Goal: Information Seeking & Learning: Learn about a topic

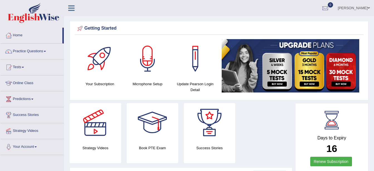
click at [37, 49] on link "Practice Questions" at bounding box center [32, 50] width 64 height 14
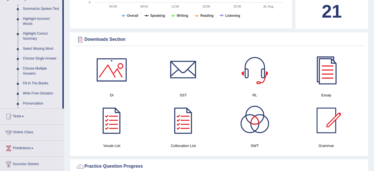
scroll to position [251, 0]
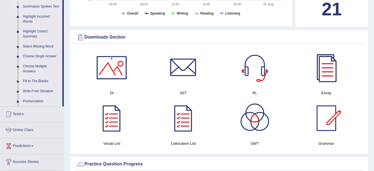
click at [44, 9] on link "Summarize Spoken Text" at bounding box center [41, 7] width 42 height 10
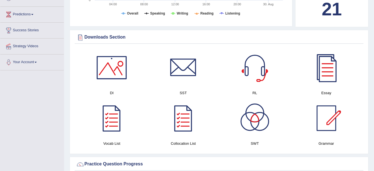
scroll to position [114, 0]
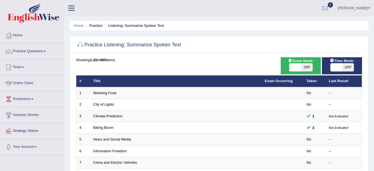
click at [309, 70] on span "OFF" at bounding box center [307, 67] width 12 height 8
checkbox input "true"
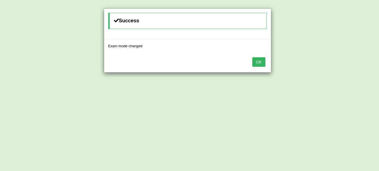
click at [260, 64] on button "OK" at bounding box center [258, 61] width 13 height 9
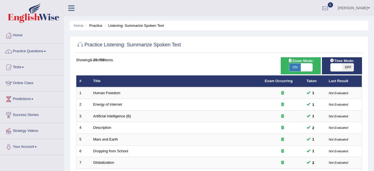
click at [346, 65] on span "OFF" at bounding box center [348, 67] width 12 height 8
checkbox input "true"
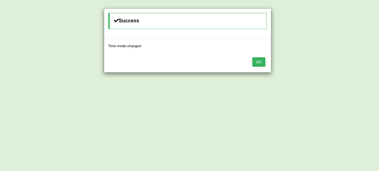
click at [263, 61] on button "OK" at bounding box center [258, 61] width 13 height 9
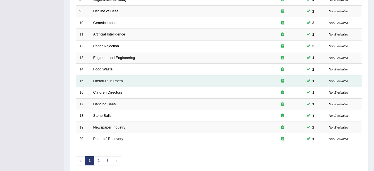
scroll to position [199, 0]
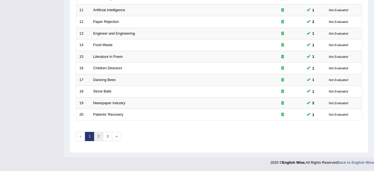
click at [100, 138] on link "2" at bounding box center [98, 136] width 9 height 9
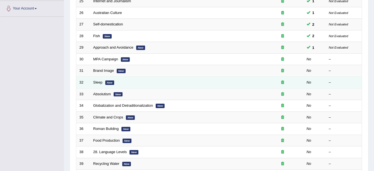
scroll to position [139, 0]
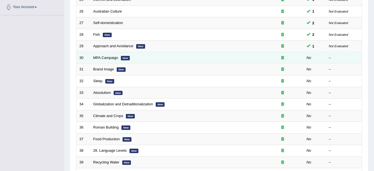
click at [108, 60] on td "MPA Campaign New" at bounding box center [176, 58] width 172 height 12
click at [113, 60] on td "MPA Campaign New" at bounding box center [176, 58] width 172 height 12
click at [113, 59] on link "MPA Campaign" at bounding box center [105, 57] width 25 height 4
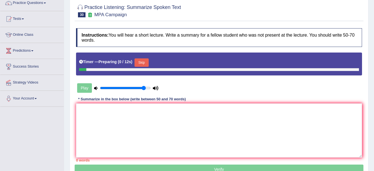
scroll to position [56, 0]
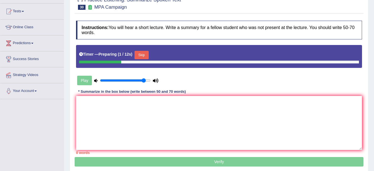
click at [143, 59] on div "Skip" at bounding box center [142, 56] width 14 height 10
click at [143, 57] on button "Skip" at bounding box center [142, 55] width 14 height 8
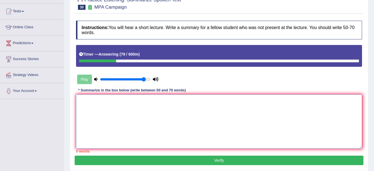
click at [108, 142] on textarea at bounding box center [219, 121] width 286 height 54
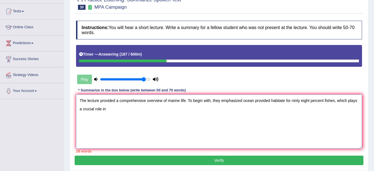
click at [118, 126] on textarea "The lecture provided a comprehensive overview of marine life. To begin with, th…" at bounding box center [219, 121] width 286 height 54
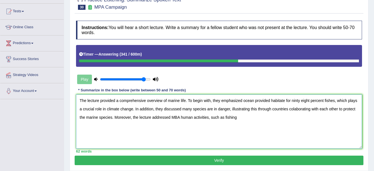
click at [306, 125] on textarea "The lecture provided a comprehensive overview of marine life. To begin with, th…" at bounding box center [219, 121] width 286 height 54
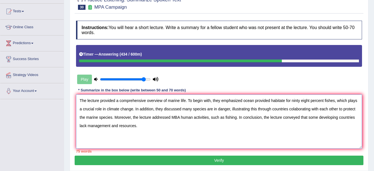
click at [133, 109] on textarea "The lecture provided a comprehensive overview of marine life. To begin with, th…" at bounding box center [219, 121] width 286 height 54
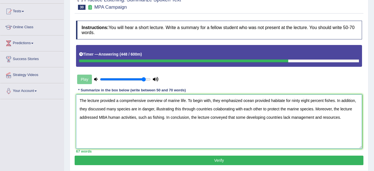
type textarea "The lecture provided a comprehensive overview of marine life. To begin with, th…"
drag, startPoint x: 187, startPoint y: 159, endPoint x: 190, endPoint y: 161, distance: 4.0
click at [190, 161] on button "Verify" at bounding box center [219, 159] width 289 height 9
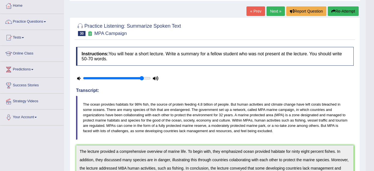
scroll to position [11, 0]
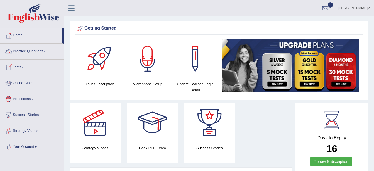
click at [21, 51] on link "Practice Questions" at bounding box center [32, 50] width 64 height 14
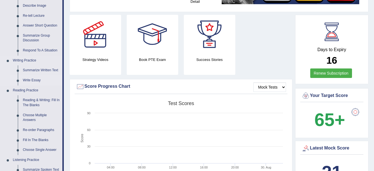
scroll to position [112, 0]
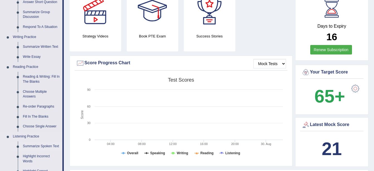
click at [33, 146] on link "Summarize Spoken Text" at bounding box center [41, 146] width 42 height 10
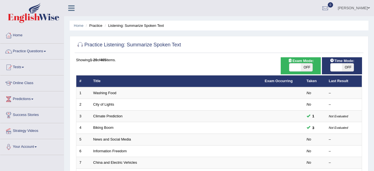
click at [310, 69] on span "OFF" at bounding box center [307, 67] width 12 height 8
checkbox input "true"
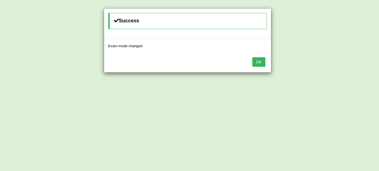
click at [260, 63] on button "OK" at bounding box center [258, 61] width 13 height 9
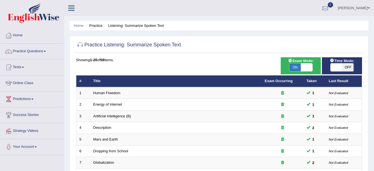
drag, startPoint x: 348, startPoint y: 68, endPoint x: 341, endPoint y: 70, distance: 7.4
click at [348, 70] on span "OFF" at bounding box center [348, 67] width 12 height 8
checkbox input "true"
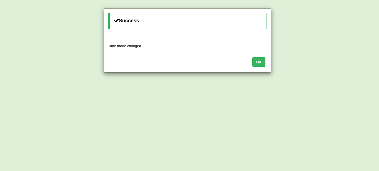
click at [260, 62] on button "OK" at bounding box center [258, 61] width 13 height 9
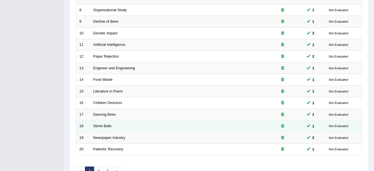
scroll to position [199, 0]
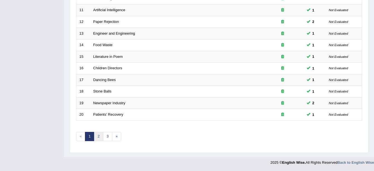
click at [99, 137] on link "2" at bounding box center [98, 136] width 9 height 9
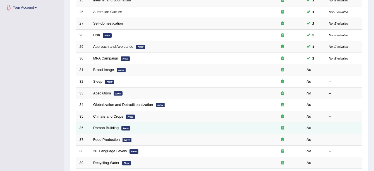
scroll to position [139, 0]
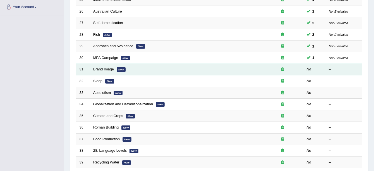
click at [102, 71] on link "Brand Image" at bounding box center [103, 69] width 21 height 4
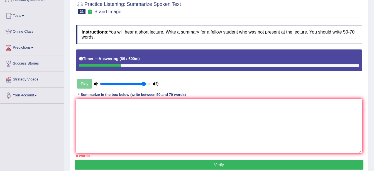
scroll to position [56, 0]
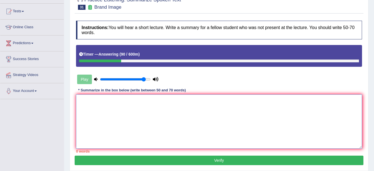
click at [102, 105] on textarea at bounding box center [219, 121] width 286 height 54
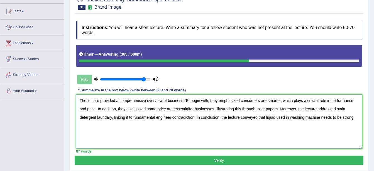
type textarea "The lecture provided a comprehensive overview of business. To begin with, they …"
click at [304, 164] on button "Verify" at bounding box center [219, 159] width 289 height 9
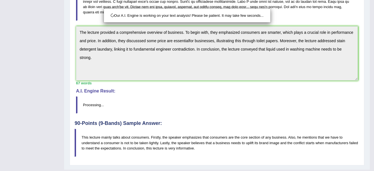
scroll to position [177, 0]
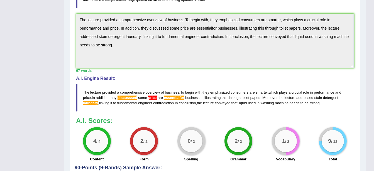
drag, startPoint x: 125, startPoint y: 97, endPoint x: 116, endPoint y: 98, distance: 9.0
click at [122, 99] on span "discusssed" at bounding box center [128, 97] width 20 height 4
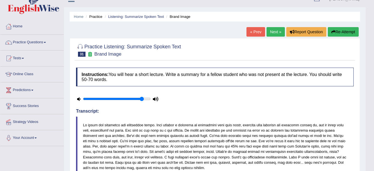
scroll to position [0, 0]
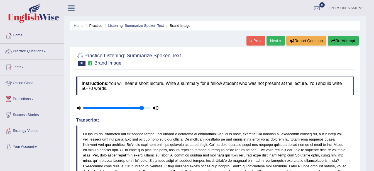
click at [346, 43] on button "Re-Attempt" at bounding box center [343, 40] width 31 height 9
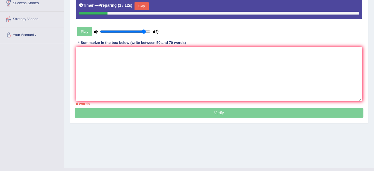
click at [143, 8] on button "Skip" at bounding box center [142, 6] width 14 height 8
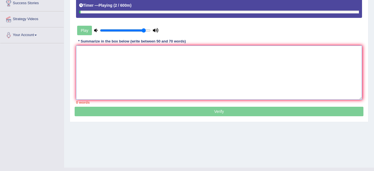
paste textarea "The lecture provided a comprehensive overview of business. To begin with, they …"
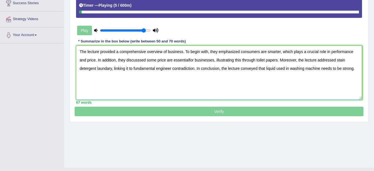
click at [189, 61] on textarea "The lecture provided a comprehensive overview of business. To begin with, they …" at bounding box center [219, 72] width 286 height 54
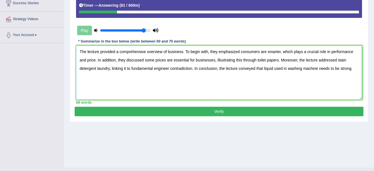
type textarea "The lecture provided a comprehensive overview of business. To begin with, they …"
click at [208, 112] on button "Verify" at bounding box center [219, 111] width 289 height 9
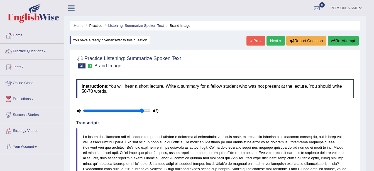
click at [272, 39] on link "Next »" at bounding box center [276, 40] width 18 height 9
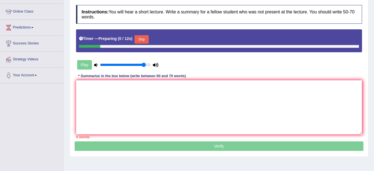
scroll to position [84, 0]
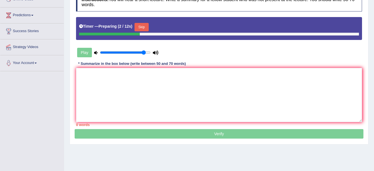
drag, startPoint x: 155, startPoint y: 18, endPoint x: 152, endPoint y: 24, distance: 7.4
click at [156, 17] on div "Timer — Preparing ( 2 / 12s ) Skip" at bounding box center [219, 28] width 286 height 23
click at [142, 22] on div "Timer — Preparing ( 3 / 12s ) Skip" at bounding box center [219, 26] width 280 height 11
drag, startPoint x: 146, startPoint y: 29, endPoint x: 146, endPoint y: 23, distance: 6.4
click at [146, 24] on button "Skip" at bounding box center [142, 27] width 14 height 8
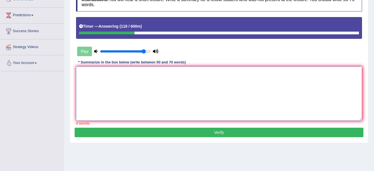
click at [82, 89] on textarea at bounding box center [219, 93] width 286 height 54
click at [125, 75] on textarea at bounding box center [219, 93] width 286 height 54
paste textarea "The lecture provided a comprehensive overview of business. To begin with, they …"
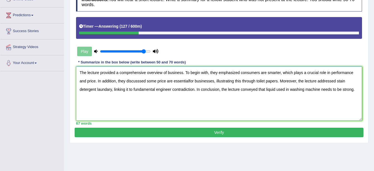
click at [182, 73] on textarea "The lecture provided a comprehensive overview of business. To begin with, they …" at bounding box center [219, 93] width 286 height 54
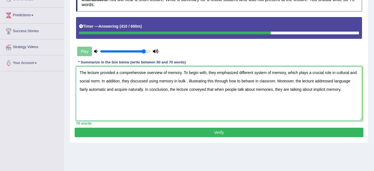
type textarea "The lecture provided a comprehensive overview of memory. To begin with, they em…"
drag, startPoint x: 217, startPoint y: 132, endPoint x: 213, endPoint y: 130, distance: 5.0
click at [214, 131] on button "Verify" at bounding box center [219, 131] width 289 height 9
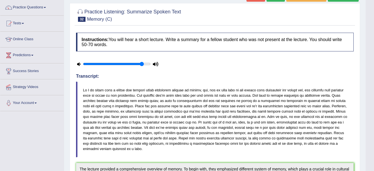
scroll to position [0, 0]
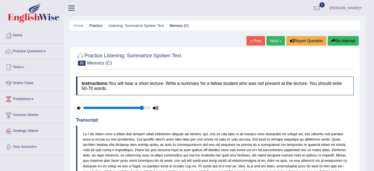
click at [277, 41] on link "Next »" at bounding box center [276, 40] width 18 height 9
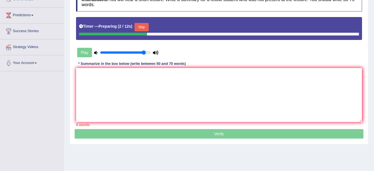
click at [142, 27] on button "Skip" at bounding box center [142, 27] width 14 height 8
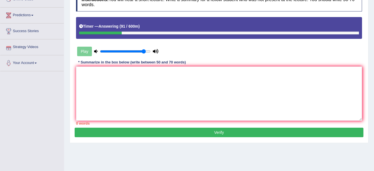
click at [0, 87] on html "Toggle navigation Home Practice Questions Speaking Practice Read Aloud Repeat S…" at bounding box center [187, 1] width 374 height 171
click at [115, 107] on textarea at bounding box center [219, 93] width 286 height 54
paste textarea "The lecture provided a comprehensive overview of business. To begin with, they …"
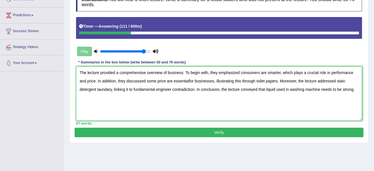
click at [175, 71] on textarea "The lecture provided a comprehensive overview of business. To begin with, they …" at bounding box center [219, 93] width 286 height 54
click at [182, 74] on textarea "The lecture provided a comprehensive overview of business. To begin with, they …" at bounding box center [219, 93] width 286 height 54
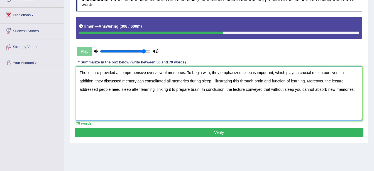
type textarea "The lecture provided a comprehensive overview of memories. To begin with, they …"
click at [201, 134] on button "Verify" at bounding box center [219, 131] width 289 height 9
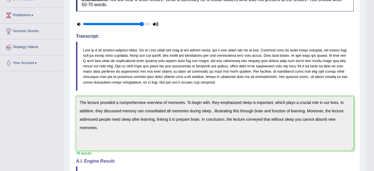
drag, startPoint x: 143, startPoint y: 151, endPoint x: 0, endPoint y: 77, distance: 161.2
click at [0, 75] on html "Toggle navigation Home Practice Questions Speaking Practice Read Aloud Repeat S…" at bounding box center [187, 1] width 374 height 171
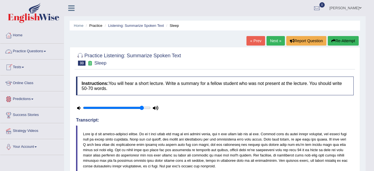
click at [38, 50] on link "Practice Questions" at bounding box center [32, 50] width 64 height 14
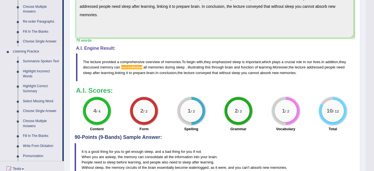
scroll to position [251, 0]
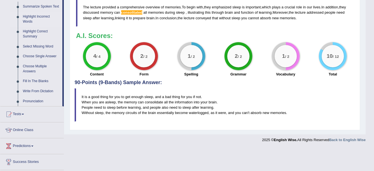
click at [37, 18] on link "Highlight Incorrect Words" at bounding box center [41, 19] width 42 height 15
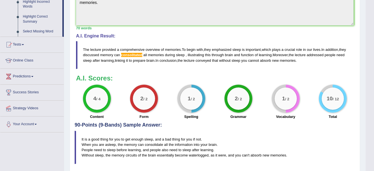
scroll to position [82, 0]
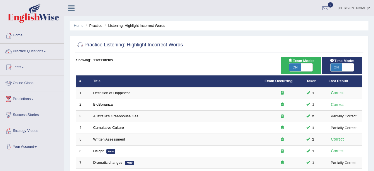
click at [295, 65] on span "ON" at bounding box center [296, 67] width 12 height 8
checkbox input "false"
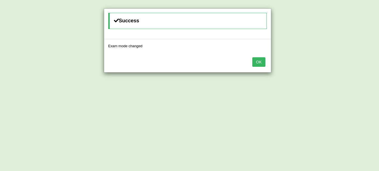
click at [260, 61] on button "OK" at bounding box center [258, 61] width 13 height 9
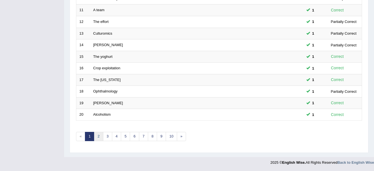
click at [98, 137] on link "2" at bounding box center [98, 136] width 9 height 9
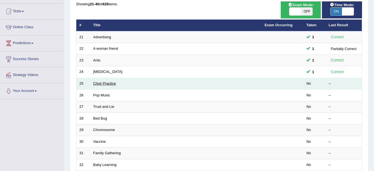
click at [94, 82] on link "Choir Practice" at bounding box center [104, 83] width 23 height 4
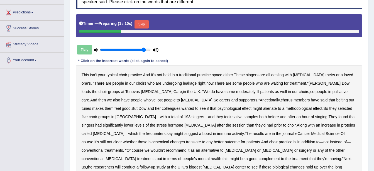
scroll to position [84, 0]
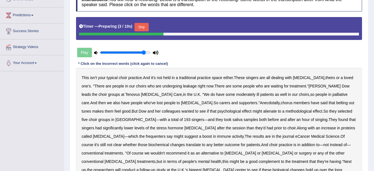
click at [143, 28] on button "Skip" at bounding box center [142, 27] width 14 height 8
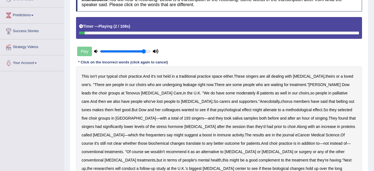
click at [125, 77] on b "choir" at bounding box center [123, 76] width 8 height 4
click at [178, 86] on div "This isn't your typical choir practice . And it's not held in a traditional pra…" at bounding box center [219, 126] width 286 height 120
click at [183, 85] on b "leakage" at bounding box center [190, 84] width 14 height 4
click at [123, 74] on b "choir" at bounding box center [123, 76] width 8 height 4
click at [236, 93] on b "moderately" at bounding box center [245, 93] width 19 height 4
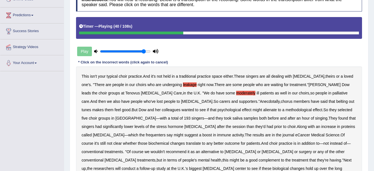
click at [263, 107] on b "alienate" at bounding box center [270, 109] width 14 height 4
click at [286, 108] on b "methodological" at bounding box center [299, 109] width 26 height 4
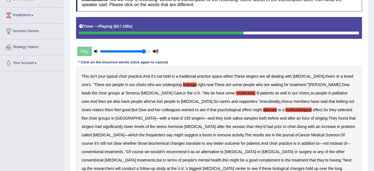
click at [166, 132] on b "frequenters" at bounding box center [156, 134] width 20 height 4
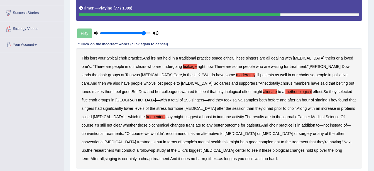
scroll to position [112, 0]
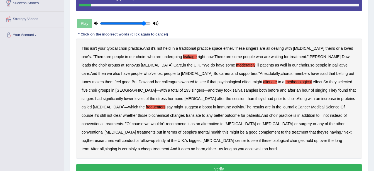
click at [315, 164] on button "Verify" at bounding box center [219, 168] width 286 height 9
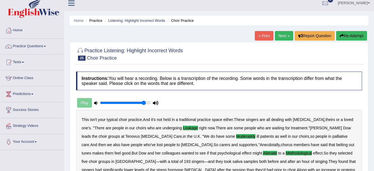
scroll to position [0, 0]
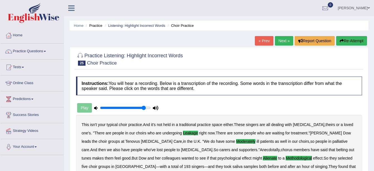
drag, startPoint x: 284, startPoint y: 38, endPoint x: 284, endPoint y: 41, distance: 2.8
click at [285, 39] on link "Next »" at bounding box center [284, 40] width 18 height 9
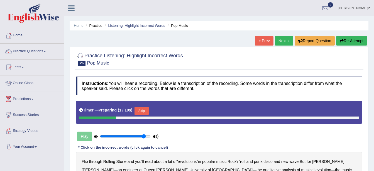
click at [141, 109] on button "Skip" at bounding box center [142, 111] width 14 height 8
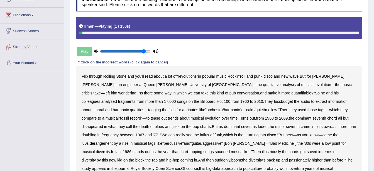
scroll to position [112, 0]
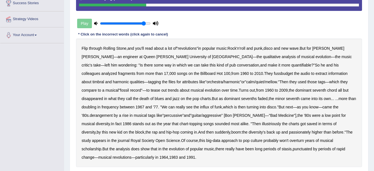
click at [274, 76] on b "fussbudget" at bounding box center [283, 73] width 19 height 4
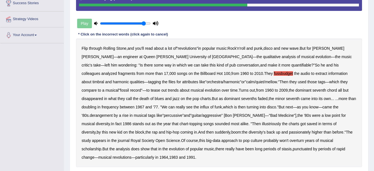
click at [113, 113] on b "derangement" at bounding box center [101, 115] width 23 height 4
click at [262, 124] on b "illustriously" at bounding box center [271, 123] width 19 height 4
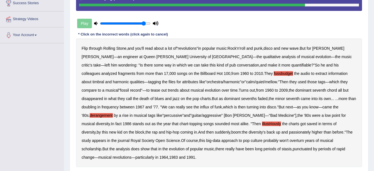
click at [289, 133] on b "passionately" at bounding box center [300, 132] width 22 height 4
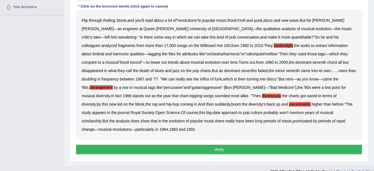
click at [215, 144] on button "Verify" at bounding box center [219, 148] width 286 height 9
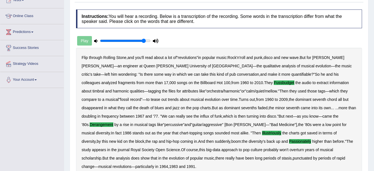
scroll to position [11, 0]
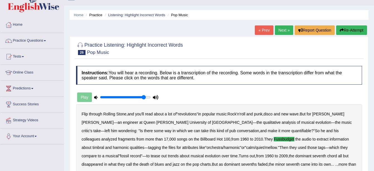
click at [281, 29] on link "Next »" at bounding box center [284, 29] width 18 height 9
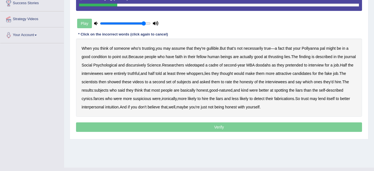
click at [103, 56] on b "condition" at bounding box center [99, 56] width 16 height 4
click at [277, 57] on b "thrusting" at bounding box center [276, 56] width 15 height 4
click at [146, 66] on b "discursively" at bounding box center [136, 65] width 20 height 4
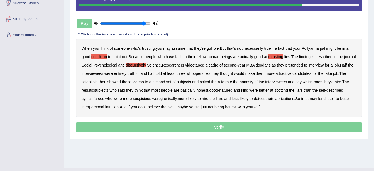
click at [104, 100] on b "farces" at bounding box center [99, 98] width 11 height 4
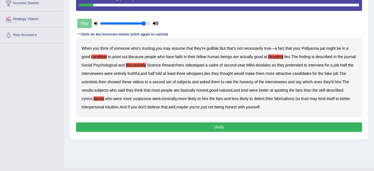
click at [180, 126] on button "Verify" at bounding box center [219, 126] width 286 height 9
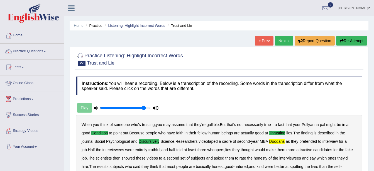
click at [283, 38] on link "Next »" at bounding box center [284, 40] width 18 height 9
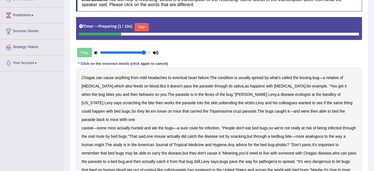
scroll to position [112, 0]
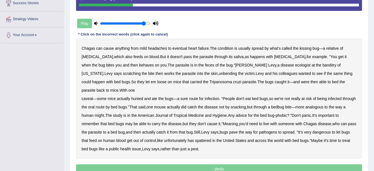
click at [139, 66] on b "behaves" at bounding box center [146, 65] width 15 height 4
click at [323, 64] on b "banditry" at bounding box center [330, 65] width 14 height 4
click at [219, 73] on b "unbending" at bounding box center [228, 73] width 18 height 4
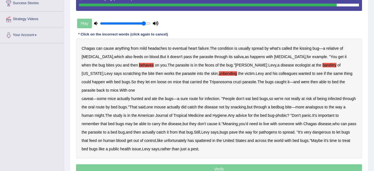
click at [211, 138] on b "spattered" at bounding box center [203, 140] width 16 height 4
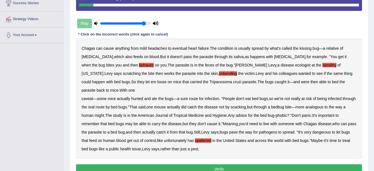
click at [200, 164] on button "Verify" at bounding box center [219, 168] width 286 height 9
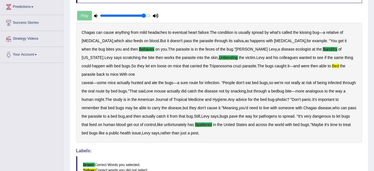
scroll to position [28, 0]
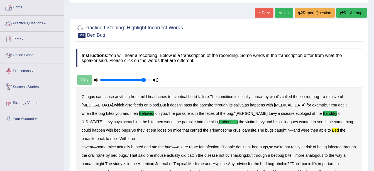
click at [39, 23] on link "Practice Questions" at bounding box center [32, 23] width 64 height 14
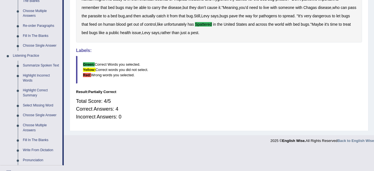
scroll to position [195, 0]
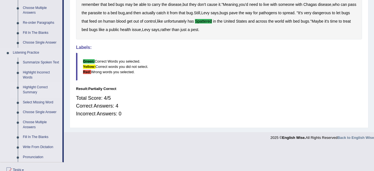
click at [37, 90] on link "Highlight Correct Summary" at bounding box center [41, 89] width 42 height 15
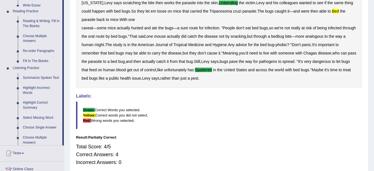
scroll to position [63, 0]
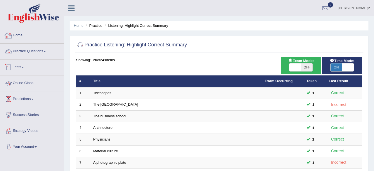
click at [37, 49] on link "Practice Questions" at bounding box center [32, 50] width 64 height 14
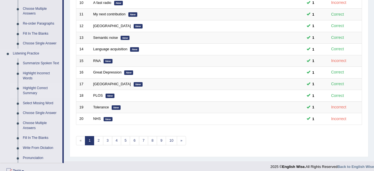
scroll to position [251, 0]
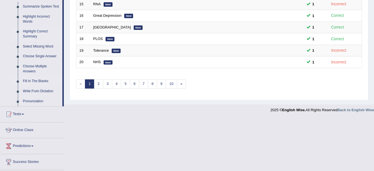
click at [40, 81] on link "Fill In The Blanks" at bounding box center [41, 81] width 42 height 10
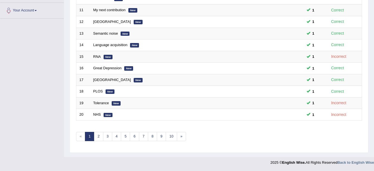
scroll to position [124, 0]
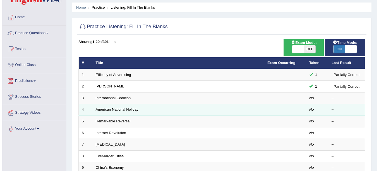
scroll to position [28, 0]
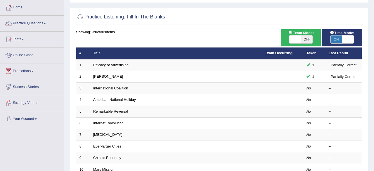
click at [309, 41] on span "OFF" at bounding box center [307, 39] width 12 height 8
checkbox input "true"
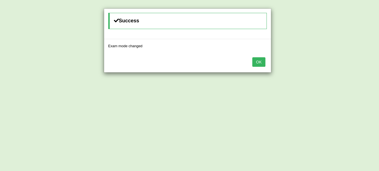
click at [262, 60] on button "OK" at bounding box center [258, 61] width 13 height 9
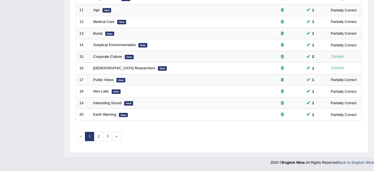
scroll to position [199, 0]
click at [101, 139] on link "2" at bounding box center [98, 136] width 9 height 9
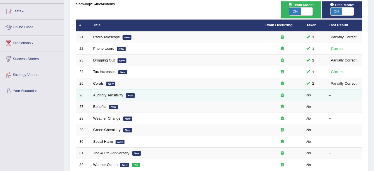
click at [111, 95] on link "Auditory sensitivity" at bounding box center [108, 95] width 30 height 4
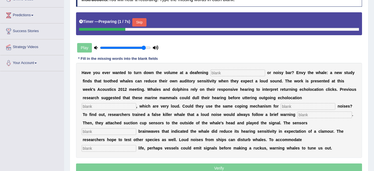
scroll to position [84, 0]
click at [143, 21] on button "Skip" at bounding box center [139, 22] width 14 height 8
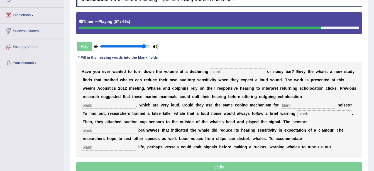
click at [101, 144] on input "text" at bounding box center [109, 147] width 55 height 7
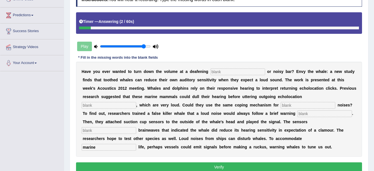
type input "marine"
click at [136, 127] on input "text" at bounding box center [109, 130] width 55 height 7
type input "measured"
click at [298, 112] on input "text" at bounding box center [325, 113] width 55 height 7
type input "signal"
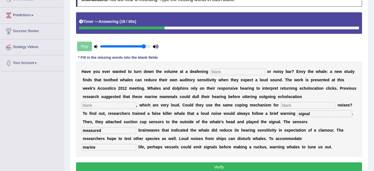
click at [281, 106] on input "text" at bounding box center [308, 105] width 55 height 7
type input "external"
click at [136, 102] on input "text" at bounding box center [109, 105] width 55 height 7
type input "click"
click at [221, 71] on input "text" at bounding box center [238, 71] width 55 height 7
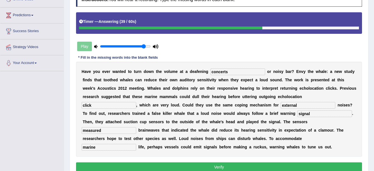
type input "concerts"
click at [222, 162] on button "Verify" at bounding box center [219, 166] width 286 height 9
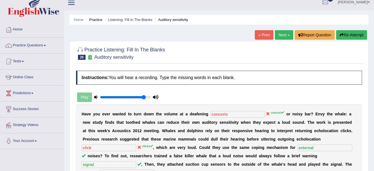
scroll to position [0, 0]
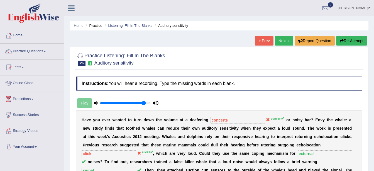
click at [286, 41] on link "Next »" at bounding box center [284, 40] width 18 height 9
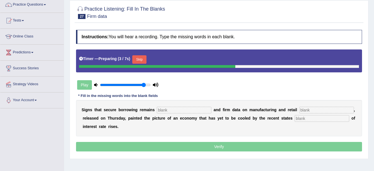
scroll to position [48, 0]
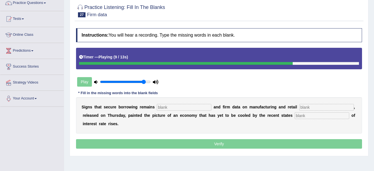
click at [260, 111] on div "S i g n s t h a t s e c u r e b o r r o w i n g r e m a i n s a n d f i r m d a…" at bounding box center [219, 115] width 286 height 36
click at [295, 117] on input "text" at bounding box center [322, 115] width 55 height 7
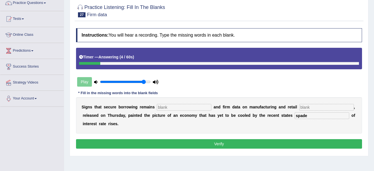
type input "spade"
click at [300, 104] on input "text" at bounding box center [327, 107] width 55 height 7
type input "sales"
click at [184, 109] on input "text" at bounding box center [184, 107] width 55 height 7
type input "robust"
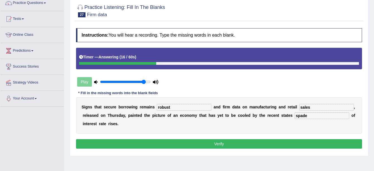
click at [198, 139] on button "Verify" at bounding box center [219, 143] width 286 height 9
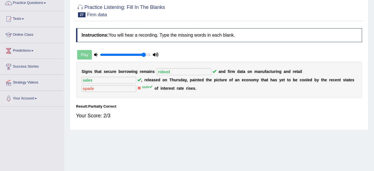
scroll to position [37, 0]
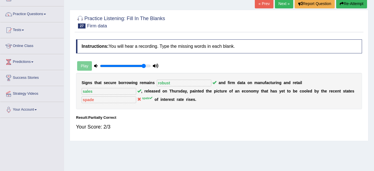
click at [357, 4] on button "Re-Attempt" at bounding box center [352, 3] width 31 height 9
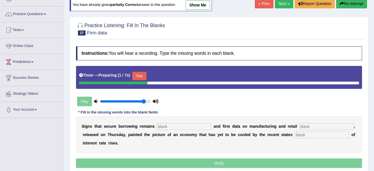
click at [137, 75] on button "Skip" at bounding box center [139, 76] width 14 height 8
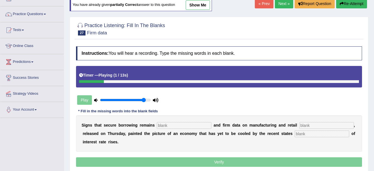
click at [189, 8] on link "show me" at bounding box center [198, 4] width 24 height 9
type input "robust"
type input "sales"
type input "spade"
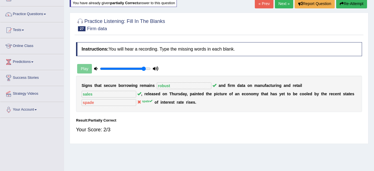
click at [287, 5] on link "Next »" at bounding box center [284, 3] width 18 height 9
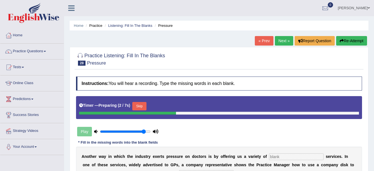
scroll to position [122, 0]
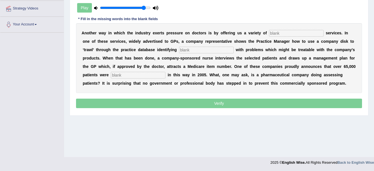
click at [179, 49] on input "text" at bounding box center [206, 50] width 55 height 7
type input "patients"
click at [166, 72] on input "text" at bounding box center [138, 75] width 55 height 7
type input "assessed"
click at [272, 30] on input "text" at bounding box center [296, 33] width 55 height 7
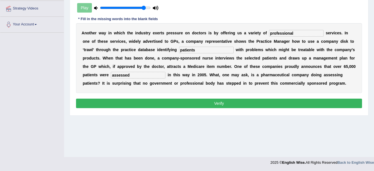
type input "professional"
click at [282, 101] on button "Verify" at bounding box center [219, 102] width 286 height 9
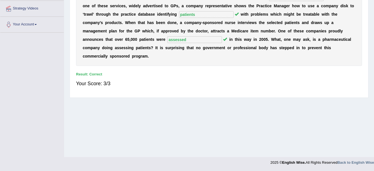
scroll to position [0, 0]
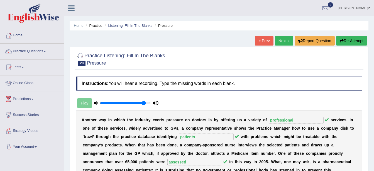
click at [281, 43] on link "Next »" at bounding box center [284, 40] width 18 height 9
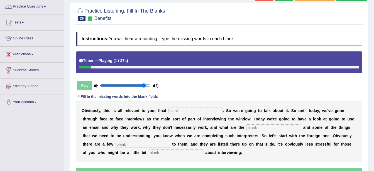
scroll to position [56, 0]
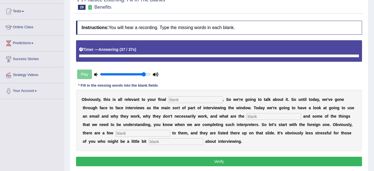
click at [204, 138] on input "text" at bounding box center [176, 141] width 55 height 7
type input "anxious"
click at [170, 130] on input "text" at bounding box center [143, 133] width 55 height 7
type input "benefits"
click at [247, 113] on input "text" at bounding box center [274, 116] width 55 height 7
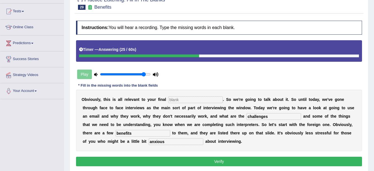
type input "challenges"
click at [197, 101] on input "text" at bounding box center [195, 99] width 55 height 7
type input "assignment"
click at [192, 158] on button "Verify" at bounding box center [219, 160] width 286 height 9
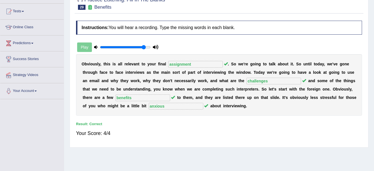
scroll to position [0, 0]
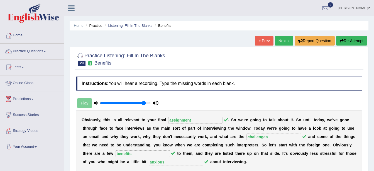
click at [287, 40] on link "Next »" at bounding box center [284, 40] width 18 height 9
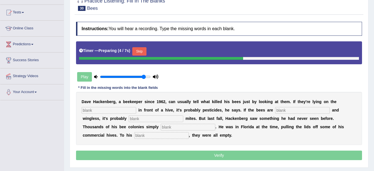
scroll to position [56, 0]
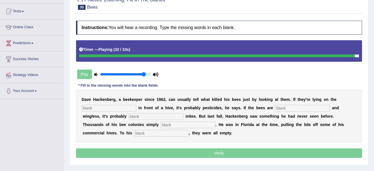
click at [134, 133] on input "text" at bounding box center [161, 133] width 55 height 7
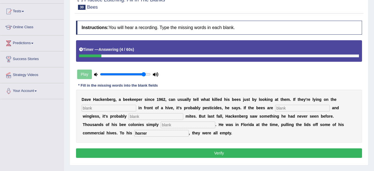
type input "horrer"
click at [161, 125] on input "text" at bounding box center [188, 124] width 55 height 7
type input "disappeared"
click at [129, 117] on input "text" at bounding box center [156, 116] width 55 height 7
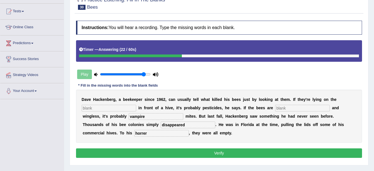
type input "vampire"
click at [275, 109] on input "text" at bounding box center [302, 108] width 55 height 7
type input "deformed"
click at [87, 106] on input "text" at bounding box center [109, 108] width 55 height 7
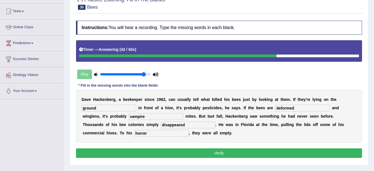
type input "ground"
click at [238, 157] on button "Verify" at bounding box center [219, 152] width 286 height 9
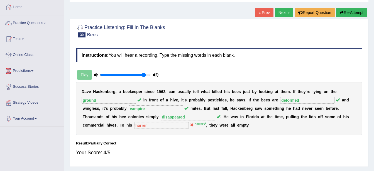
scroll to position [28, 0]
click at [277, 12] on link "Next »" at bounding box center [284, 12] width 18 height 9
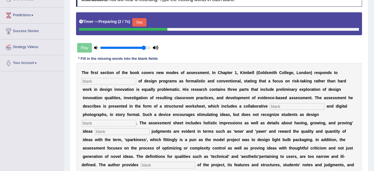
click at [146, 23] on div "Timer — Preparing ( 2 / 7s ) Skip" at bounding box center [219, 22] width 280 height 11
click at [142, 21] on button "Skip" at bounding box center [139, 22] width 14 height 8
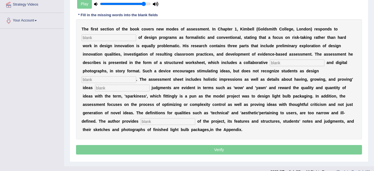
scroll to position [127, 0]
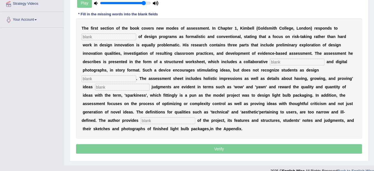
click at [184, 117] on input "text" at bounding box center [168, 120] width 55 height 7
type input "examples"
click at [150, 84] on input "text" at bounding box center [122, 87] width 55 height 7
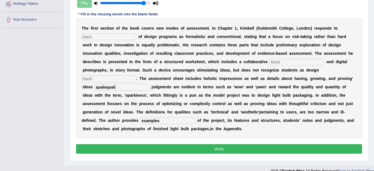
type input "qualoquail"
click at [136, 75] on input "text" at bounding box center [109, 78] width 55 height 7
type input "innovators"
click at [270, 60] on input "text" at bounding box center [297, 62] width 55 height 7
type input "element"
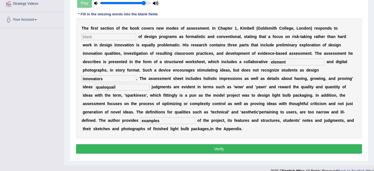
click at [117, 33] on input "text" at bounding box center [109, 36] width 55 height 7
type input "criticsm"
click at [173, 144] on button "Verify" at bounding box center [219, 148] width 286 height 9
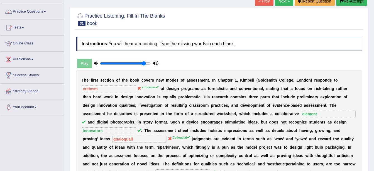
scroll to position [27, 0]
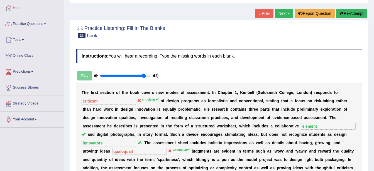
click at [286, 10] on link "Next »" at bounding box center [284, 13] width 18 height 9
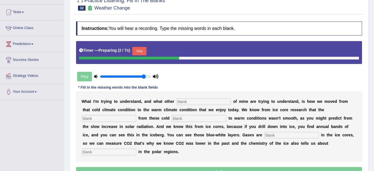
scroll to position [56, 0]
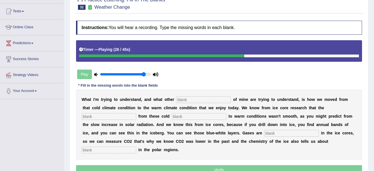
click at [265, 134] on input "text" at bounding box center [292, 133] width 55 height 7
type input "trapped"
click at [136, 146] on input "text" at bounding box center [109, 149] width 55 height 7
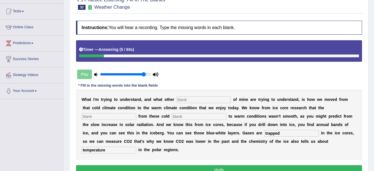
type input "temperature"
click at [132, 120] on div "W h a t I ' m t r y i n g t o u n d e r s t a n d , a n d w h a t o t h e r o f…" at bounding box center [219, 125] width 286 height 70
click at [172, 119] on input "text" at bounding box center [199, 116] width 55 height 7
type input "conditions"
click at [136, 113] on input "text" at bounding box center [109, 116] width 55 height 7
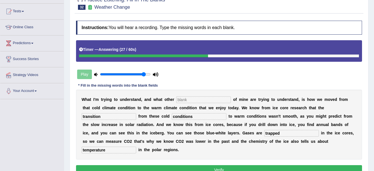
type input "transition"
click at [203, 100] on input "text" at bounding box center [203, 99] width 55 height 7
type input "collagues"
click at [182, 165] on button "Verify" at bounding box center [219, 169] width 286 height 9
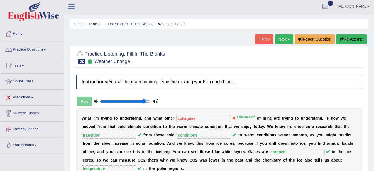
scroll to position [0, 0]
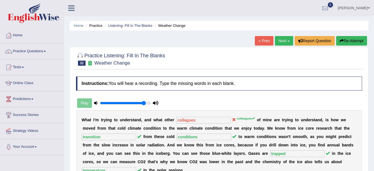
click at [36, 52] on link "Practice Questions" at bounding box center [32, 50] width 64 height 14
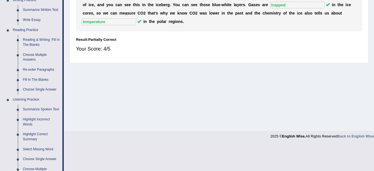
scroll to position [223, 0]
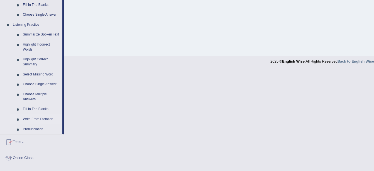
click at [52, 122] on link "Write From Dictation" at bounding box center [41, 119] width 42 height 10
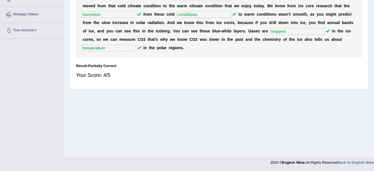
scroll to position [122, 0]
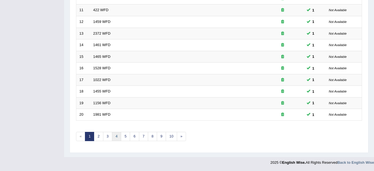
click at [115, 137] on link "4" at bounding box center [116, 136] width 9 height 9
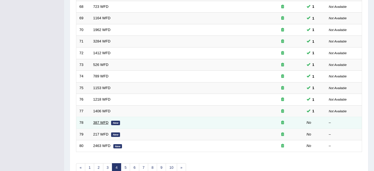
click at [100, 122] on link "387 WFD" at bounding box center [100, 122] width 15 height 4
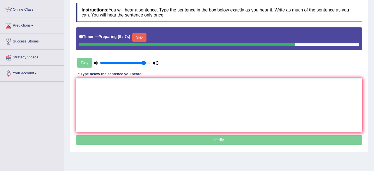
scroll to position [84, 0]
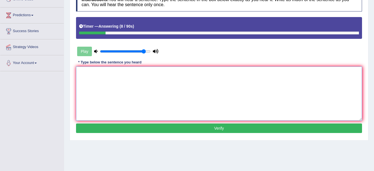
click at [187, 81] on textarea at bounding box center [219, 93] width 286 height 54
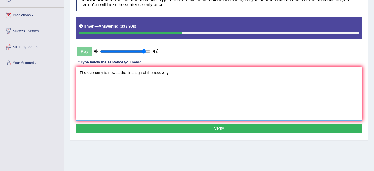
type textarea "The economy is now at the first sign of the recovery."
click at [213, 130] on button "Verify" at bounding box center [219, 127] width 286 height 9
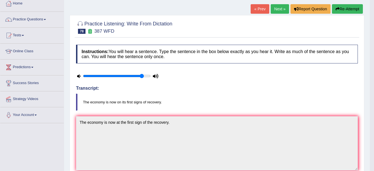
scroll to position [0, 0]
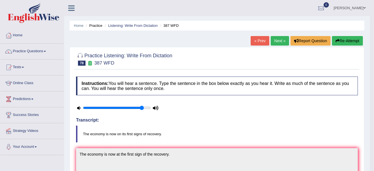
click at [271, 40] on link "Next »" at bounding box center [280, 40] width 18 height 9
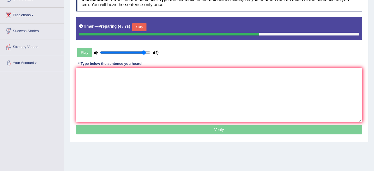
click at [144, 29] on button "Skip" at bounding box center [139, 27] width 14 height 8
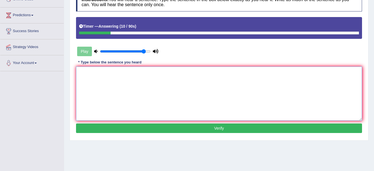
click at [209, 91] on textarea at bounding box center [219, 93] width 286 height 54
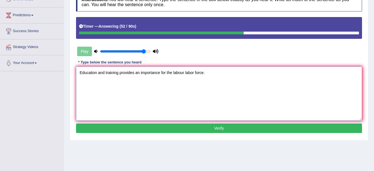
type textarea "Education and training provides an importance for the labour labor force."
click at [183, 129] on button "Verify" at bounding box center [219, 127] width 286 height 9
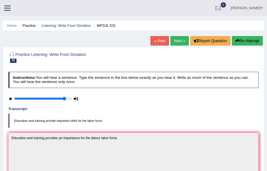
drag, startPoint x: 12, startPoint y: 119, endPoint x: 96, endPoint y: 121, distance: 83.4
click at [95, 121] on blockquote "Education and training provide important skills for the labor force." at bounding box center [133, 120] width 250 height 14
drag, startPoint x: 101, startPoint y: 118, endPoint x: -1, endPoint y: 128, distance: 102.3
click at [0, 128] on html "Toggle navigation Home Practice Questions Speaking Practice Read Aloud Repeat S…" at bounding box center [133, 85] width 267 height 171
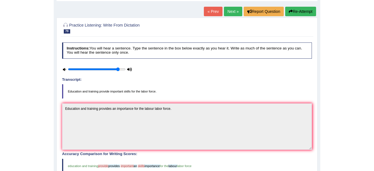
scroll to position [112, 0]
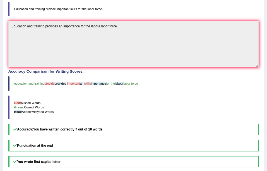
click at [1, 43] on div "Home Practice Listening: Write From Dictation WFDJL 531 « Prev Next » Report Qu…" at bounding box center [133, 48] width 267 height 320
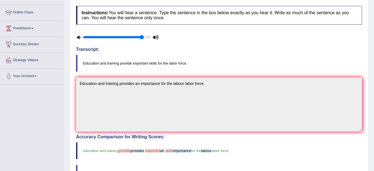
scroll to position [0, 0]
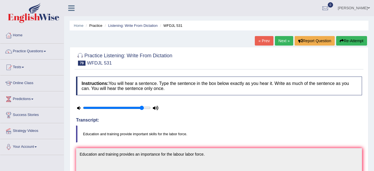
click at [278, 41] on link "Next »" at bounding box center [284, 40] width 18 height 9
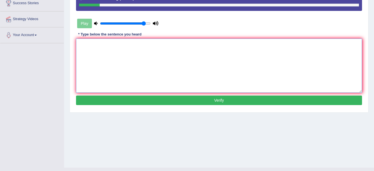
click at [234, 60] on textarea at bounding box center [219, 65] width 286 height 54
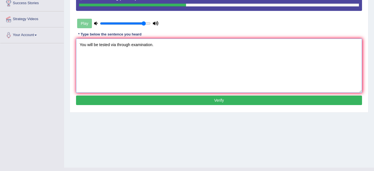
click at [131, 45] on textarea "You will be tested via through examination." at bounding box center [219, 65] width 286 height 54
type textarea "You will be tested via through in the examination."
click at [178, 95] on div "Instructions: You will hear a sentence. Type the sentence in the box below exac…" at bounding box center [219, 35] width 289 height 147
click at [178, 99] on button "Verify" at bounding box center [219, 99] width 286 height 9
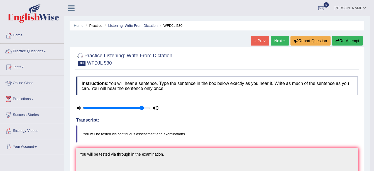
click at [277, 41] on link "Next »" at bounding box center [280, 40] width 18 height 9
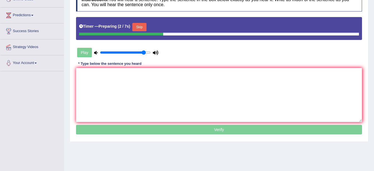
click at [143, 26] on button "Skip" at bounding box center [139, 27] width 14 height 8
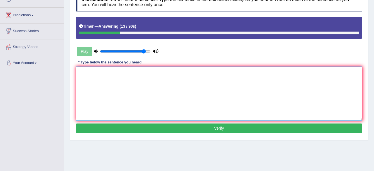
click at [129, 76] on textarea at bounding box center [219, 93] width 286 height 54
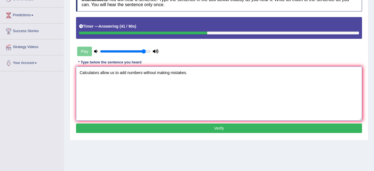
type textarea "Calculators allow us to add numbers without making mistakes."
click at [200, 125] on button "Verify" at bounding box center [219, 127] width 286 height 9
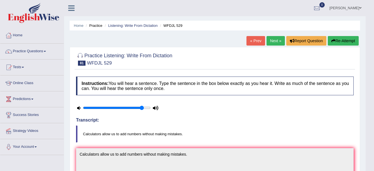
click at [269, 43] on link "Next »" at bounding box center [276, 40] width 18 height 9
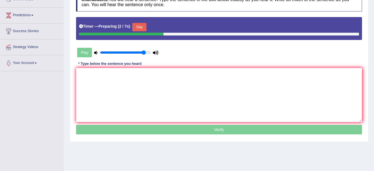
click at [142, 27] on button "Skip" at bounding box center [139, 27] width 14 height 8
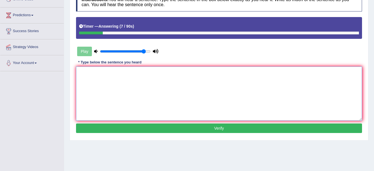
click at [170, 77] on textarea at bounding box center [219, 93] width 286 height 54
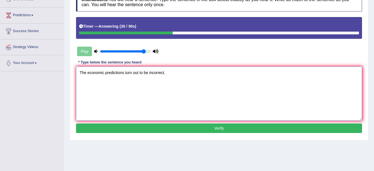
type textarea "The economic predictions turn out to be incorrect."
click at [210, 127] on button "Verify" at bounding box center [219, 127] width 286 height 9
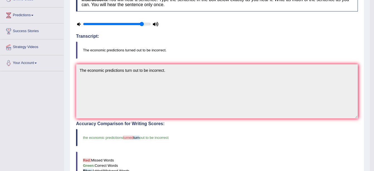
click at [59, 71] on div "Toggle navigation Home Practice Questions Speaking Practice Read Aloud Repeat S…" at bounding box center [185, 103] width 370 height 375
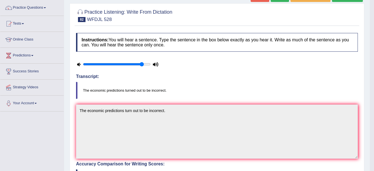
scroll to position [28, 0]
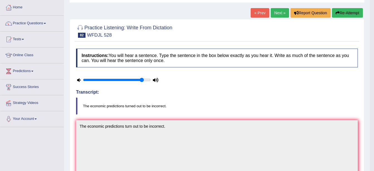
click at [275, 11] on link "Next »" at bounding box center [280, 12] width 18 height 9
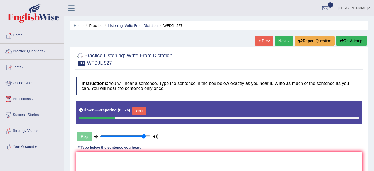
click at [143, 112] on button "Skip" at bounding box center [139, 111] width 14 height 8
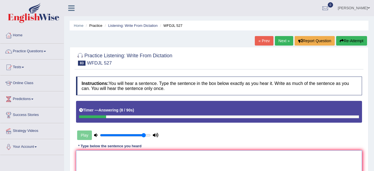
click at [187, 170] on html "Toggle navigation Home Practice Questions Speaking Practice Read Aloud Repeat S…" at bounding box center [187, 85] width 374 height 171
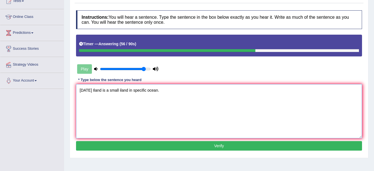
scroll to position [84, 0]
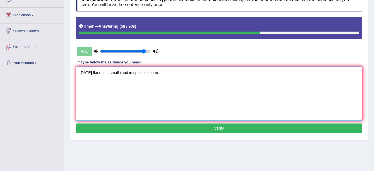
type textarea "Easter Iland is a small iland in specific ocean."
click at [158, 129] on button "Verify" at bounding box center [219, 127] width 286 height 9
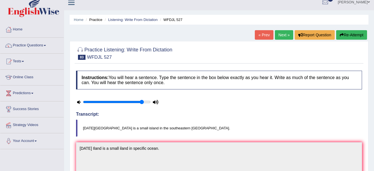
scroll to position [0, 0]
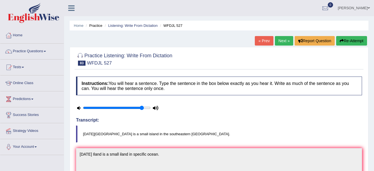
click at [282, 43] on link "Next »" at bounding box center [284, 40] width 18 height 9
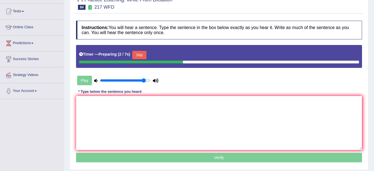
drag, startPoint x: 143, startPoint y: 52, endPoint x: 378, endPoint y: 75, distance: 236.4
click at [143, 52] on button "Skip" at bounding box center [139, 55] width 14 height 8
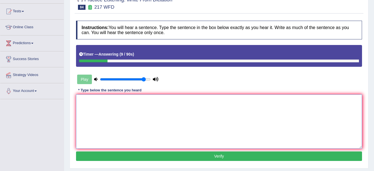
click at [269, 106] on textarea at bounding box center [219, 121] width 286 height 54
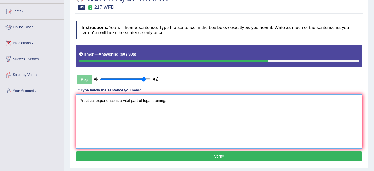
type textarea "Practical experience is a vital part of legal training."
click at [148, 159] on button "Verify" at bounding box center [219, 155] width 286 height 9
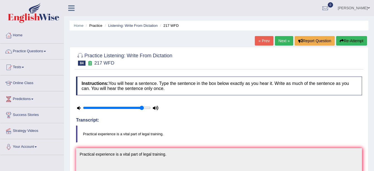
click at [281, 43] on link "Next »" at bounding box center [284, 40] width 18 height 9
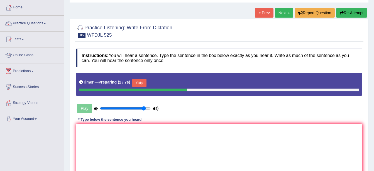
click at [142, 79] on button "Skip" at bounding box center [139, 83] width 14 height 8
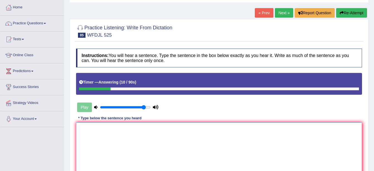
click at [213, 131] on textarea at bounding box center [219, 149] width 286 height 54
type textarea "p"
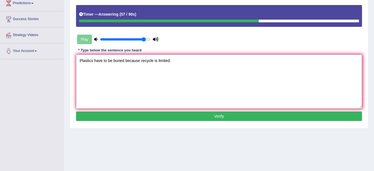
scroll to position [112, 0]
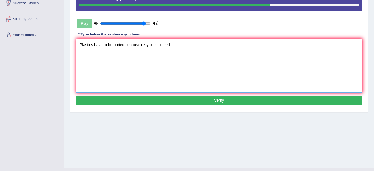
type textarea "Plastics have to be buried because recycle is limited."
click at [182, 102] on button "Verify" at bounding box center [219, 99] width 286 height 9
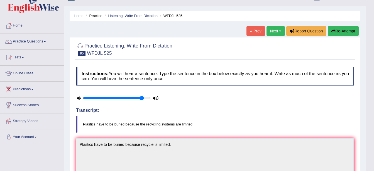
scroll to position [0, 0]
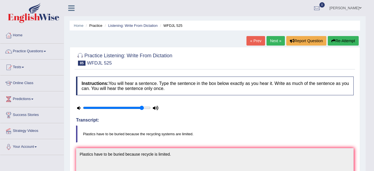
click at [276, 42] on link "Next »" at bounding box center [276, 40] width 18 height 9
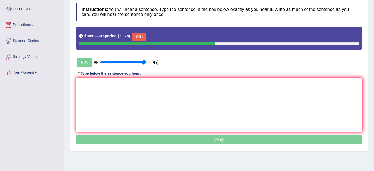
scroll to position [84, 0]
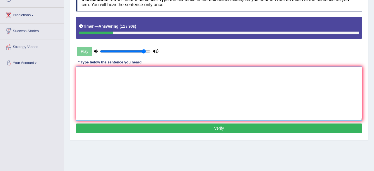
click at [219, 88] on textarea at bounding box center [219, 93] width 286 height 54
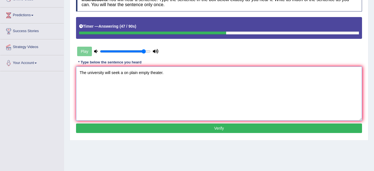
type textarea "The university will seek a on plain empty theater."
drag, startPoint x: 229, startPoint y: 130, endPoint x: 226, endPoint y: 130, distance: 3.1
click at [226, 131] on button "Verify" at bounding box center [219, 127] width 286 height 9
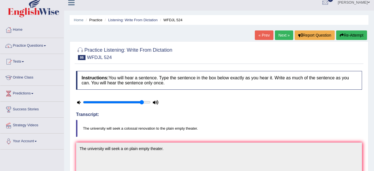
scroll to position [0, 0]
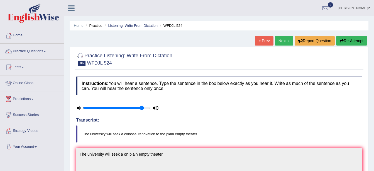
click at [283, 40] on link "Next »" at bounding box center [284, 40] width 18 height 9
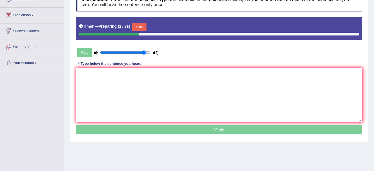
drag, startPoint x: 140, startPoint y: 28, endPoint x: 222, endPoint y: 13, distance: 83.7
click at [140, 26] on button "Skip" at bounding box center [139, 27] width 14 height 8
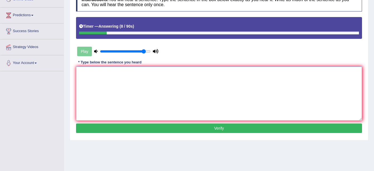
click at [258, 80] on textarea at bounding box center [219, 93] width 286 height 54
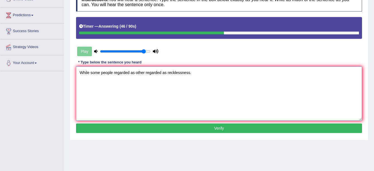
click at [168, 71] on textarea "While some people regarded as other regarded as recklessness." at bounding box center [219, 93] width 286 height 54
click at [167, 71] on textarea "While some people regarded as other regarded as recklessness." at bounding box center [219, 93] width 286 height 54
type textarea "While some people regarded as other regarded as reckless recklessness."
click at [185, 128] on button "Verify" at bounding box center [219, 127] width 286 height 9
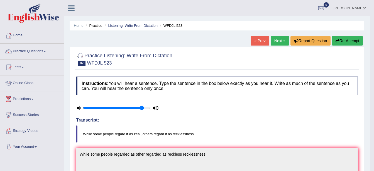
click at [344, 44] on button "Re-Attempt" at bounding box center [347, 40] width 31 height 9
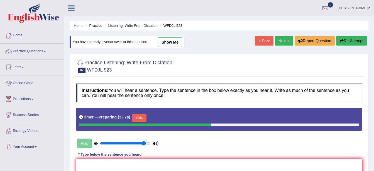
click at [139, 118] on button "Skip" at bounding box center [139, 117] width 14 height 8
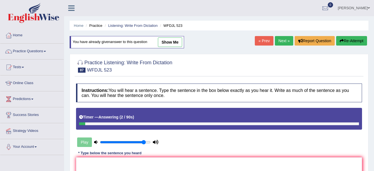
click at [284, 37] on link "Next »" at bounding box center [284, 40] width 18 height 9
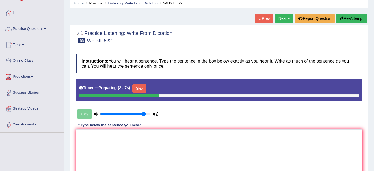
scroll to position [56, 0]
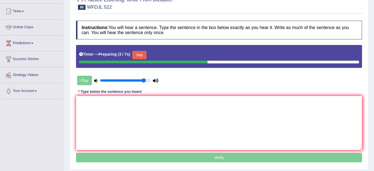
click at [142, 54] on button "Skip" at bounding box center [139, 55] width 14 height 8
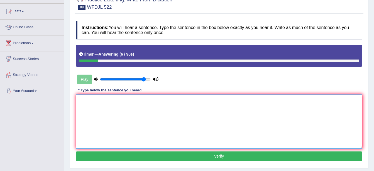
click at [187, 111] on textarea at bounding box center [219, 121] width 286 height 54
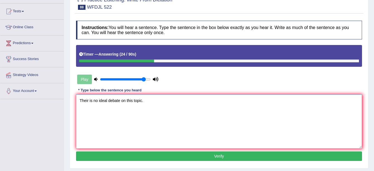
type textarea "Their is no ideal debate on this topic."
click at [272, 158] on button "Verify" at bounding box center [219, 155] width 286 height 9
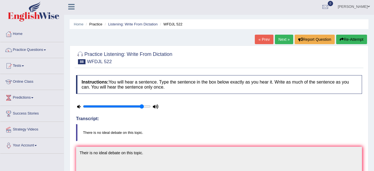
scroll to position [0, 0]
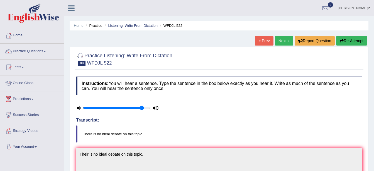
click at [291, 38] on link "Next »" at bounding box center [284, 40] width 18 height 9
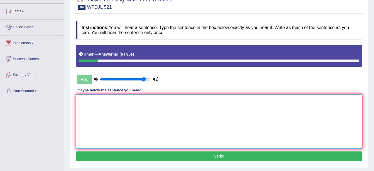
click at [110, 107] on textarea at bounding box center [219, 121] width 286 height 54
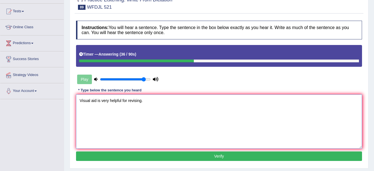
type textarea "Visual aid is very helpful for revising."
click at [167, 154] on button "Verify" at bounding box center [219, 155] width 286 height 9
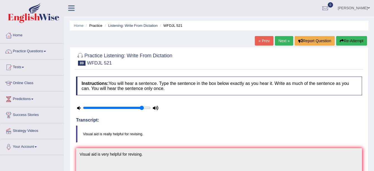
click at [282, 44] on link "Next »" at bounding box center [284, 40] width 18 height 9
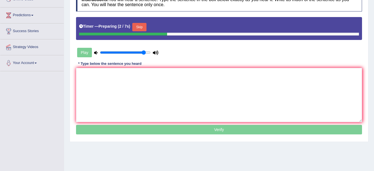
click at [136, 30] on button "Skip" at bounding box center [139, 27] width 14 height 8
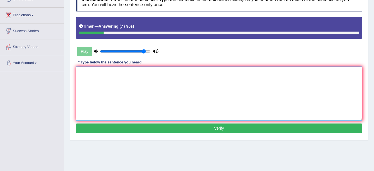
click at [120, 75] on textarea at bounding box center [219, 93] width 286 height 54
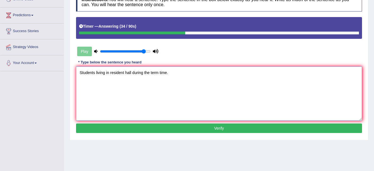
type textarea "Students living in resident hall during the term time."
click at [178, 127] on button "Verify" at bounding box center [219, 127] width 286 height 9
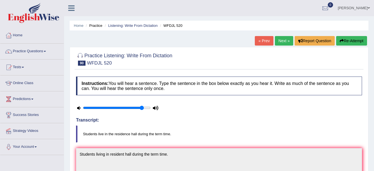
click at [283, 39] on link "Next »" at bounding box center [284, 40] width 18 height 9
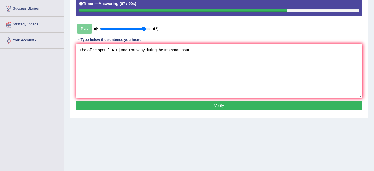
scroll to position [112, 0]
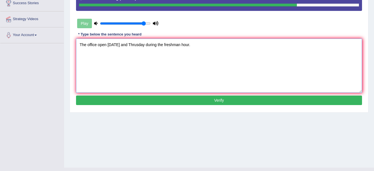
drag, startPoint x: 242, startPoint y: 109, endPoint x: 240, endPoint y: 102, distance: 7.2
click at [240, 108] on div "Instructions: You will hear a sentence. Type the sentence in the box below exac…" at bounding box center [219, 35] width 289 height 147
type textarea "The office open on monday and Thrusday during the freshman hour."
click at [240, 99] on button "Verify" at bounding box center [219, 99] width 286 height 9
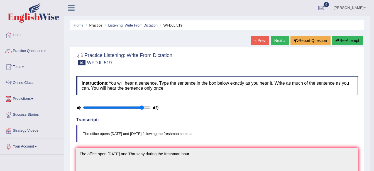
scroll to position [0, 0]
click at [46, 51] on span at bounding box center [45, 51] width 2 height 1
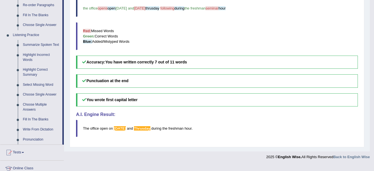
scroll to position [223, 0]
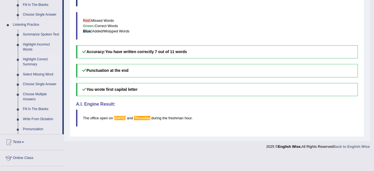
click at [43, 62] on link "Highlight Correct Summary" at bounding box center [41, 61] width 42 height 15
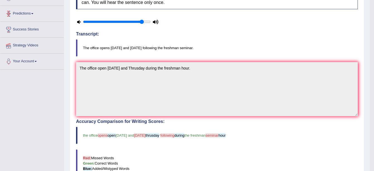
scroll to position [78, 0]
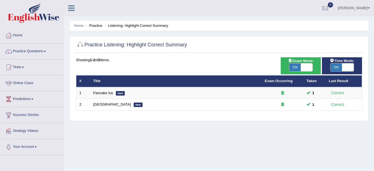
click at [294, 70] on span "ON" at bounding box center [296, 67] width 12 height 8
checkbox input "false"
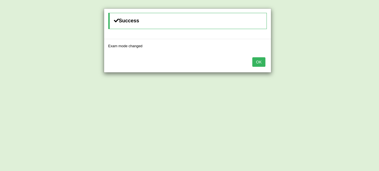
click at [268, 64] on div "OK" at bounding box center [187, 63] width 167 height 20
click at [261, 63] on button "OK" at bounding box center [258, 61] width 13 height 9
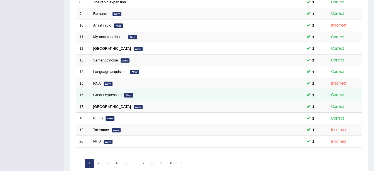
scroll to position [199, 0]
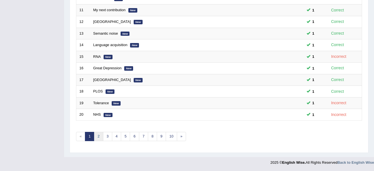
click at [100, 140] on link "2" at bounding box center [98, 136] width 9 height 9
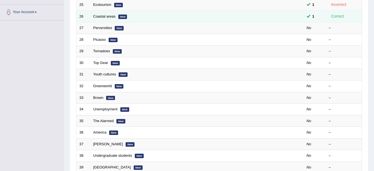
scroll to position [139, 0]
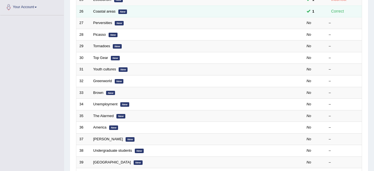
click at [105, 14] on td "Coastal areas New" at bounding box center [176, 12] width 172 height 12
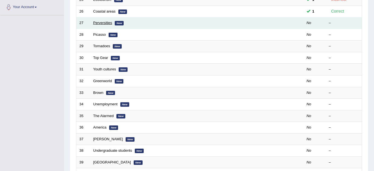
click at [107, 21] on link "Perversities" at bounding box center [102, 23] width 19 height 4
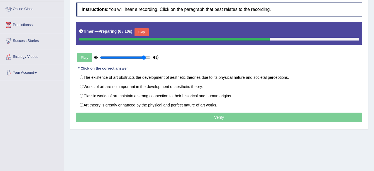
scroll to position [84, 0]
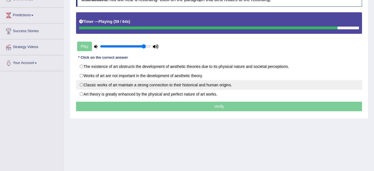
click at [224, 87] on label "Classic works of art maintain a strong connection to their historical and human…" at bounding box center [219, 84] width 286 height 9
radio input "true"
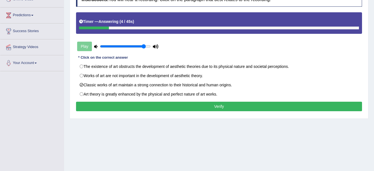
click at [225, 105] on button "Verify" at bounding box center [219, 105] width 286 height 9
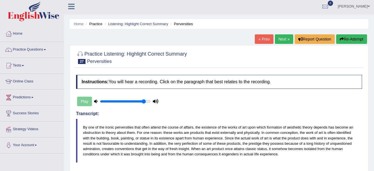
scroll to position [0, 0]
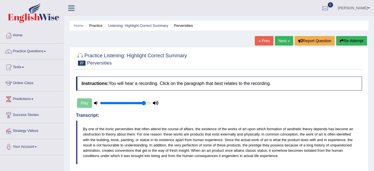
click at [281, 40] on link "Next »" at bounding box center [284, 40] width 18 height 9
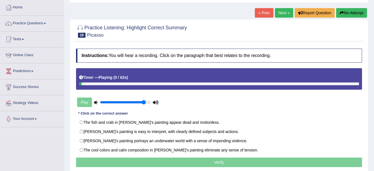
scroll to position [56, 0]
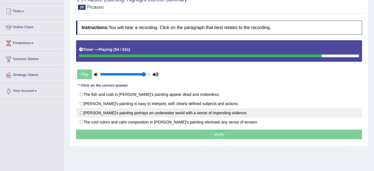
click at [136, 116] on label "[PERSON_NAME]'s painting portrays an underwater world with a sense of impending…" at bounding box center [219, 112] width 286 height 9
radio input "true"
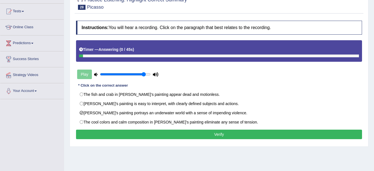
click at [134, 132] on button "Verify" at bounding box center [219, 133] width 286 height 9
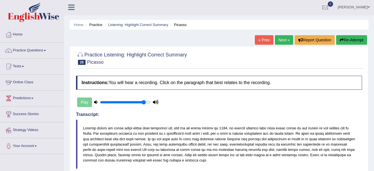
scroll to position [0, 0]
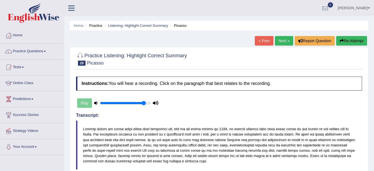
click at [282, 40] on link "Next »" at bounding box center [284, 40] width 18 height 9
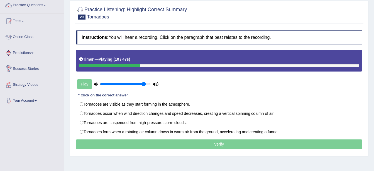
scroll to position [56, 0]
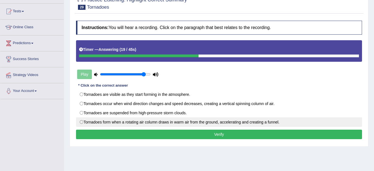
click at [195, 123] on label "Tornadoes form when a rotating air column draws in warm air from the ground, ac…" at bounding box center [219, 121] width 286 height 9
radio input "true"
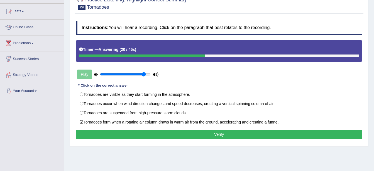
click at [192, 132] on button "Verify" at bounding box center [219, 133] width 286 height 9
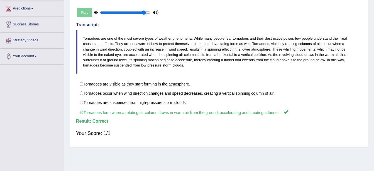
scroll to position [122, 0]
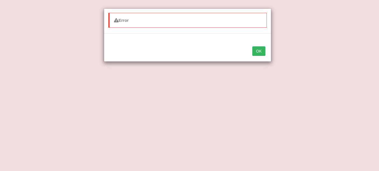
click at [346, 10] on div "Error OK" at bounding box center [189, 85] width 379 height 171
click at [262, 52] on button "OK" at bounding box center [258, 50] width 13 height 9
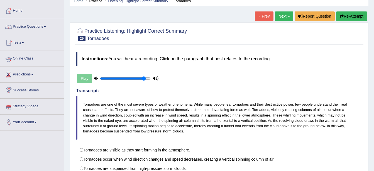
scroll to position [11, 0]
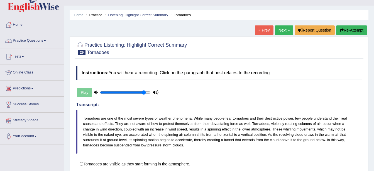
click at [279, 28] on link "Next »" at bounding box center [284, 29] width 18 height 9
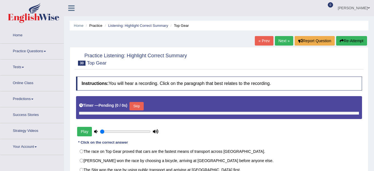
type input "0.9"
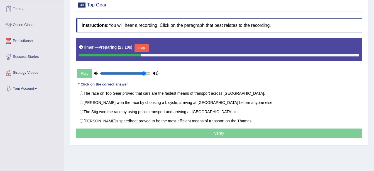
scroll to position [84, 0]
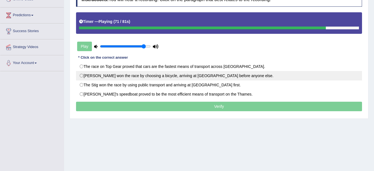
click at [103, 76] on label "[PERSON_NAME] won the race by choosing a bicycle, arriving at [GEOGRAPHIC_DATA]…" at bounding box center [219, 75] width 286 height 9
radio input "true"
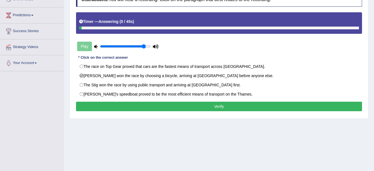
click at [226, 106] on button "Verify" at bounding box center [219, 105] width 286 height 9
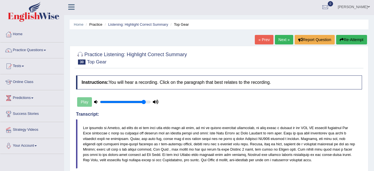
scroll to position [0, 0]
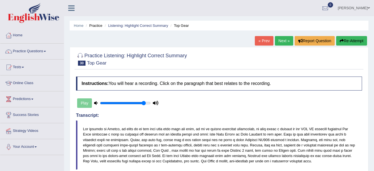
click at [61, 54] on link "Practice Questions" at bounding box center [32, 50] width 64 height 14
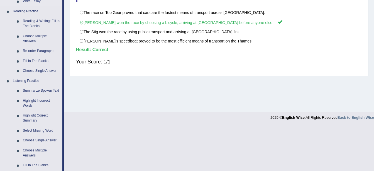
scroll to position [167, 0]
click at [42, 132] on link "Select Missing Word" at bounding box center [41, 130] width 42 height 10
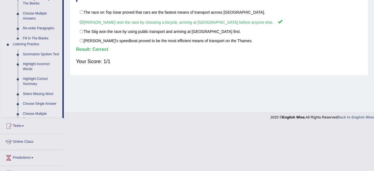
scroll to position [107, 0]
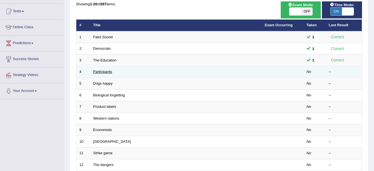
click at [109, 72] on link "Participants" at bounding box center [102, 71] width 19 height 4
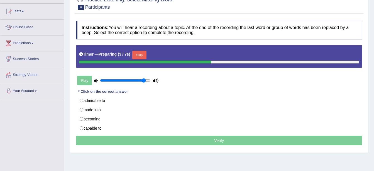
click at [142, 50] on div "Timer — Preparing ( 3 / 7s ) Skip" at bounding box center [219, 54] width 280 height 11
click at [136, 56] on button "Skip" at bounding box center [139, 55] width 14 height 8
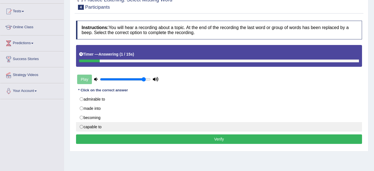
click at [95, 125] on label "capable to" at bounding box center [219, 126] width 286 height 9
radio input "true"
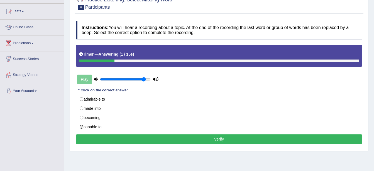
click at [165, 140] on button "Verify" at bounding box center [219, 138] width 286 height 9
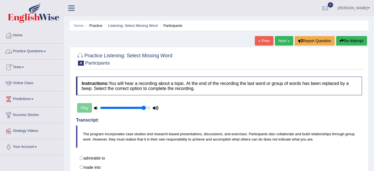
click at [45, 52] on link "Practice Questions" at bounding box center [32, 50] width 64 height 14
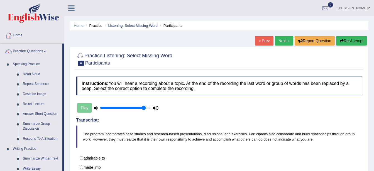
click at [118, 28] on li "Listening: Select Missing Word" at bounding box center [130, 25] width 54 height 5
click at [121, 26] on link "Listening: Select Missing Word" at bounding box center [133, 25] width 50 height 4
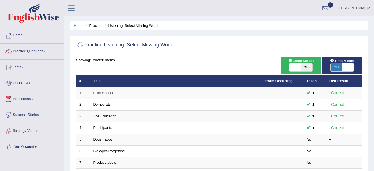
click at [333, 67] on span "ON" at bounding box center [337, 67] width 12 height 8
checkbox input "false"
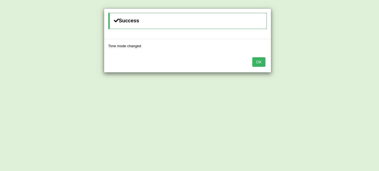
click at [254, 64] on button "OK" at bounding box center [258, 61] width 13 height 9
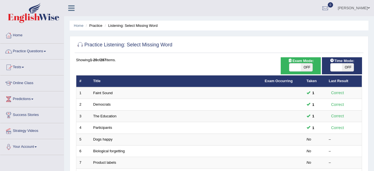
click at [44, 54] on link "Practice Questions" at bounding box center [32, 50] width 64 height 14
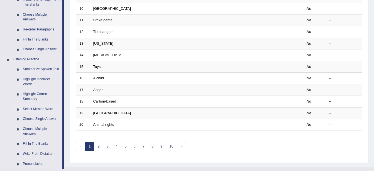
scroll to position [195, 0]
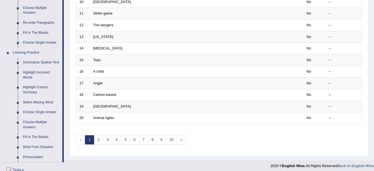
click at [47, 108] on link "Choose Single Answer" at bounding box center [41, 112] width 42 height 10
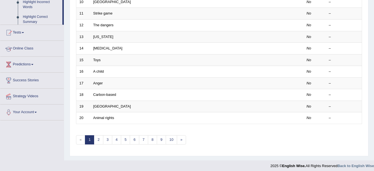
scroll to position [75, 0]
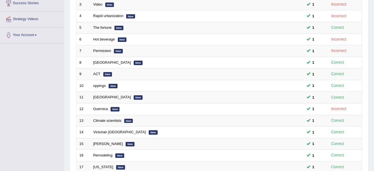
scroll to position [199, 0]
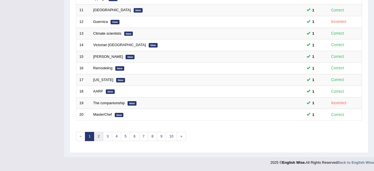
click at [99, 136] on link "2" at bounding box center [98, 136] width 9 height 9
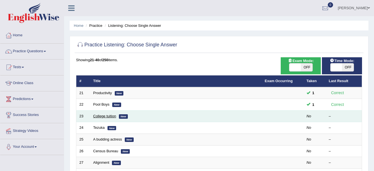
click at [112, 116] on link "College tuition" at bounding box center [104, 116] width 23 height 4
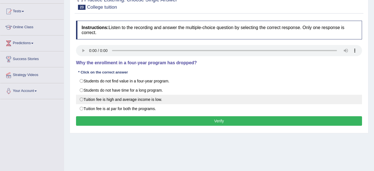
click at [143, 103] on label "Tuition fee is high and average income is low." at bounding box center [219, 99] width 286 height 9
radio input "true"
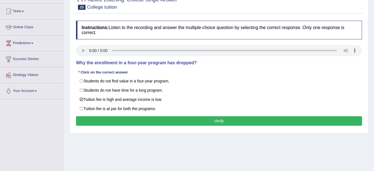
click at [164, 119] on button "Verify" at bounding box center [219, 120] width 286 height 9
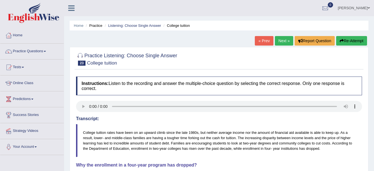
click at [280, 43] on link "Next »" at bounding box center [284, 40] width 18 height 9
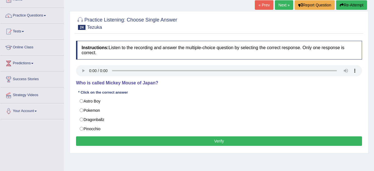
scroll to position [56, 0]
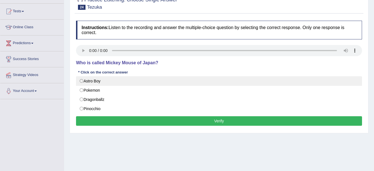
click at [105, 81] on label "Astro Boy" at bounding box center [219, 80] width 286 height 9
radio input "true"
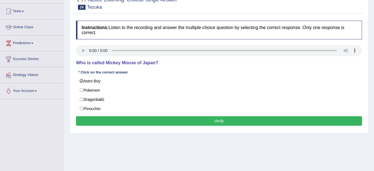
click at [200, 124] on button "Verify" at bounding box center [219, 120] width 286 height 9
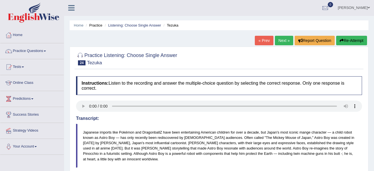
scroll to position [0, 0]
click at [284, 40] on link "Next »" at bounding box center [284, 40] width 18 height 9
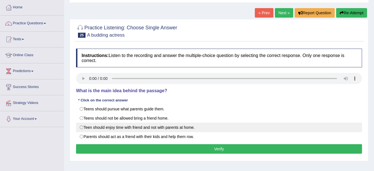
click at [151, 129] on label "Teen should enjoy time with friend and not with parents at home." at bounding box center [219, 126] width 286 height 9
radio input "true"
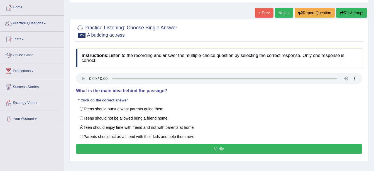
click at [166, 145] on button "Verify" at bounding box center [219, 148] width 286 height 9
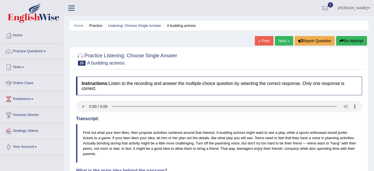
click at [47, 54] on link "Practice Questions" at bounding box center [32, 50] width 64 height 14
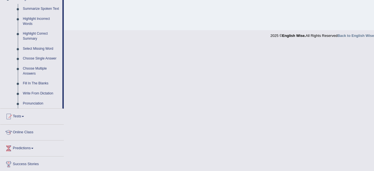
scroll to position [251, 0]
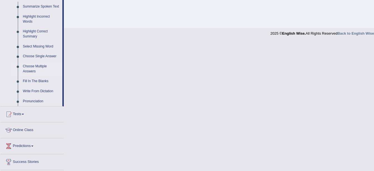
click at [33, 71] on link "Choose Multiple Answers" at bounding box center [41, 68] width 42 height 15
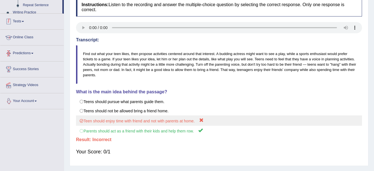
scroll to position [122, 0]
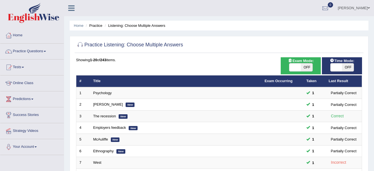
click at [123, 25] on li "Listening: Choose Multiple Answers" at bounding box center [134, 25] width 62 height 5
click at [346, 67] on span "OFF" at bounding box center [348, 67] width 12 height 8
checkbox input "true"
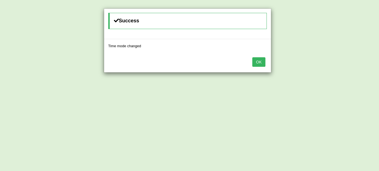
click at [260, 61] on button "OK" at bounding box center [258, 61] width 13 height 9
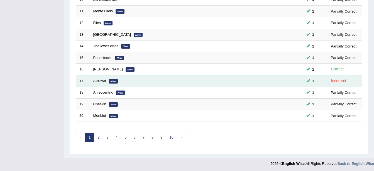
scroll to position [199, 0]
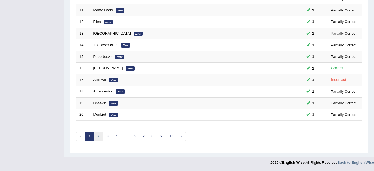
click at [102, 134] on link "2" at bounding box center [98, 136] width 9 height 9
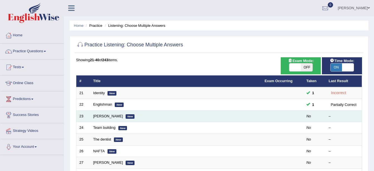
click at [101, 113] on td "Stephen New" at bounding box center [175, 116] width 171 height 12
click at [102, 115] on link "[PERSON_NAME]" at bounding box center [108, 116] width 30 height 4
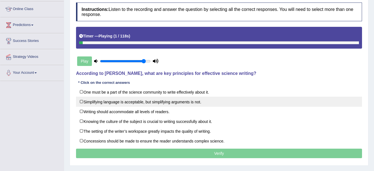
scroll to position [84, 0]
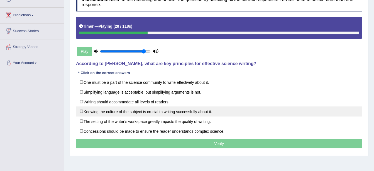
click at [134, 111] on label "Knowing the culture of the subject is crucial to writing successfully about it." at bounding box center [219, 111] width 286 height 10
checkbox input "true"
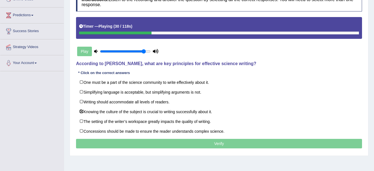
click at [171, 146] on p "Verify" at bounding box center [219, 143] width 286 height 9
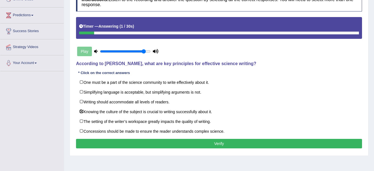
click at [205, 147] on button "Verify" at bounding box center [219, 143] width 286 height 9
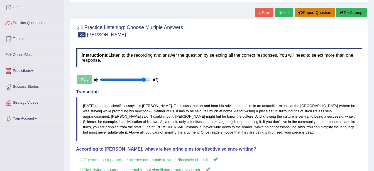
scroll to position [28, 0]
click at [283, 15] on link "Next »" at bounding box center [284, 12] width 18 height 9
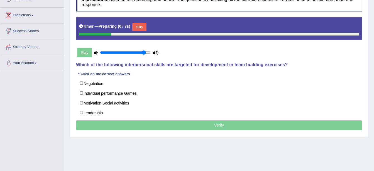
scroll to position [84, 0]
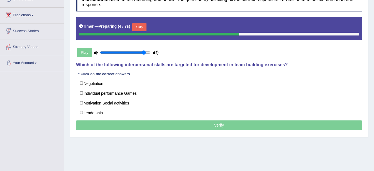
click at [138, 23] on button "Skip" at bounding box center [139, 27] width 14 height 8
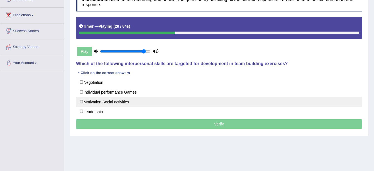
click at [123, 98] on label "Motivation Social activities" at bounding box center [219, 101] width 286 height 10
checkbox input "true"
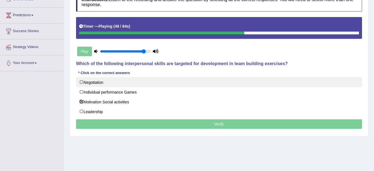
click at [120, 82] on label "Negotiation" at bounding box center [219, 82] width 286 height 10
checkbox input "true"
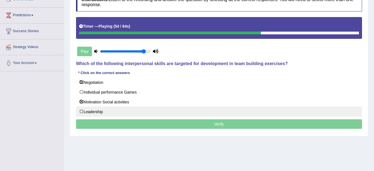
click at [115, 111] on label "Leadership" at bounding box center [219, 111] width 286 height 10
checkbox input "true"
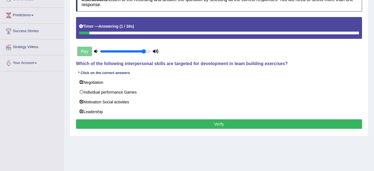
click at [222, 120] on button "Verify" at bounding box center [219, 123] width 286 height 9
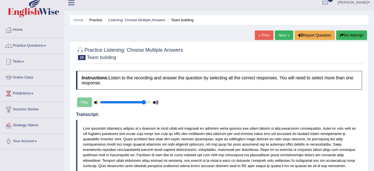
scroll to position [0, 0]
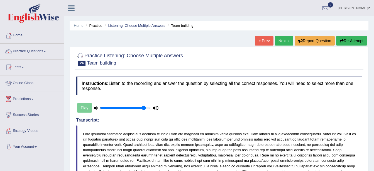
click at [284, 40] on link "Next »" at bounding box center [284, 40] width 18 height 9
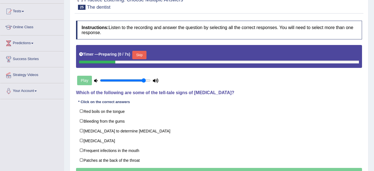
scroll to position [56, 0]
click at [141, 52] on button "Skip" at bounding box center [139, 55] width 14 height 8
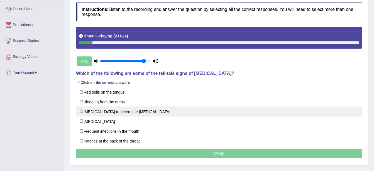
scroll to position [84, 0]
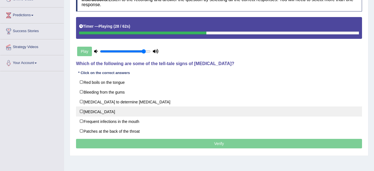
click at [79, 108] on label "Loose teeth" at bounding box center [219, 111] width 286 height 10
checkbox input "true"
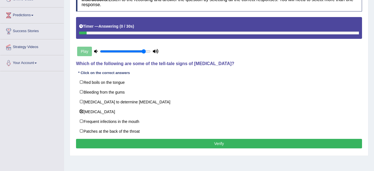
click at [115, 148] on button "Verify" at bounding box center [219, 143] width 286 height 9
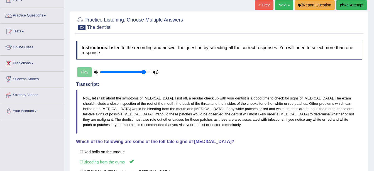
scroll to position [28, 0]
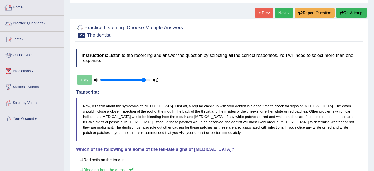
click at [21, 20] on link "Practice Questions" at bounding box center [32, 23] width 64 height 14
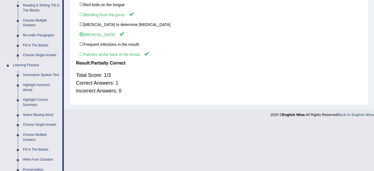
scroll to position [195, 0]
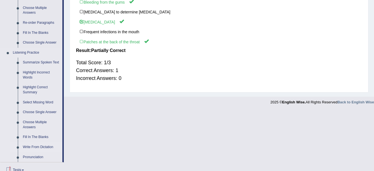
click at [31, 147] on link "Write From Dictation" at bounding box center [41, 147] width 42 height 10
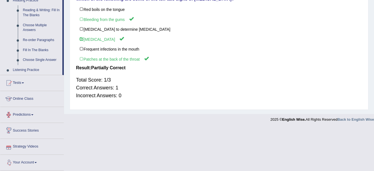
scroll to position [206, 0]
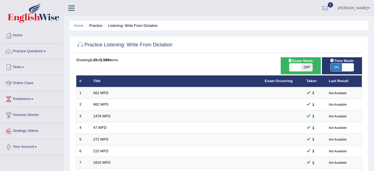
click at [285, 78] on th "Exam Occurring" at bounding box center [283, 81] width 42 height 12
click at [285, 81] on link "Exam Occurring" at bounding box center [279, 81] width 28 height 4
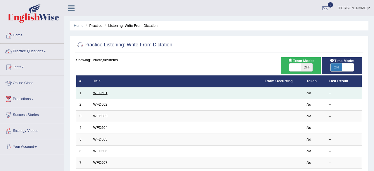
click at [102, 93] on link "WFD501" at bounding box center [100, 93] width 14 height 4
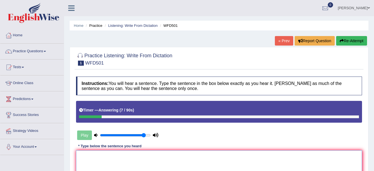
type textarea "t"
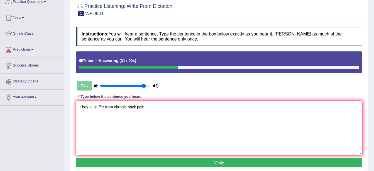
scroll to position [56, 0]
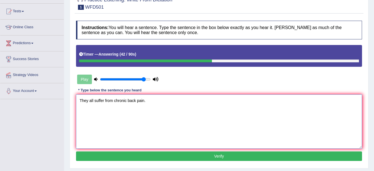
type textarea "They all suffer from chronic back pain."
click at [90, 151] on div "Instructions: You will hear a sentence. Type the sentence in the box below exac…" at bounding box center [219, 91] width 289 height 147
click at [93, 157] on button "Verify" at bounding box center [219, 155] width 286 height 9
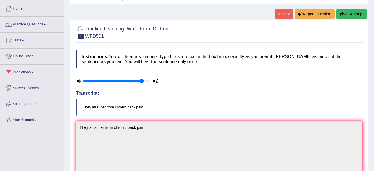
scroll to position [0, 0]
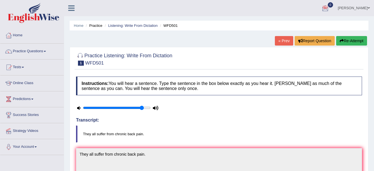
click at [282, 40] on link "« Prev" at bounding box center [284, 40] width 18 height 9
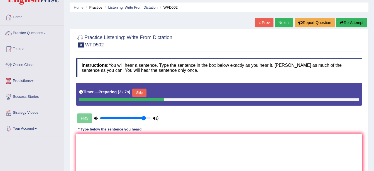
scroll to position [28, 0]
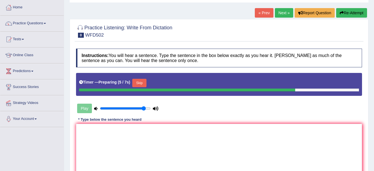
click at [142, 85] on button "Skip" at bounding box center [139, 83] width 14 height 8
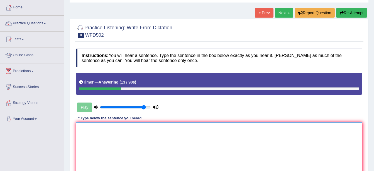
click at [103, 130] on textarea at bounding box center [219, 149] width 286 height 54
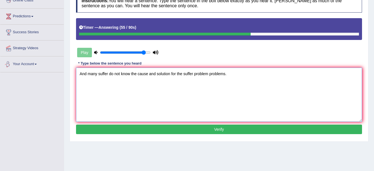
scroll to position [84, 0]
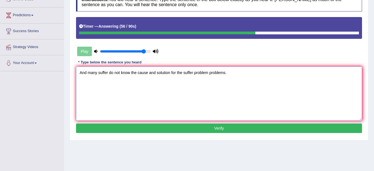
type textarea "And many suffer do not know the cause and solution for the suffer problem probl…"
click at [215, 131] on button "Verify" at bounding box center [219, 127] width 286 height 9
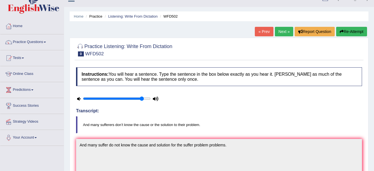
scroll to position [0, 0]
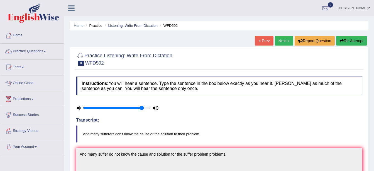
click at [266, 39] on link "« Prev" at bounding box center [264, 40] width 18 height 9
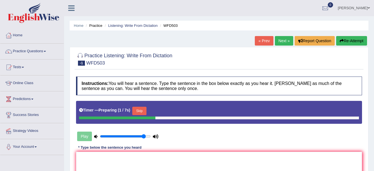
click at [140, 108] on button "Skip" at bounding box center [139, 111] width 14 height 8
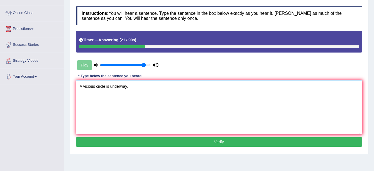
scroll to position [84, 0]
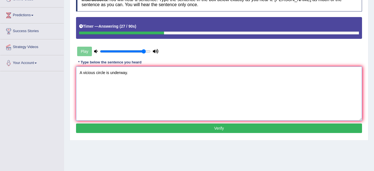
type textarea "A vicious circle is underway."
click at [254, 123] on button "Verify" at bounding box center [219, 127] width 286 height 9
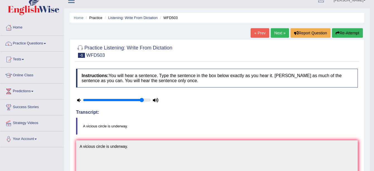
scroll to position [0, 0]
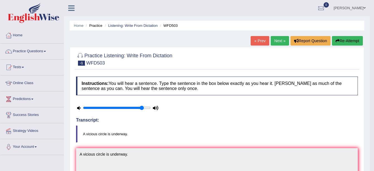
click at [253, 40] on link "« Prev" at bounding box center [260, 40] width 18 height 9
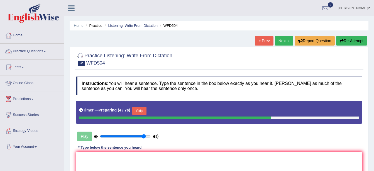
click at [14, 52] on link "Practice Questions" at bounding box center [32, 50] width 64 height 14
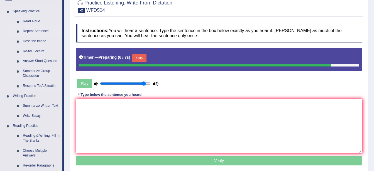
scroll to position [84, 0]
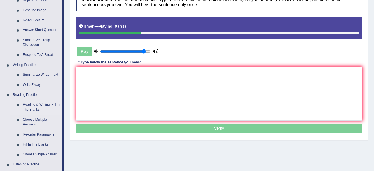
click at [37, 112] on link "Reading & Writing: Fill In The Blanks" at bounding box center [41, 107] width 42 height 15
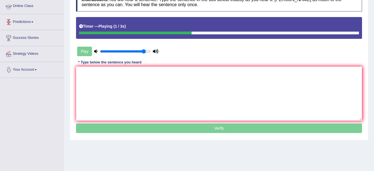
scroll to position [122, 0]
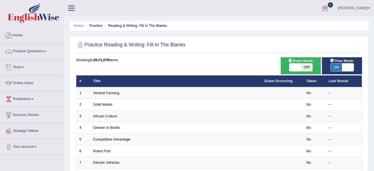
click at [38, 51] on link "Practice Questions" at bounding box center [32, 50] width 64 height 14
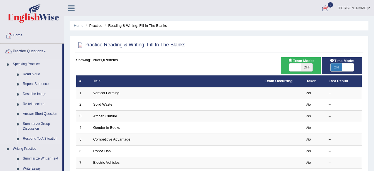
click at [37, 92] on link "Describe Image" at bounding box center [41, 94] width 42 height 10
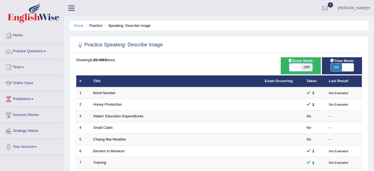
click at [300, 68] on span at bounding box center [296, 67] width 12 height 8
checkbox input "true"
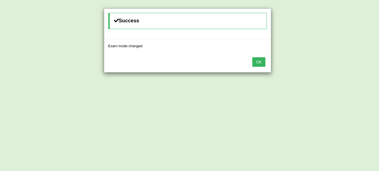
click at [261, 60] on button "OK" at bounding box center [258, 61] width 13 height 9
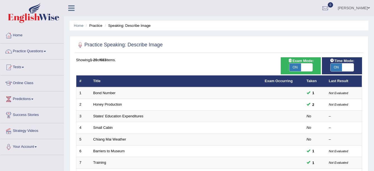
scroll to position [18, 0]
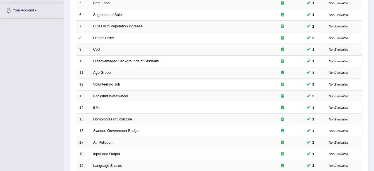
scroll to position [199, 0]
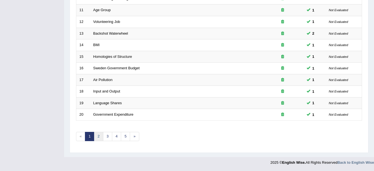
click at [97, 140] on link "2" at bounding box center [98, 136] width 9 height 9
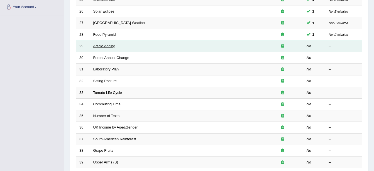
click at [101, 46] on link "Article Adding" at bounding box center [104, 46] width 22 height 4
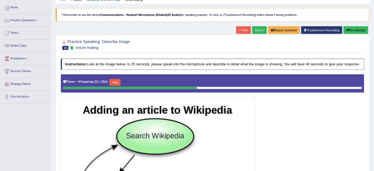
scroll to position [26, 0]
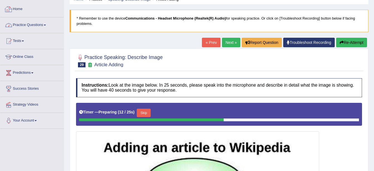
click at [48, 22] on link "Practice Questions" at bounding box center [32, 24] width 64 height 14
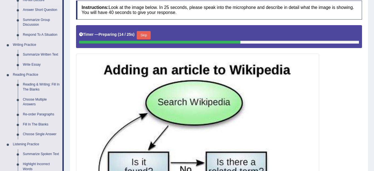
scroll to position [110, 0]
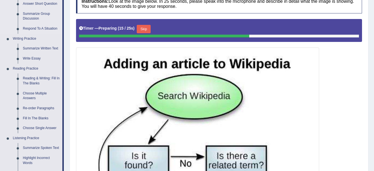
click at [40, 73] on link "Reading & Writing: Fill In The Blanks" at bounding box center [41, 80] width 42 height 15
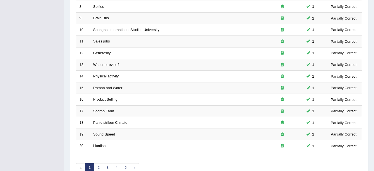
scroll to position [195, 0]
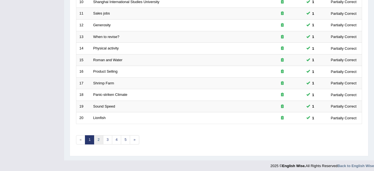
click at [95, 135] on link "2" at bounding box center [98, 139] width 9 height 9
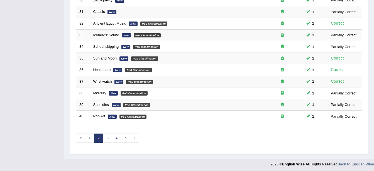
scroll to position [199, 0]
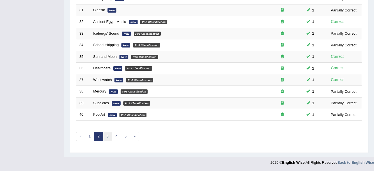
click at [108, 137] on link "3" at bounding box center [107, 136] width 9 height 9
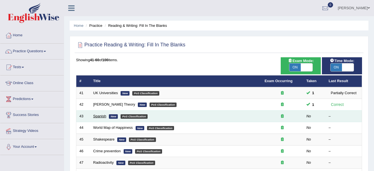
click at [101, 117] on link "Spanish" at bounding box center [99, 116] width 13 height 4
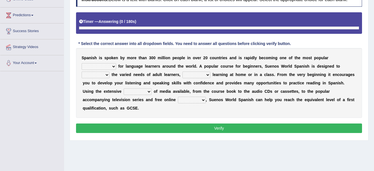
scroll to position [97, 0]
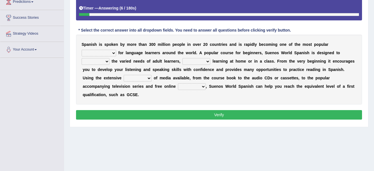
drag, startPoint x: 338, startPoint y: 42, endPoint x: 262, endPoint y: 105, distance: 99.4
click at [116, 50] on select "commodities choices records improvements" at bounding box center [99, 53] width 35 height 7
select select "choices"
click at [116, 50] on select "commodities choices records improvements" at bounding box center [99, 53] width 35 height 7
click at [110, 58] on select "record meet choose satisfies" at bounding box center [96, 61] width 28 height 7
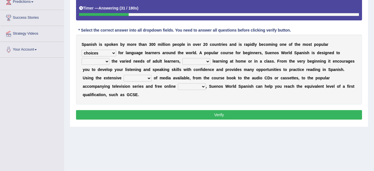
click at [110, 58] on select "record meet choose satisfies" at bounding box center [96, 61] width 28 height 7
click at [294, 92] on div "S p a n i s h i s s p o k e n b y m o r e t h a n 3 0 0 m i l l i o n p e o p l…" at bounding box center [219, 70] width 286 height 70
click at [110, 58] on select "record meet choose satisfies" at bounding box center [96, 61] width 28 height 7
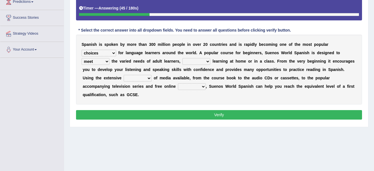
click at [110, 58] on select "record meet choose satisfies" at bounding box center [96, 61] width 28 height 7
select select "satisfies"
click at [110, 58] on select "record meet choose satisfies" at bounding box center [96, 61] width 28 height 7
click at [121, 65] on div "S p a n i s h i s s p o k e n b y m o r e t h a n 3 0 0 m i l l i o n p e o p l…" at bounding box center [219, 70] width 286 height 70
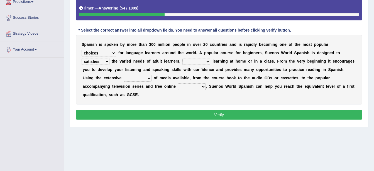
click at [127, 65] on div "S p a n i s h i s s p o k e n b y m o r e t h a n 3 0 0 m i l l i o n p e o p l…" at bounding box center [219, 70] width 286 height 70
click at [183, 59] on select "as whether nor not" at bounding box center [197, 61] width 28 height 7
select select "whether"
click at [183, 58] on select "as whether nor not" at bounding box center [197, 61] width 28 height 7
click at [152, 75] on select "series range rate wisdom" at bounding box center [138, 78] width 28 height 7
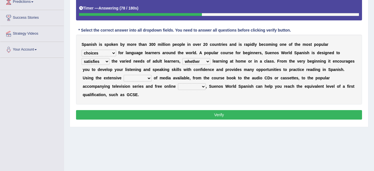
select select "range"
click at [152, 75] on select "series range rate wisdom" at bounding box center [138, 78] width 28 height 7
click at [206, 83] on select "actions activities breaches binge" at bounding box center [192, 86] width 28 height 7
select select "activities"
click at [206, 83] on select "actions activities breaches binge" at bounding box center [192, 86] width 28 height 7
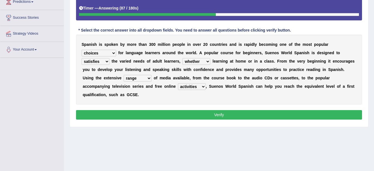
click at [302, 110] on button "Verify" at bounding box center [219, 114] width 286 height 9
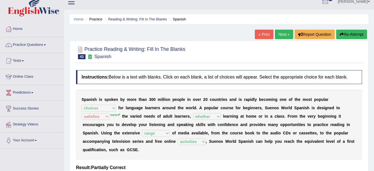
scroll to position [28, 0]
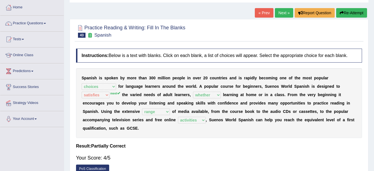
click at [285, 14] on link "Next »" at bounding box center [284, 12] width 18 height 9
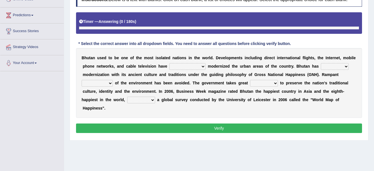
scroll to position [97, 0]
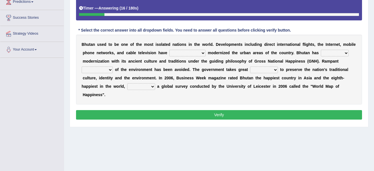
click at [172, 51] on select "spontaneously increasingly contemporarily mechanically" at bounding box center [188, 53] width 36 height 7
select select "increasingly"
click at [170, 50] on select "spontaneously increasingly contemporarily mechanically" at bounding box center [188, 53] width 36 height 7
click at [321, 54] on select "altered balanced opted juggled" at bounding box center [335, 53] width 28 height 7
select select "balanced"
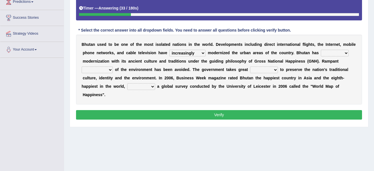
click at [321, 50] on select "altered balanced opted juggled" at bounding box center [335, 53] width 28 height 7
click at [321, 54] on select "altered balanced opted juggled" at bounding box center [335, 53] width 28 height 7
click at [113, 66] on select "destruction embodiment vanity execution" at bounding box center [97, 69] width 31 height 7
select select "embodiment"
click at [113, 66] on select "destruction embodiment vanity execution" at bounding box center [97, 69] width 31 height 7
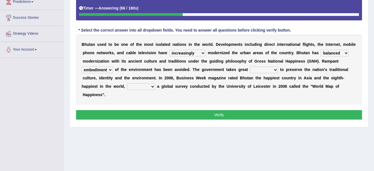
click at [250, 70] on select "pride measures effects allowance" at bounding box center [264, 69] width 28 height 7
select select "measures"
click at [250, 66] on select "pride measures effects allowance" at bounding box center [264, 69] width 28 height 7
click at [155, 83] on select "submitting citing reviewing proving" at bounding box center [141, 86] width 28 height 7
select select "submitting"
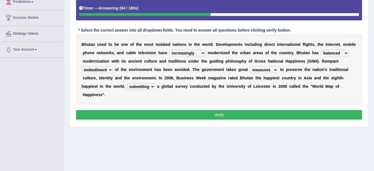
click at [155, 83] on select "submitting citing reviewing proving" at bounding box center [141, 86] width 28 height 7
click at [261, 110] on button "Verify" at bounding box center [219, 114] width 286 height 9
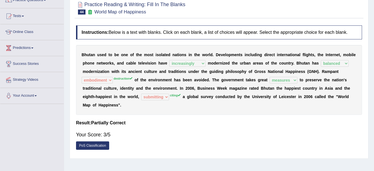
scroll to position [41, 0]
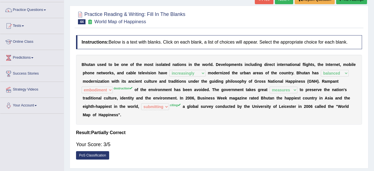
click at [284, 80] on div "B h u t a n u s e d t o b e o n e o f t h e m o s t i s o l a t e d n a t i o n…" at bounding box center [219, 90] width 286 height 70
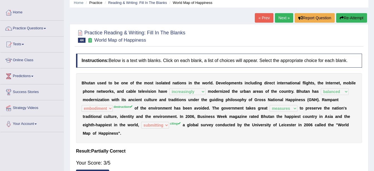
scroll to position [13, 0]
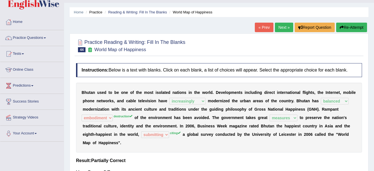
click at [284, 28] on link "Next »" at bounding box center [284, 27] width 18 height 9
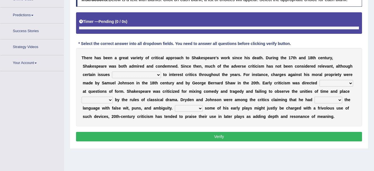
scroll to position [97, 0]
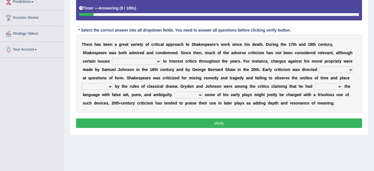
click at [112, 60] on select "have continued would have continued being continued continued" at bounding box center [136, 61] width 49 height 7
select select "have continued"
click at [112, 58] on select "have continued would have continued being continued continued" at bounding box center [136, 61] width 49 height 7
click at [320, 70] on select "consecutively primarily hardly solely" at bounding box center [337, 69] width 34 height 7
select select "solely"
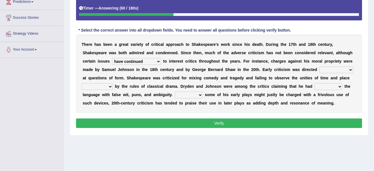
click at [320, 66] on select "consecutively primarily hardly solely" at bounding box center [337, 69] width 34 height 7
click at [113, 83] on select "subscribed documented described prescribed" at bounding box center [97, 86] width 31 height 7
select select "described"
click at [113, 83] on select "subscribed documented described prescribed" at bounding box center [97, 86] width 31 height 7
click at [315, 86] on select "versed referred transverse corrupted" at bounding box center [329, 86] width 28 height 7
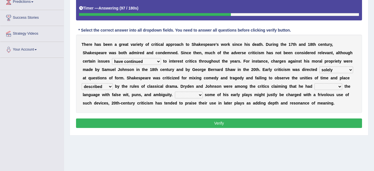
click at [315, 83] on select "versed referred transverse corrupted" at bounding box center [329, 86] width 28 height 7
click at [315, 84] on select "versed referred transverse corrupted" at bounding box center [329, 86] width 28 height 7
click at [315, 83] on select "versed referred transverse corrupted" at bounding box center [329, 86] width 28 height 7
click at [315, 84] on select "versed referred transverse corrupted" at bounding box center [329, 86] width 28 height 7
select select "corrupted"
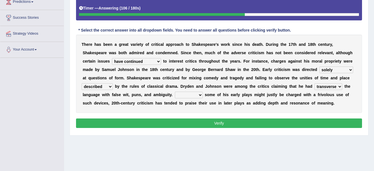
click at [315, 83] on select "versed referred transverse corrupted" at bounding box center [329, 86] width 28 height 7
drag, startPoint x: 118, startPoint y: 92, endPoint x: 134, endPoint y: 98, distance: 16.8
click at [175, 93] on select "Since Because That While" at bounding box center [189, 94] width 28 height 7
select select "While"
click at [175, 91] on select "Since Because That While" at bounding box center [189, 94] width 28 height 7
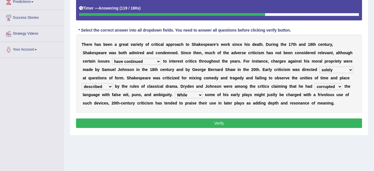
click at [144, 118] on button "Verify" at bounding box center [219, 122] width 286 height 9
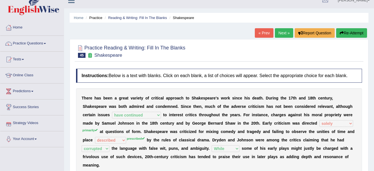
scroll to position [0, 0]
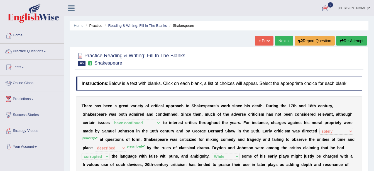
click at [280, 39] on link "Next »" at bounding box center [284, 40] width 18 height 9
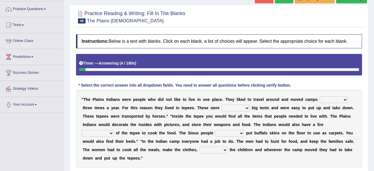
scroll to position [56, 0]
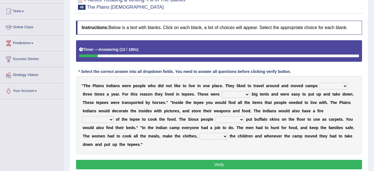
click at [320, 83] on select "at least fewer than at most less than" at bounding box center [334, 86] width 28 height 7
click at [320, 89] on select "at least fewer than at most less than" at bounding box center [334, 86] width 28 height 7
select select "at least"
click at [320, 83] on select "at least fewer than at most less than" at bounding box center [334, 86] width 28 height 7
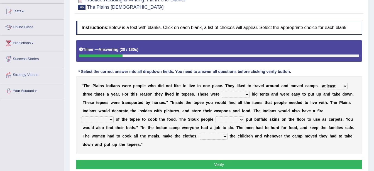
click at [222, 93] on select "both alike like otherwise" at bounding box center [236, 94] width 28 height 7
select select "alike"
click at [222, 91] on select "both alike like otherwise" at bounding box center [236, 94] width 28 height 7
click at [114, 116] on select "on the top in spite in the middle in terms" at bounding box center [98, 119] width 32 height 7
select select "in the middle"
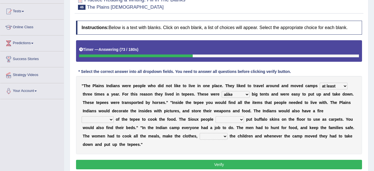
click at [114, 116] on select "on the top in spite in the middle in terms" at bounding box center [98, 119] width 32 height 7
select select "in the middle"
click at [114, 116] on select "on the top in spite in the middle in terms" at bounding box center [98, 119] width 32 height 7
click at [216, 118] on select "akin to preferred used to have yet to" at bounding box center [230, 119] width 28 height 7
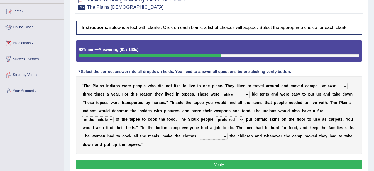
click at [216, 116] on select "akin to preferred used to have yet to" at bounding box center [230, 119] width 28 height 7
click at [216, 117] on select "akin to preferred used to have yet to" at bounding box center [230, 119] width 28 height 7
select select "used to"
click at [216, 116] on select "akin to preferred used to have yet to" at bounding box center [230, 119] width 28 height 7
click at [200, 135] on select "stand for take care look after sit about" at bounding box center [214, 136] width 28 height 7
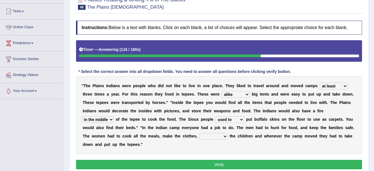
click at [200, 133] on select "stand for take care look after sit about" at bounding box center [214, 136] width 28 height 7
click at [200, 136] on select "stand for take care look after sit about" at bounding box center [214, 136] width 28 height 7
select select "look after"
click at [200, 133] on select "stand for take care look after sit about" at bounding box center [214, 136] width 28 height 7
click at [152, 159] on button "Verify" at bounding box center [219, 163] width 286 height 9
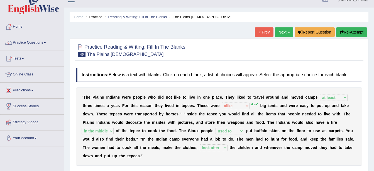
scroll to position [0, 0]
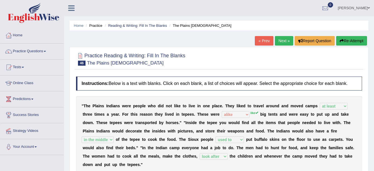
click at [278, 41] on link "Next »" at bounding box center [284, 40] width 18 height 9
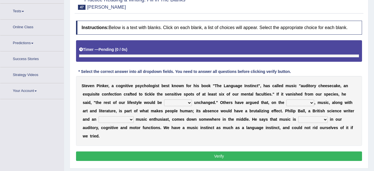
scroll to position [63, 0]
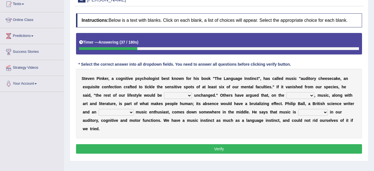
click at [164, 96] on select "rarely cynically nearing virtually" at bounding box center [178, 95] width 28 height 7
select select "cynically"
click at [164, 92] on select "rarely cynically nearing virtually" at bounding box center [178, 95] width 28 height 7
click at [287, 96] on select "end contrary whole top" at bounding box center [301, 95] width 28 height 7
select select "contrary"
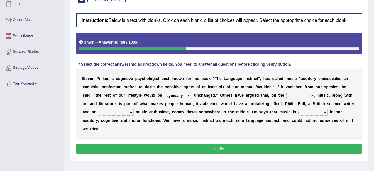
click at [287, 92] on select "end contrary whole top" at bounding box center [301, 95] width 28 height 7
click at [358, 95] on div "S t e v e n P i n k e r , a c o g n i t i v e p s y c h o l o g i s t b e s t k…" at bounding box center [219, 104] width 286 height 70
click at [134, 109] on select "pretentious presumptuous ambitious avid" at bounding box center [116, 112] width 35 height 7
select select "ambitious"
click at [134, 109] on select "pretentious presumptuous ambitious avid" at bounding box center [116, 112] width 35 height 7
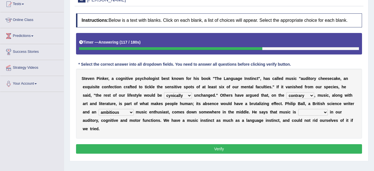
click at [299, 110] on select "enacted installed empowered ingrained" at bounding box center [314, 112] width 30 height 7
select select "installed"
click at [299, 109] on select "enacted installed empowered ingrained" at bounding box center [314, 112] width 30 height 7
click at [164, 94] on select "rarely cynically nearing virtually" at bounding box center [178, 95] width 28 height 7
click at [158, 144] on button "Verify" at bounding box center [219, 148] width 286 height 9
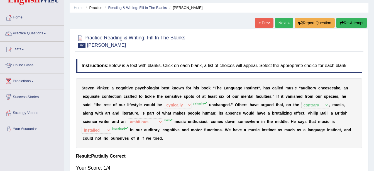
scroll to position [7, 0]
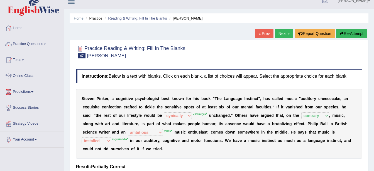
click at [277, 35] on link "Next »" at bounding box center [284, 33] width 18 height 9
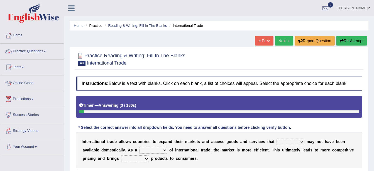
click at [40, 47] on link "Practice Questions" at bounding box center [32, 50] width 64 height 14
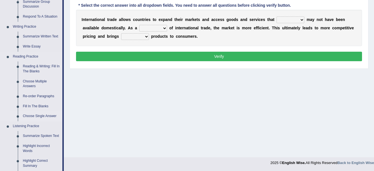
scroll to position [139, 0]
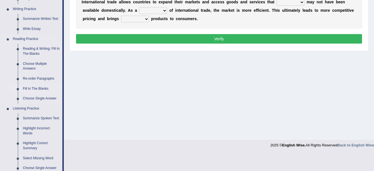
click at [37, 87] on link "Fill In The Blanks" at bounding box center [41, 89] width 42 height 10
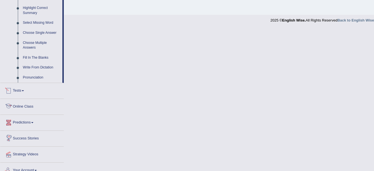
scroll to position [240, 0]
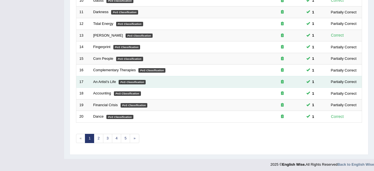
scroll to position [199, 0]
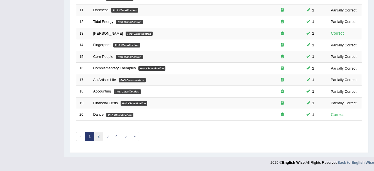
click at [98, 139] on link "2" at bounding box center [98, 136] width 9 height 9
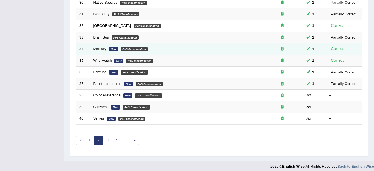
scroll to position [195, 0]
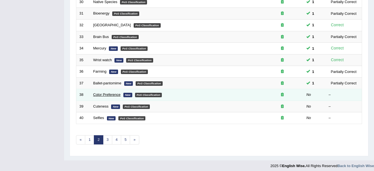
click at [105, 93] on link "Color Preference" at bounding box center [106, 94] width 27 height 4
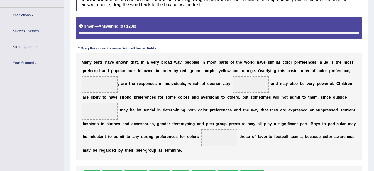
scroll to position [97, 0]
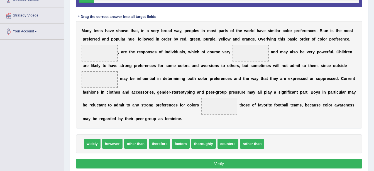
scroll to position [125, 0]
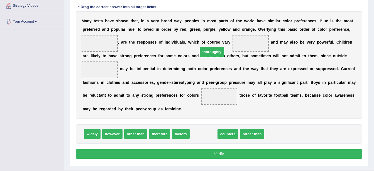
drag, startPoint x: 196, startPoint y: 137, endPoint x: 204, endPoint y: 55, distance: 82.4
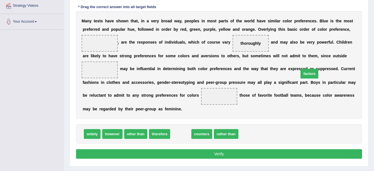
drag, startPoint x: 180, startPoint y: 134, endPoint x: 308, endPoint y: 74, distance: 141.9
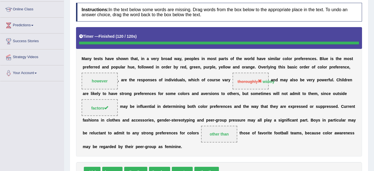
scroll to position [8, 0]
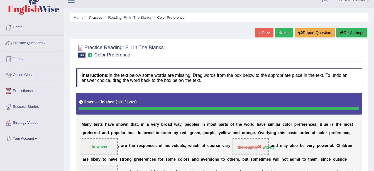
click at [279, 31] on link "Next »" at bounding box center [284, 32] width 18 height 9
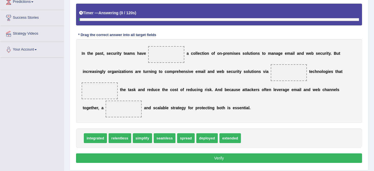
scroll to position [122, 0]
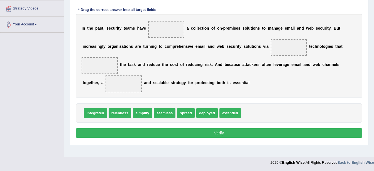
click at [89, 108] on span "integrated" at bounding box center [95, 113] width 23 height 10
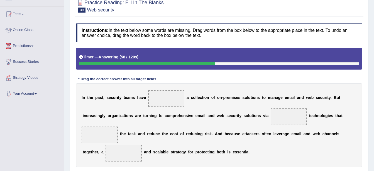
scroll to position [66, 0]
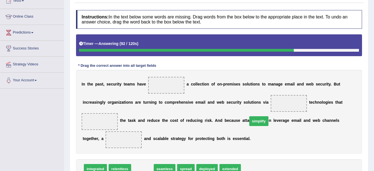
drag, startPoint x: 137, startPoint y: 160, endPoint x: 253, endPoint y: 112, distance: 125.9
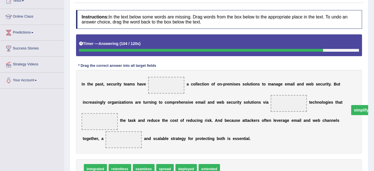
drag, startPoint x: 260, startPoint y: 105, endPoint x: 332, endPoint y: 111, distance: 72.8
drag, startPoint x: 327, startPoint y: 120, endPoint x: 322, endPoint y: 103, distance: 17.2
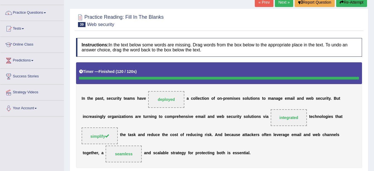
scroll to position [0, 0]
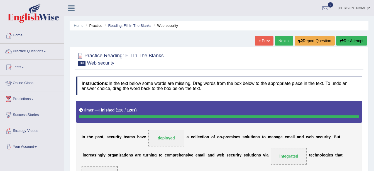
click at [280, 44] on link "Next »" at bounding box center [284, 40] width 18 height 9
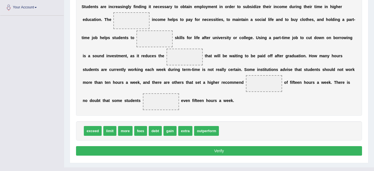
scroll to position [139, 0]
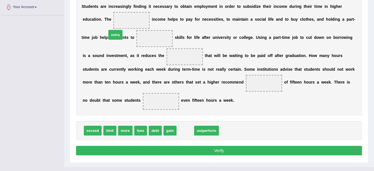
drag, startPoint x: 182, startPoint y: 118, endPoint x: 112, endPoint y: 23, distance: 118.5
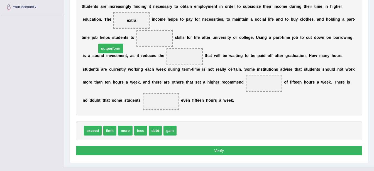
drag, startPoint x: 192, startPoint y: 120, endPoint x: 112, endPoint y: 38, distance: 114.6
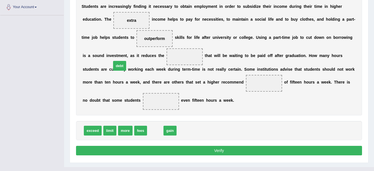
drag, startPoint x: 154, startPoint y: 119, endPoint x: 119, endPoint y: 54, distance: 73.4
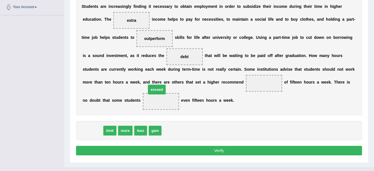
drag, startPoint x: 95, startPoint y: 120, endPoint x: 159, endPoint y: 79, distance: 76.1
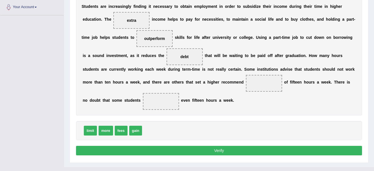
drag, startPoint x: 159, startPoint y: 84, endPoint x: 321, endPoint y: 86, distance: 162.0
drag, startPoint x: 94, startPoint y: 117, endPoint x: 154, endPoint y: 81, distance: 70.8
click at [158, 146] on button "Verify" at bounding box center [219, 150] width 286 height 9
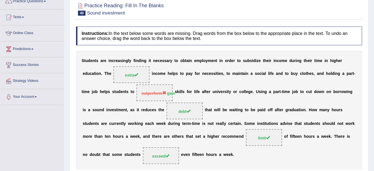
scroll to position [38, 0]
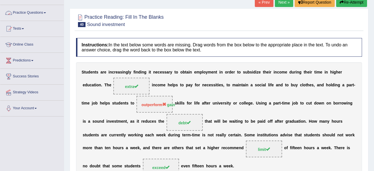
click at [46, 13] on span at bounding box center [45, 12] width 2 height 1
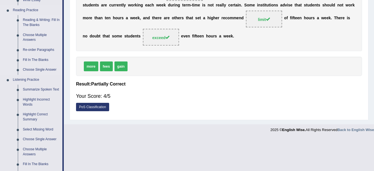
scroll to position [178, 0]
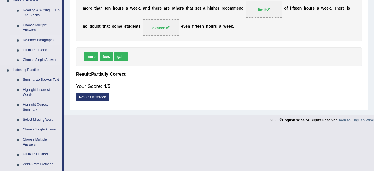
click at [39, 41] on link "Re-order Paragraphs" at bounding box center [41, 40] width 42 height 10
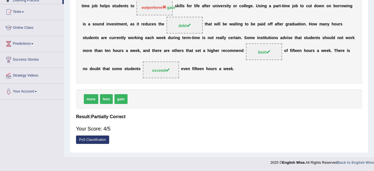
scroll to position [111, 0]
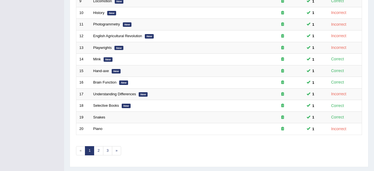
scroll to position [195, 0]
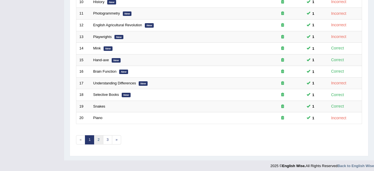
click at [100, 139] on link "2" at bounding box center [98, 139] width 9 height 9
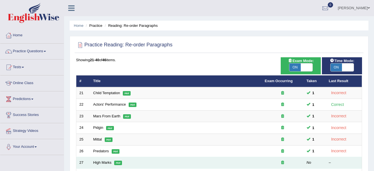
click at [96, 158] on td "High Marks Hot" at bounding box center [176, 163] width 172 height 12
click at [97, 163] on link "High Marks" at bounding box center [102, 162] width 18 height 4
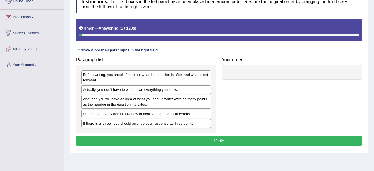
scroll to position [84, 0]
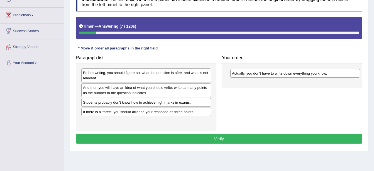
drag, startPoint x: 180, startPoint y: 88, endPoint x: 329, endPoint y: 74, distance: 149.8
click at [329, 74] on div "Actually, you don't have to write down everything you know." at bounding box center [296, 73] width 130 height 9
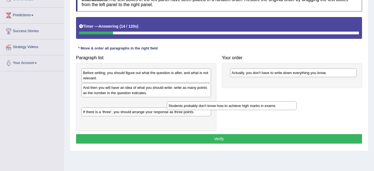
drag, startPoint x: 151, startPoint y: 101, endPoint x: 283, endPoint y: 85, distance: 133.4
click at [276, 101] on div "Students probably don't know how to achieve high marks in exams." at bounding box center [232, 105] width 130 height 9
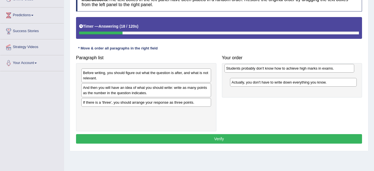
drag, startPoint x: 133, startPoint y: 102, endPoint x: 276, endPoint y: 68, distance: 147.0
click at [276, 68] on div "Students probably don't know how to achieve high marks in exams." at bounding box center [290, 68] width 130 height 9
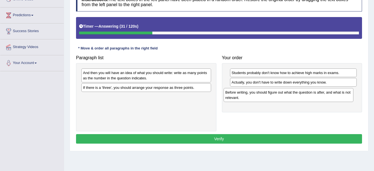
drag, startPoint x: 154, startPoint y: 79, endPoint x: 296, endPoint y: 99, distance: 143.8
click at [296, 99] on div "Before writing, you should figure out what the question is after, and what is n…" at bounding box center [289, 95] width 130 height 14
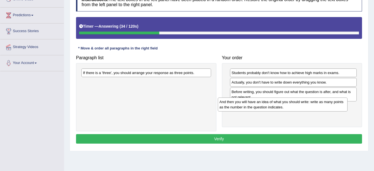
drag, startPoint x: 156, startPoint y: 75, endPoint x: 293, endPoint y: 104, distance: 139.7
click at [293, 104] on div "And then you will have an idea of what you should write: write as many points a…" at bounding box center [283, 104] width 130 height 14
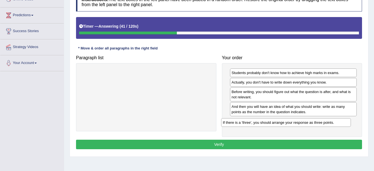
drag, startPoint x: 165, startPoint y: 73, endPoint x: 305, endPoint y: 123, distance: 148.3
click at [305, 123] on div "If there is a 'three', you should arrange your response as three points." at bounding box center [286, 122] width 130 height 9
click at [198, 141] on button "Verify" at bounding box center [219, 143] width 286 height 9
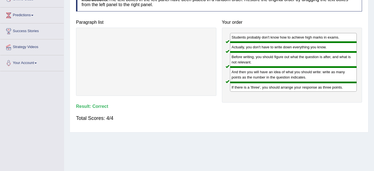
scroll to position [0, 0]
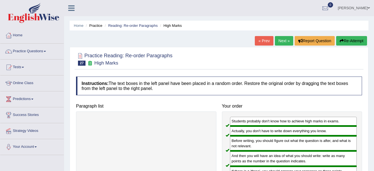
click at [280, 45] on link "Next »" at bounding box center [284, 40] width 18 height 9
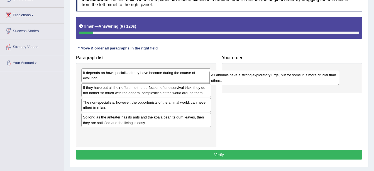
drag, startPoint x: 103, startPoint y: 123, endPoint x: 233, endPoint y: 78, distance: 136.9
click at [233, 78] on div "All animals have a strong exploratory urge, but for some it is more crucial tha…" at bounding box center [275, 78] width 130 height 14
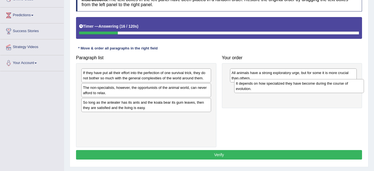
drag, startPoint x: 151, startPoint y: 78, endPoint x: 304, endPoint y: 89, distance: 153.4
click at [304, 89] on div "It depends on how specialized they have become during the course of evolution." at bounding box center [299, 86] width 130 height 14
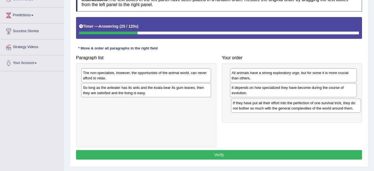
drag, startPoint x: 178, startPoint y: 80, endPoint x: 328, endPoint y: 110, distance: 153.0
click at [328, 110] on div "If they have put all their effort into the perfection of one survival trick, th…" at bounding box center [296, 105] width 130 height 14
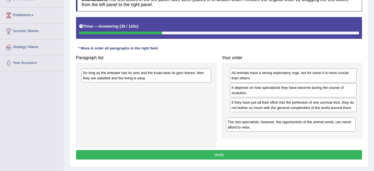
drag, startPoint x: 155, startPoint y: 78, endPoint x: 300, endPoint y: 127, distance: 152.8
click at [300, 127] on div "The non-specialists, however, the opportunists of the animal world, can never a…" at bounding box center [291, 124] width 130 height 14
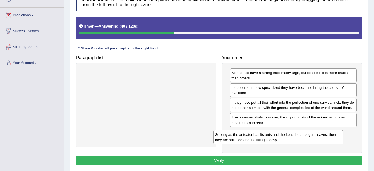
drag, startPoint x: 141, startPoint y: 76, endPoint x: 273, endPoint y: 137, distance: 145.8
click at [273, 137] on div "So long as the anteater has its ants and the koala bear its gum leaves, then th…" at bounding box center [279, 137] width 130 height 14
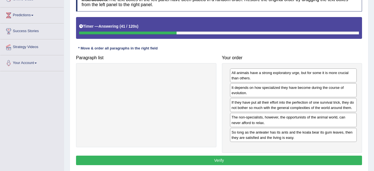
click at [211, 160] on button "Verify" at bounding box center [219, 159] width 286 height 9
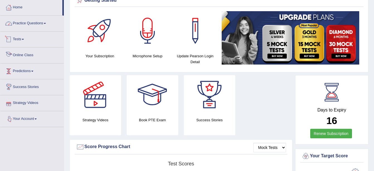
click at [40, 25] on link "Practice Questions" at bounding box center [32, 23] width 64 height 14
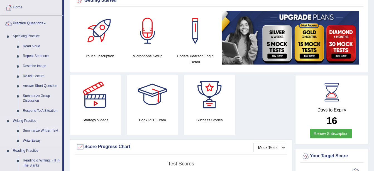
click at [25, 128] on link "Summarize Written Text" at bounding box center [41, 130] width 42 height 10
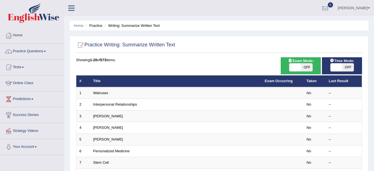
click at [305, 65] on span "OFF" at bounding box center [307, 67] width 12 height 8
checkbox input "true"
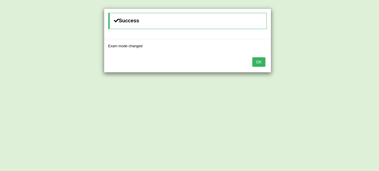
click at [263, 64] on button "OK" at bounding box center [258, 61] width 13 height 9
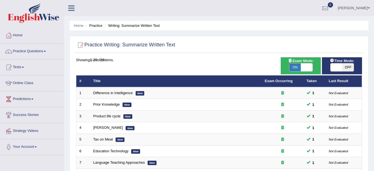
click at [345, 66] on span "OFF" at bounding box center [348, 67] width 12 height 8
checkbox input "true"
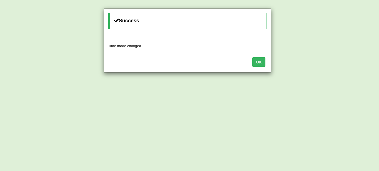
click at [255, 64] on button "OK" at bounding box center [258, 61] width 13 height 9
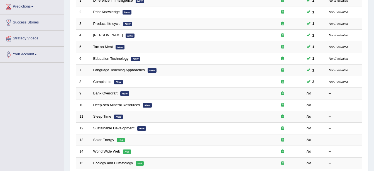
scroll to position [139, 0]
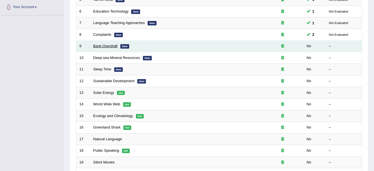
click at [108, 46] on link "Bank Overdraft" at bounding box center [105, 46] width 24 height 4
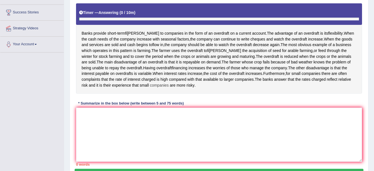
scroll to position [112, 0]
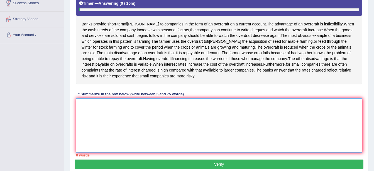
click at [134, 112] on textarea at bounding box center [219, 125] width 286 height 54
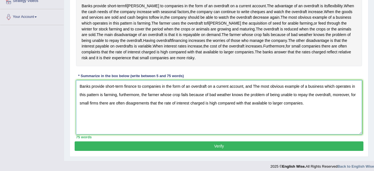
scroll to position [139, 0]
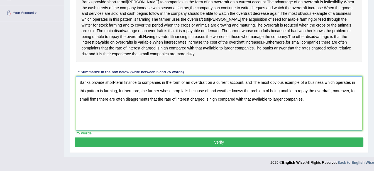
type textarea "Banks provide short-term finsnce to companies in the form of an overdraft on a …"
click at [229, 144] on button "Verify" at bounding box center [219, 141] width 289 height 9
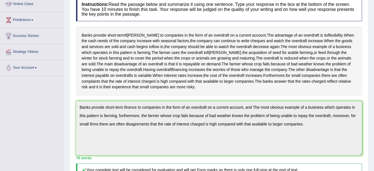
scroll to position [80, 0]
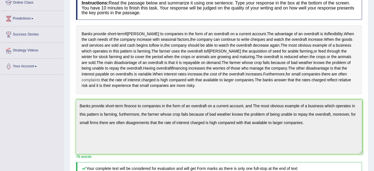
click at [91, 83] on span "complaints" at bounding box center [91, 80] width 19 height 6
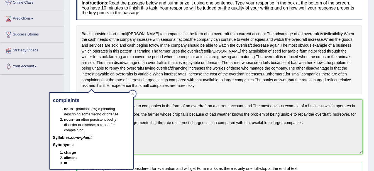
scroll to position [18, 0]
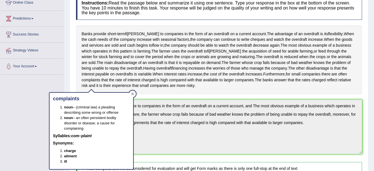
click at [133, 93] on icon at bounding box center [132, 93] width 3 height 3
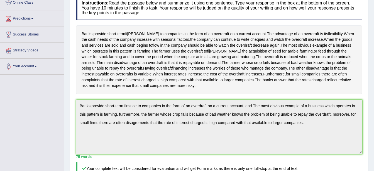
click at [182, 83] on span "compared" at bounding box center [177, 80] width 17 height 6
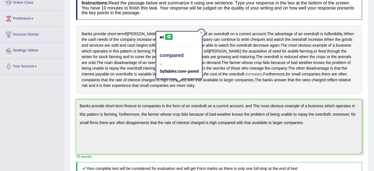
click at [246, 77] on span "increases" at bounding box center [254, 74] width 17 height 6
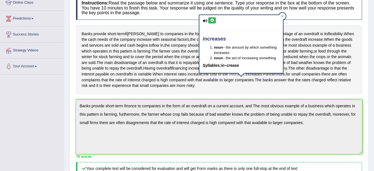
click at [229, 77] on span "overdraft" at bounding box center [236, 74] width 15 height 6
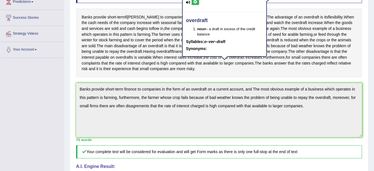
scroll to position [80, 0]
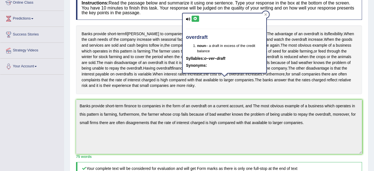
drag, startPoint x: 206, startPoint y: 62, endPoint x: 205, endPoint y: 67, distance: 4.8
click at [205, 67] on div "overdraft noun – a draft in excess of the credit balance Syllables: o–ver–draft…" at bounding box center [225, 42] width 84 height 59
click at [270, 48] on span "again" at bounding box center [274, 45] width 9 height 6
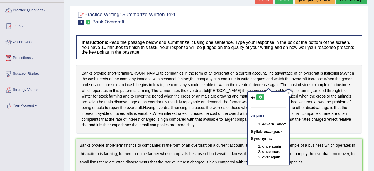
scroll to position [0, 0]
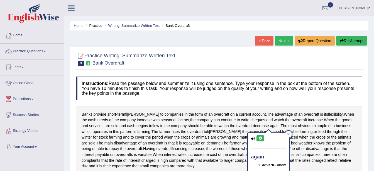
click at [280, 39] on link "Next »" at bounding box center [284, 40] width 18 height 9
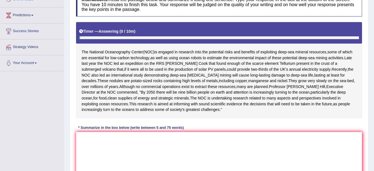
scroll to position [112, 0]
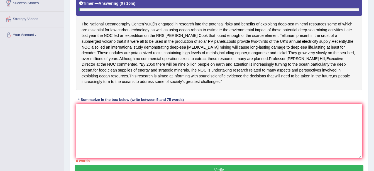
click at [189, 116] on textarea at bounding box center [219, 131] width 286 height 54
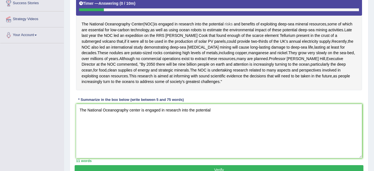
click at [227, 22] on span "risks" at bounding box center [229, 24] width 8 height 6
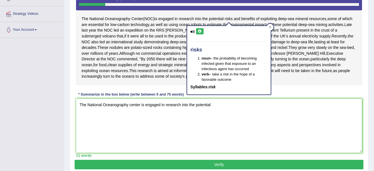
scroll to position [89, 0]
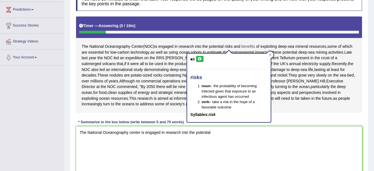
click at [243, 47] on span "benefits" at bounding box center [249, 46] width 14 height 6
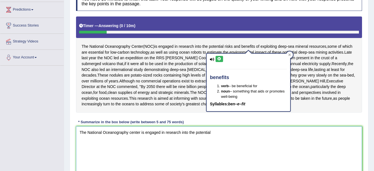
click at [233, 134] on textarea "The National Oceanography center is engaged in research into the potential" at bounding box center [219, 153] width 286 height 54
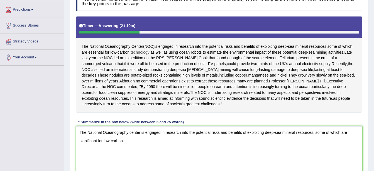
click at [141, 51] on span "technology" at bounding box center [140, 52] width 19 height 6
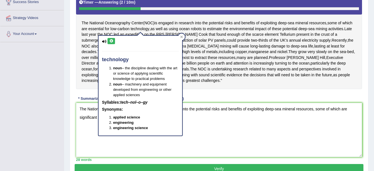
scroll to position [117, 0]
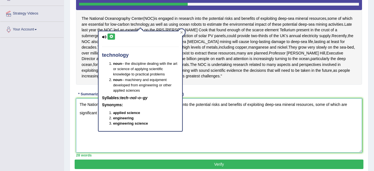
click at [204, 118] on textarea "The National Oceanography center is engaged in research into the potential risk…" at bounding box center [219, 125] width 286 height 54
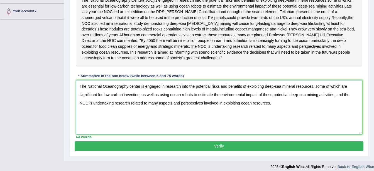
scroll to position [145, 0]
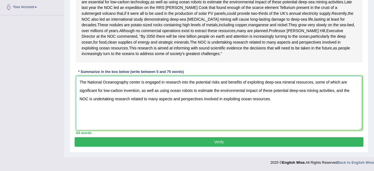
type textarea "The National Oceanography center is engaged in research into the potential risk…"
click at [194, 145] on button "Verify" at bounding box center [219, 141] width 289 height 9
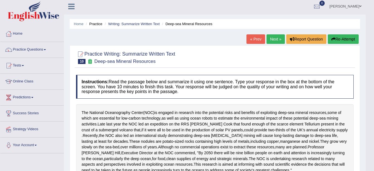
scroll to position [0, 0]
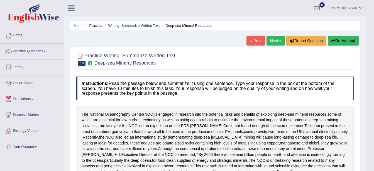
click at [271, 40] on link "Next »" at bounding box center [276, 40] width 18 height 9
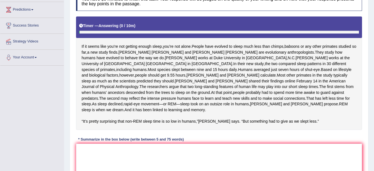
scroll to position [112, 0]
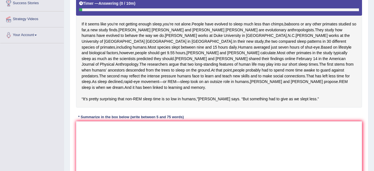
click at [139, 132] on div "Instructions: Read the passage below and summarize it using one sentence. Type …" at bounding box center [219, 72] width 289 height 220
click at [132, 137] on textarea at bounding box center [219, 148] width 286 height 54
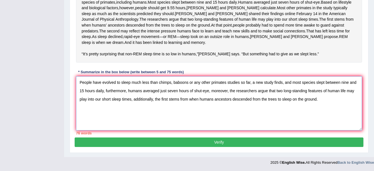
scroll to position [167, 0]
type textarea "People have evolved to sleep much less than chimps, baboons or any other primat…"
click at [195, 140] on button "Verify" at bounding box center [219, 141] width 289 height 9
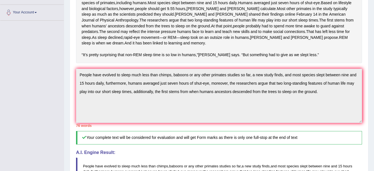
scroll to position [171, 0]
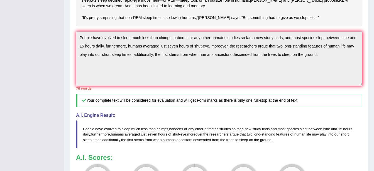
drag, startPoint x: 252, startPoint y: 124, endPoint x: 250, endPoint y: 131, distance: 7.5
click at [252, 124] on div "Instructions: Read the passage below and summarize it using one sentence. Type …" at bounding box center [219, 51] width 289 height 299
drag, startPoint x: 246, startPoint y: 146, endPoint x: 204, endPoint y: 122, distance: 48.4
click at [195, 130] on div "A.I. Engine Result: People have evolved to sleep much less than chimps , baboon…" at bounding box center [219, 130] width 286 height 35
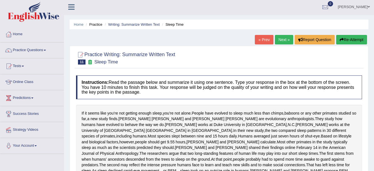
scroll to position [0, 0]
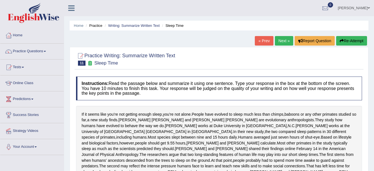
click at [355, 45] on button "Re-Attempt" at bounding box center [352, 40] width 31 height 9
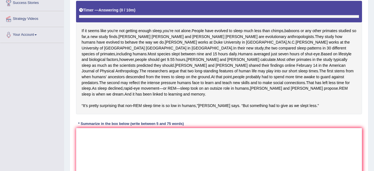
scroll to position [175, 0]
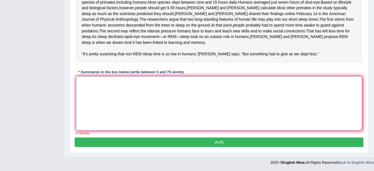
paste textarea "to sleep much less than chimps, baboons or any other primates studies so far, a…"
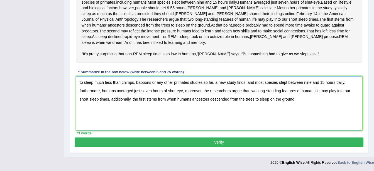
click at [168, 82] on textarea "to sleep much less than chimps, baboons or any other primates studies so far, a…" at bounding box center [219, 103] width 286 height 54
type textarea "People have evolved to sleep much less than chimps, baboons or any other primat…"
click at [223, 143] on button "Verify" at bounding box center [219, 141] width 289 height 9
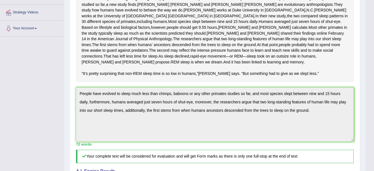
scroll to position [0, 0]
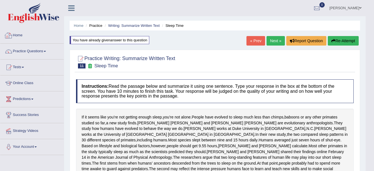
click at [18, 31] on link "Home" at bounding box center [32, 35] width 64 height 14
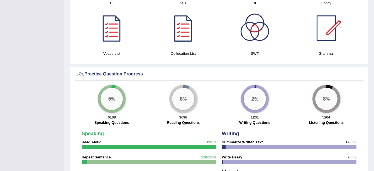
scroll to position [335, 0]
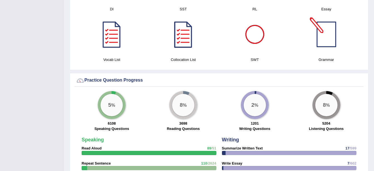
click at [330, 34] on div at bounding box center [326, 34] width 39 height 39
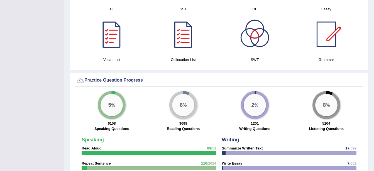
click at [109, 47] on div at bounding box center [111, 34] width 39 height 39
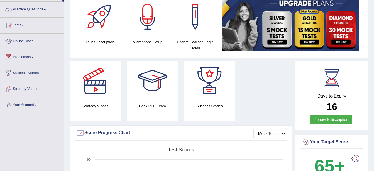
scroll to position [0, 0]
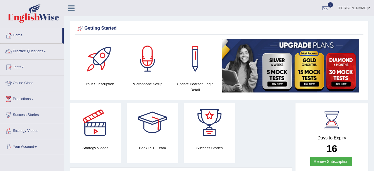
click at [19, 47] on link "Practice Questions" at bounding box center [32, 50] width 64 height 14
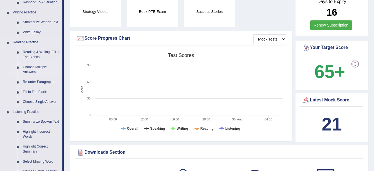
scroll to position [139, 0]
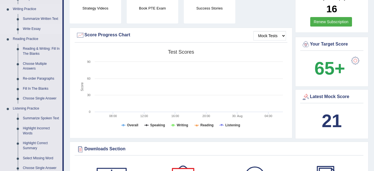
click at [36, 26] on link "Write Essay" at bounding box center [41, 29] width 42 height 10
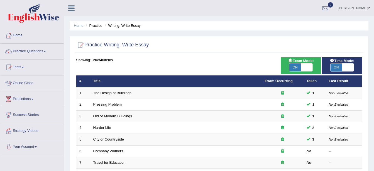
click at [333, 72] on div "Time Mode: ON OFF" at bounding box center [342, 65] width 40 height 17
click at [333, 69] on span "ON" at bounding box center [337, 67] width 12 height 8
checkbox input "false"
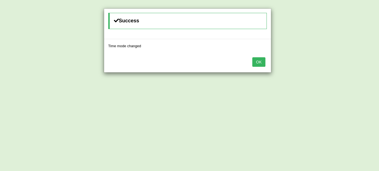
click at [256, 65] on button "OK" at bounding box center [258, 61] width 13 height 9
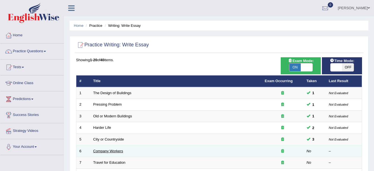
click at [111, 151] on link "Company Workers" at bounding box center [108, 151] width 30 height 4
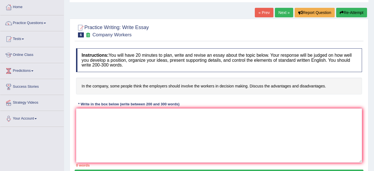
scroll to position [28, 0]
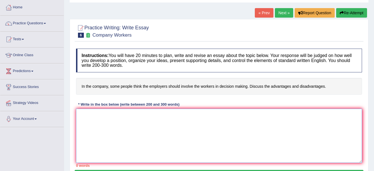
click at [113, 122] on textarea at bounding box center [219, 135] width 286 height 54
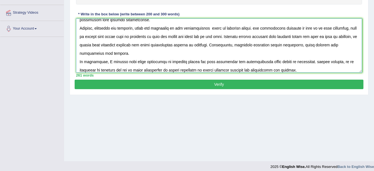
scroll to position [122, 0]
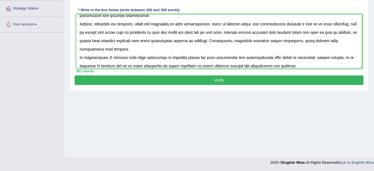
type textarea "The growing influence of involving workers in making decision on our lives has …"
click at [205, 80] on button "Verify" at bounding box center [219, 79] width 289 height 9
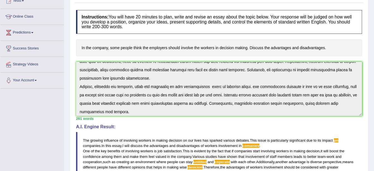
scroll to position [0, 0]
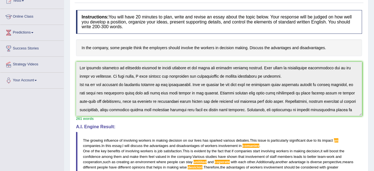
click at [74, 65] on div "Practice Writing: Write Essay 6 Company Workers Instructions: You will have 20 …" at bounding box center [219, 137] width 299 height 314
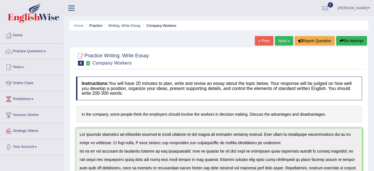
click at [355, 41] on button "Re-Attempt" at bounding box center [352, 40] width 31 height 9
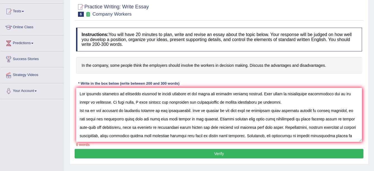
scroll to position [55, 0]
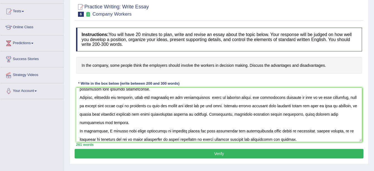
click at [316, 131] on textarea at bounding box center [219, 115] width 286 height 54
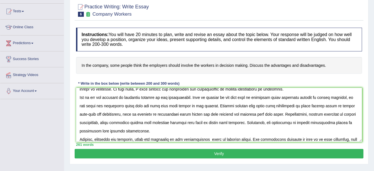
scroll to position [21, 0]
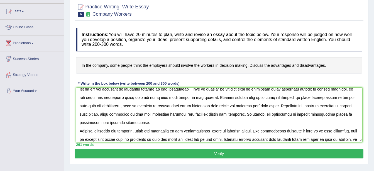
type textarea "The growing influence of involving workers in making decision on our lives has …"
click at [272, 151] on button "Verify" at bounding box center [219, 153] width 289 height 9
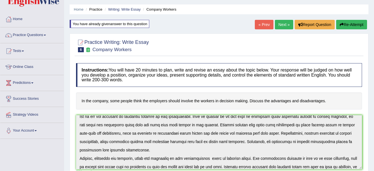
scroll to position [0, 0]
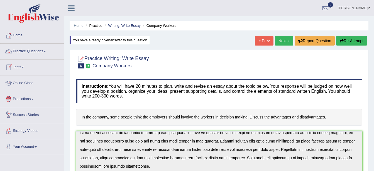
click at [37, 50] on link "Practice Questions" at bounding box center [32, 50] width 64 height 14
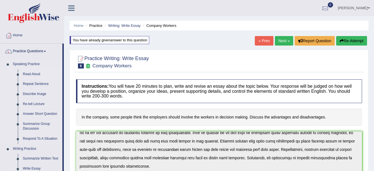
click at [35, 72] on link "Read Aloud" at bounding box center [41, 74] width 42 height 10
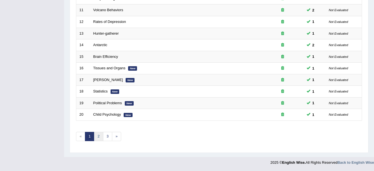
click at [100, 137] on link "2" at bounding box center [98, 136] width 9 height 9
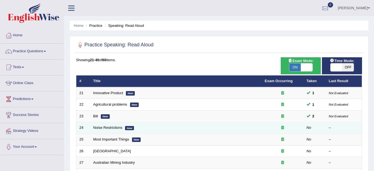
click at [96, 125] on td "Noise Restrictions New" at bounding box center [176, 128] width 172 height 12
click at [98, 127] on link "Noise Restrictions" at bounding box center [107, 127] width 29 height 4
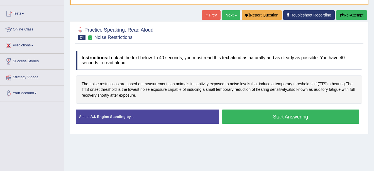
scroll to position [56, 0]
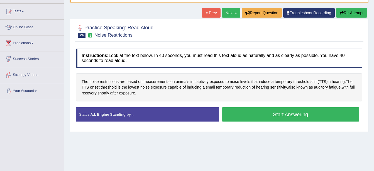
click at [238, 112] on button "Start Answering" at bounding box center [291, 114] width 138 height 14
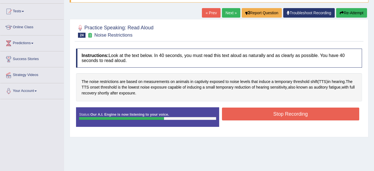
click at [242, 112] on button "Stop Recording" at bounding box center [291, 113] width 138 height 13
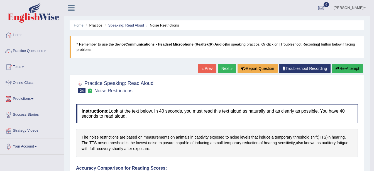
scroll to position [0, 0]
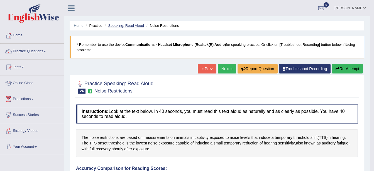
click at [120, 23] on link "Speaking: Read Aloud" at bounding box center [126, 25] width 36 height 4
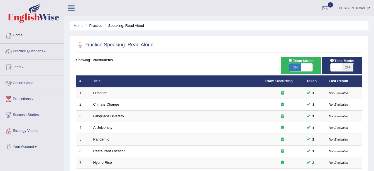
click at [347, 67] on span "OFF" at bounding box center [348, 67] width 12 height 8
checkbox input "true"
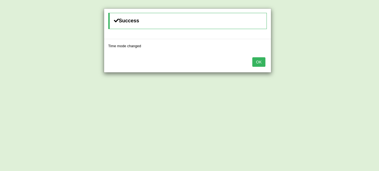
click at [259, 63] on button "OK" at bounding box center [258, 61] width 13 height 9
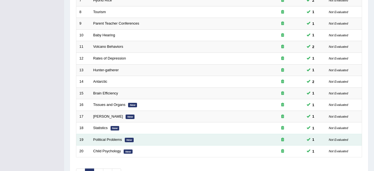
scroll to position [199, 0]
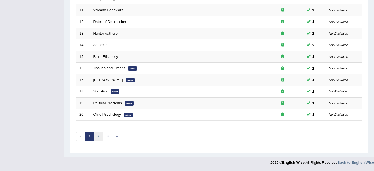
click at [97, 137] on link "2" at bounding box center [98, 136] width 9 height 9
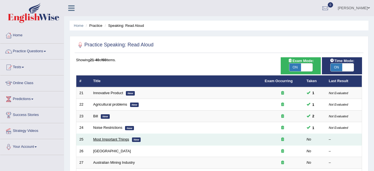
click at [122, 140] on link "Most Important Things" at bounding box center [111, 139] width 36 height 4
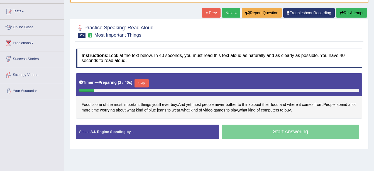
drag, startPoint x: 142, startPoint y: 81, endPoint x: 143, endPoint y: 84, distance: 3.1
click at [142, 82] on button "Skip" at bounding box center [142, 83] width 14 height 8
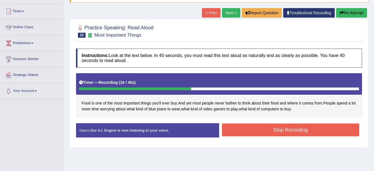
click at [253, 125] on button "Stop Recording" at bounding box center [291, 129] width 138 height 13
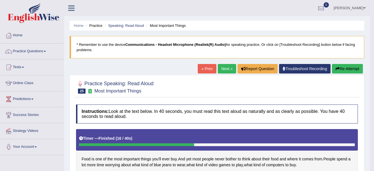
click at [225, 70] on link "Next »" at bounding box center [227, 68] width 18 height 9
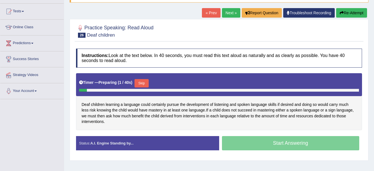
scroll to position [56, 0]
click at [144, 84] on button "Skip" at bounding box center [142, 83] width 14 height 8
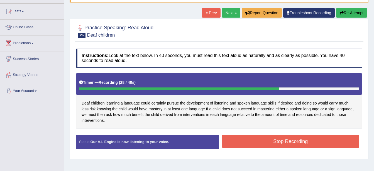
click at [264, 142] on button "Stop Recording" at bounding box center [291, 141] width 138 height 13
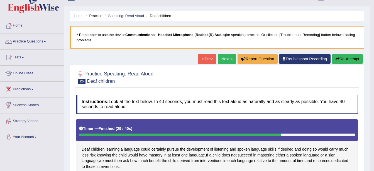
scroll to position [0, 0]
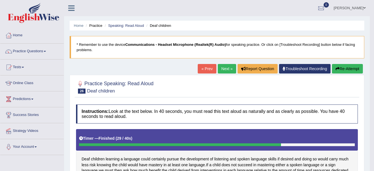
click at [223, 66] on link "Next »" at bounding box center [227, 68] width 18 height 9
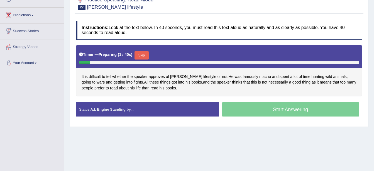
click at [145, 53] on button "Skip" at bounding box center [142, 55] width 14 height 8
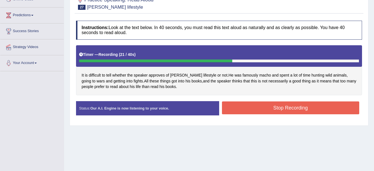
click at [238, 107] on button "Stop Recording" at bounding box center [291, 107] width 138 height 13
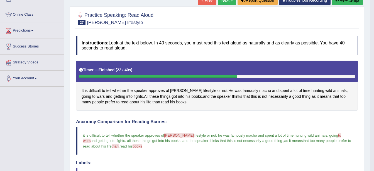
scroll to position [56, 0]
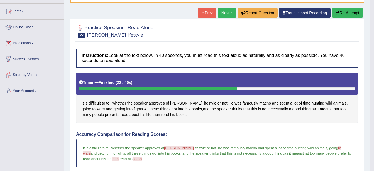
click at [228, 14] on link "Next »" at bounding box center [227, 12] width 18 height 9
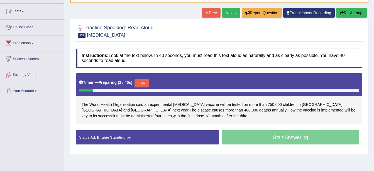
click at [141, 81] on button "Skip" at bounding box center [142, 83] width 14 height 8
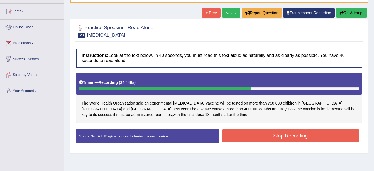
click at [272, 139] on button "Stop Recording" at bounding box center [291, 135] width 138 height 13
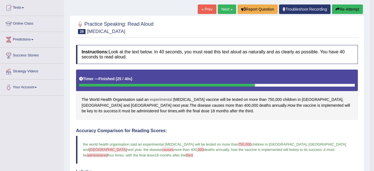
scroll to position [56, 0]
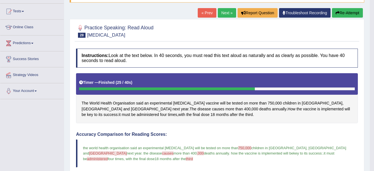
click at [227, 15] on link "Next »" at bounding box center [227, 12] width 18 height 9
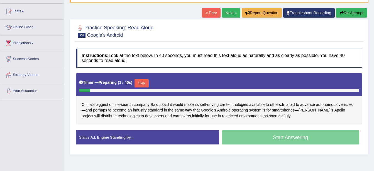
click at [141, 81] on button "Skip" at bounding box center [142, 83] width 14 height 8
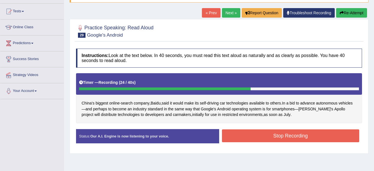
click at [253, 135] on button "Stop Recording" at bounding box center [291, 135] width 138 height 13
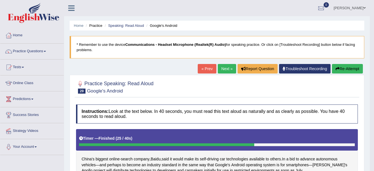
click at [224, 66] on link "Next »" at bounding box center [227, 68] width 18 height 9
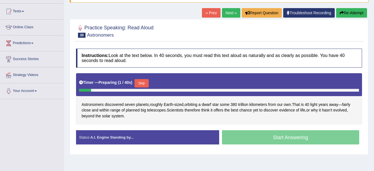
click at [144, 83] on button "Skip" at bounding box center [142, 83] width 14 height 8
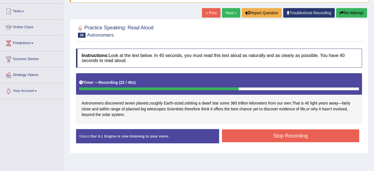
click at [269, 136] on button "Stop Recording" at bounding box center [291, 135] width 138 height 13
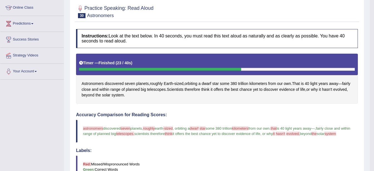
scroll to position [9, 0]
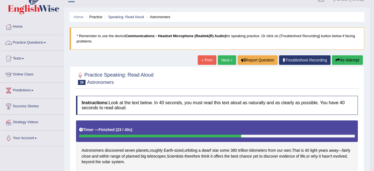
click at [41, 42] on link "Practice Questions" at bounding box center [32, 42] width 64 height 14
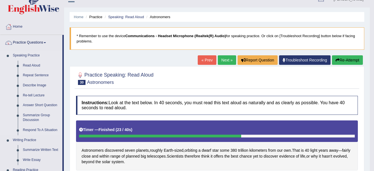
click at [35, 77] on link "Repeat Sentence" at bounding box center [41, 75] width 42 height 10
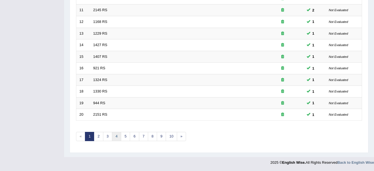
click at [116, 137] on link "4" at bounding box center [116, 136] width 9 height 9
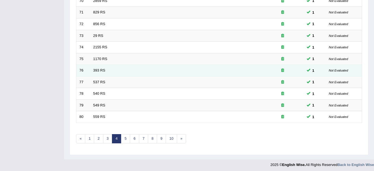
scroll to position [199, 0]
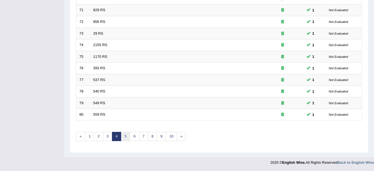
click at [126, 137] on link "5" at bounding box center [125, 136] width 9 height 9
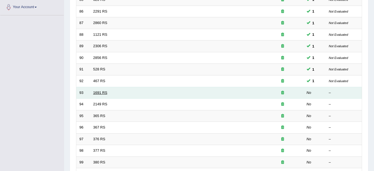
click at [100, 92] on link "1691 RS" at bounding box center [100, 92] width 14 height 4
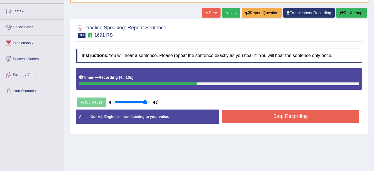
click at [261, 120] on button "Stop Recording" at bounding box center [291, 116] width 138 height 13
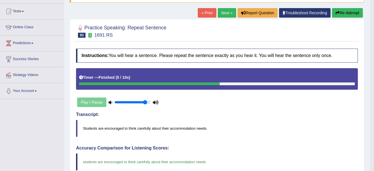
click at [226, 13] on link "Next »" at bounding box center [227, 12] width 18 height 9
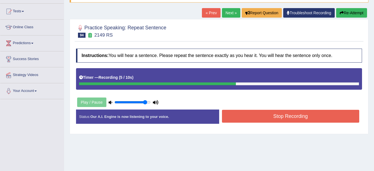
click at [250, 120] on button "Stop Recording" at bounding box center [291, 116] width 138 height 13
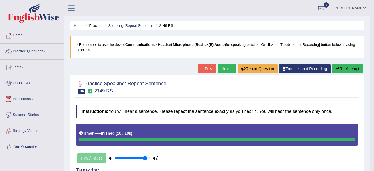
click at [345, 66] on button "Re-Attempt" at bounding box center [347, 68] width 31 height 9
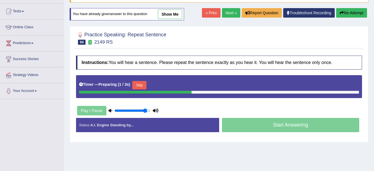
click at [142, 84] on button "Skip" at bounding box center [139, 85] width 14 height 8
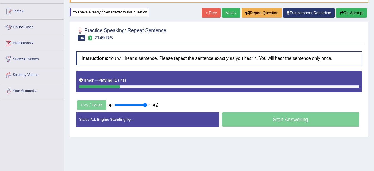
scroll to position [84, 0]
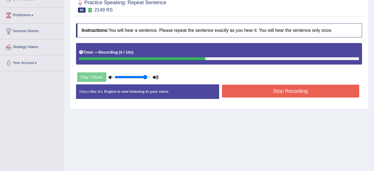
click at [300, 93] on button "Stop Recording" at bounding box center [291, 90] width 138 height 13
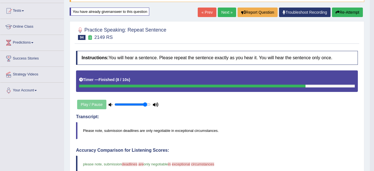
scroll to position [56, 0]
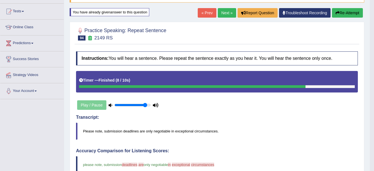
click at [224, 11] on link "Next »" at bounding box center [227, 12] width 18 height 9
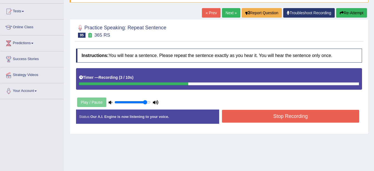
click at [267, 117] on button "Stop Recording" at bounding box center [291, 116] width 138 height 13
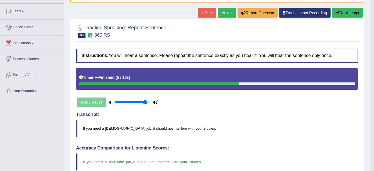
click at [225, 10] on link "Next »" at bounding box center [227, 12] width 18 height 9
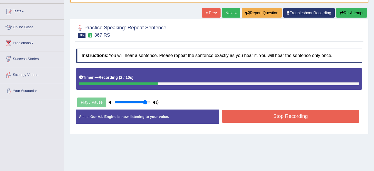
click at [249, 120] on button "Stop Recording" at bounding box center [291, 116] width 138 height 13
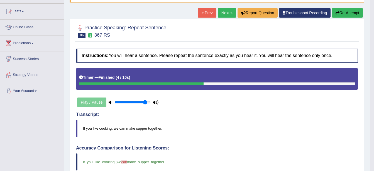
click at [229, 13] on link "Next »" at bounding box center [227, 12] width 18 height 9
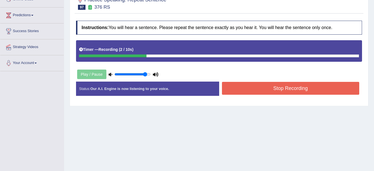
click at [246, 90] on button "Stop Recording" at bounding box center [291, 88] width 138 height 13
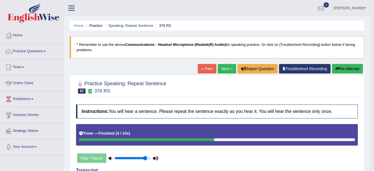
click at [341, 68] on button "Re-Attempt" at bounding box center [347, 68] width 31 height 9
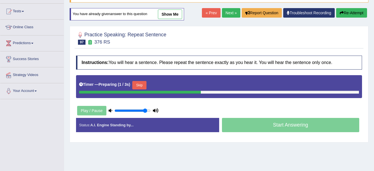
click at [141, 86] on button "Skip" at bounding box center [139, 85] width 14 height 8
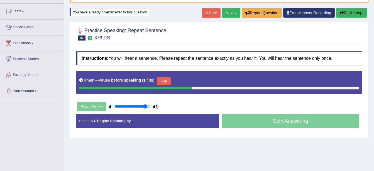
click at [163, 80] on button "Skip" at bounding box center [164, 81] width 14 height 8
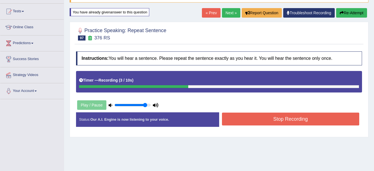
click at [272, 120] on button "Stop Recording" at bounding box center [291, 118] width 138 height 13
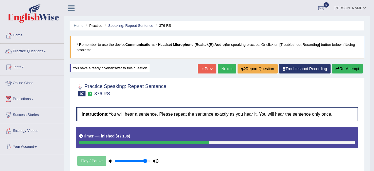
click at [225, 67] on link "Next »" at bounding box center [227, 68] width 18 height 9
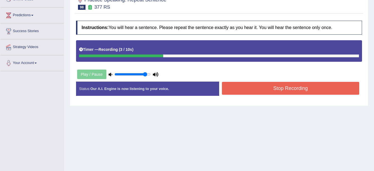
click at [257, 93] on button "Stop Recording" at bounding box center [291, 88] width 138 height 13
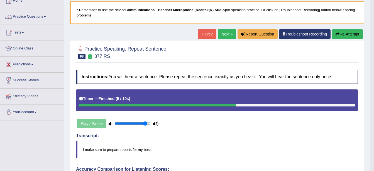
scroll to position [28, 0]
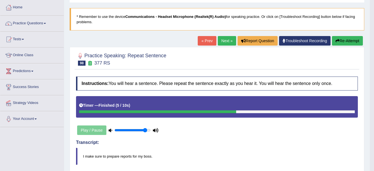
click at [345, 42] on button "Re-Attempt" at bounding box center [347, 40] width 31 height 9
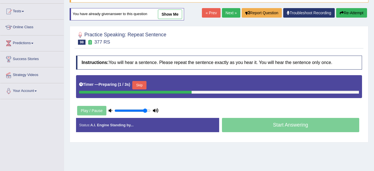
click at [137, 83] on button "Skip" at bounding box center [139, 85] width 14 height 8
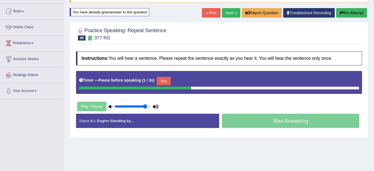
click at [165, 79] on button "Skip" at bounding box center [164, 81] width 14 height 8
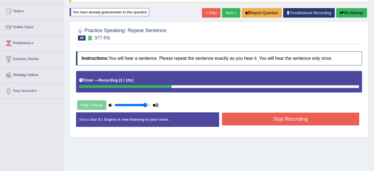
click at [257, 118] on button "Stop Recording" at bounding box center [291, 118] width 138 height 13
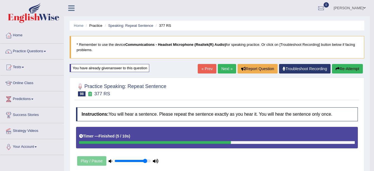
click at [229, 68] on link "Next »" at bounding box center [227, 68] width 18 height 9
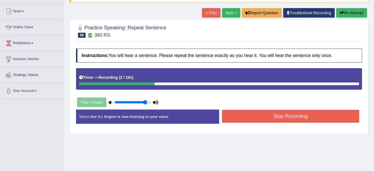
click at [242, 120] on button "Stop Recording" at bounding box center [291, 116] width 138 height 13
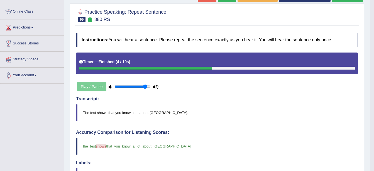
scroll to position [40, 0]
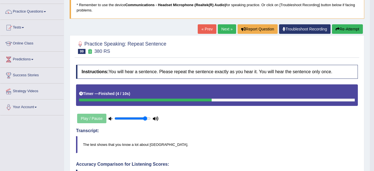
click at [353, 28] on button "Re-Attempt" at bounding box center [347, 28] width 31 height 9
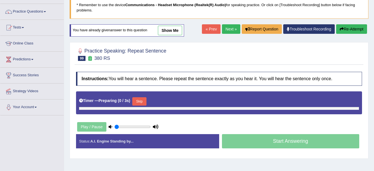
type input "0.9"
click at [134, 100] on button "Skip" at bounding box center [139, 101] width 14 height 8
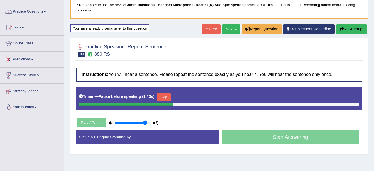
click at [165, 98] on button "Skip" at bounding box center [164, 97] width 14 height 8
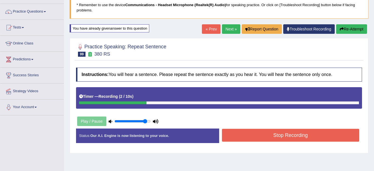
click at [235, 133] on button "Stop Recording" at bounding box center [291, 135] width 138 height 13
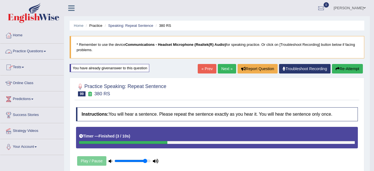
click at [35, 50] on link "Practice Questions" at bounding box center [32, 50] width 64 height 14
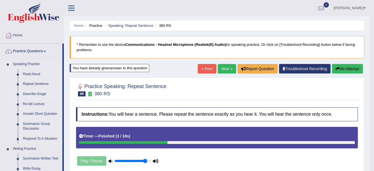
click at [38, 94] on link "Describe Image" at bounding box center [41, 94] width 42 height 10
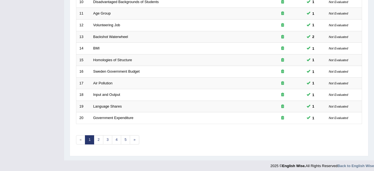
scroll to position [199, 0]
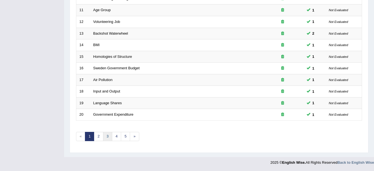
click at [105, 139] on link "3" at bounding box center [107, 136] width 9 height 9
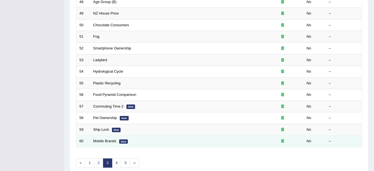
scroll to position [199, 0]
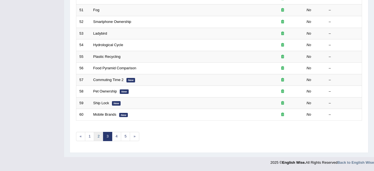
click at [95, 137] on link "2" at bounding box center [98, 136] width 9 height 9
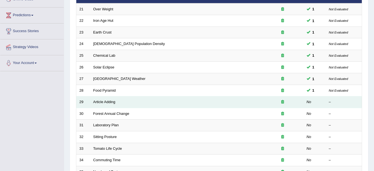
click at [92, 105] on td "Article Adding" at bounding box center [176, 102] width 172 height 12
click at [102, 103] on link "Article Adding" at bounding box center [104, 102] width 22 height 4
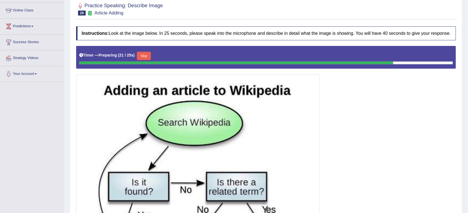
scroll to position [70, 0]
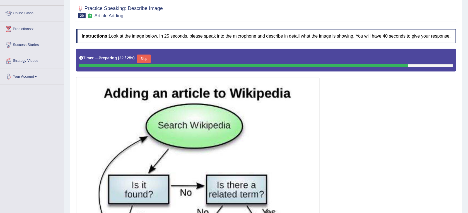
click at [141, 59] on button "Skip" at bounding box center [144, 59] width 14 height 8
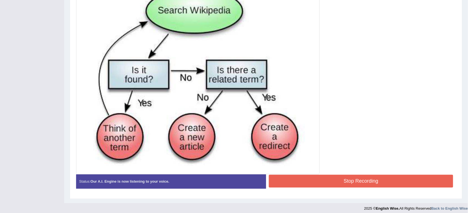
scroll to position [188, 0]
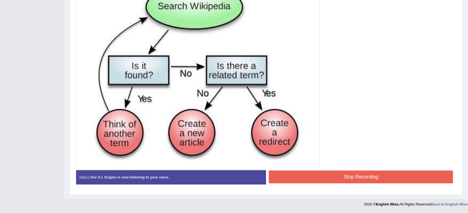
click at [338, 170] on button "Stop Recording" at bounding box center [361, 177] width 184 height 13
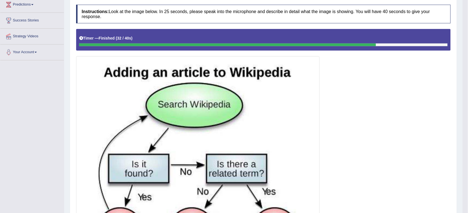
scroll to position [14, 0]
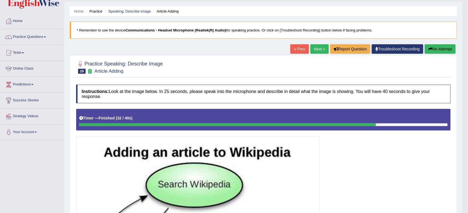
click at [317, 54] on div "« Prev Next » Report Question Troubleshoot Recording Re-Attempt" at bounding box center [373, 49] width 167 height 11
click at [317, 54] on link "Next »" at bounding box center [319, 48] width 18 height 9
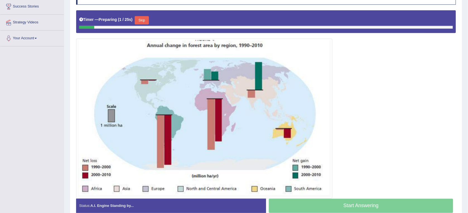
scroll to position [120, 0]
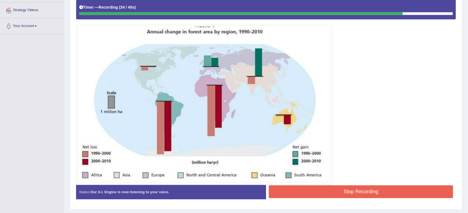
click at [287, 191] on button "Stop Recording" at bounding box center [361, 192] width 184 height 13
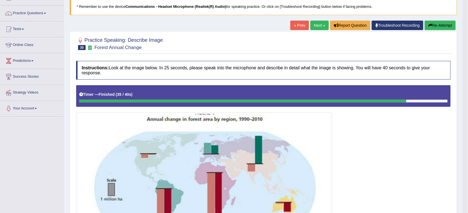
scroll to position [35, 0]
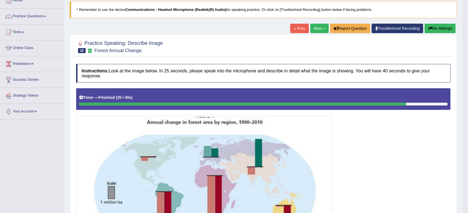
drag, startPoint x: 442, startPoint y: 27, endPoint x: 441, endPoint y: 33, distance: 6.1
click at [443, 27] on button "Re-Attempt" at bounding box center [440, 28] width 31 height 9
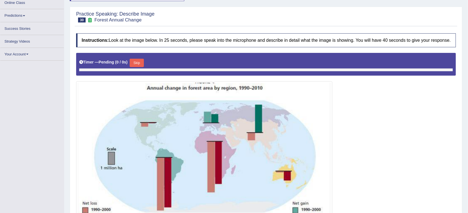
scroll to position [80, 0]
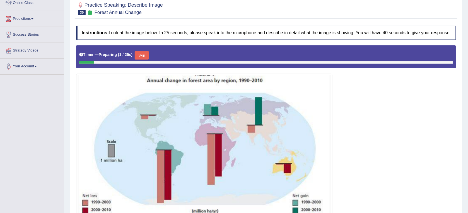
click at [140, 54] on button "Skip" at bounding box center [142, 55] width 14 height 8
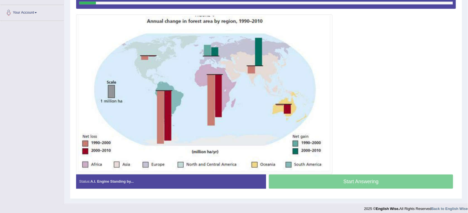
scroll to position [139, 0]
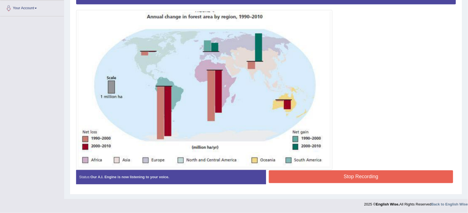
click at [304, 173] on button "Stop Recording" at bounding box center [361, 177] width 184 height 13
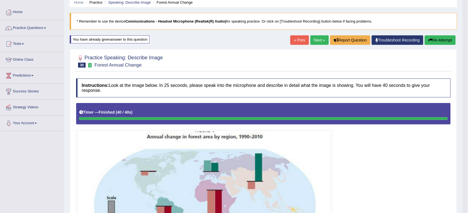
scroll to position [0, 0]
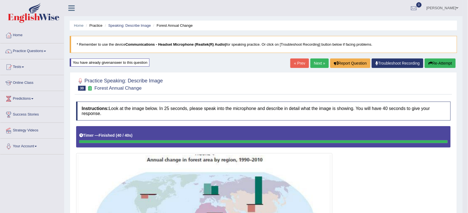
click at [314, 63] on link "Next »" at bounding box center [319, 63] width 18 height 9
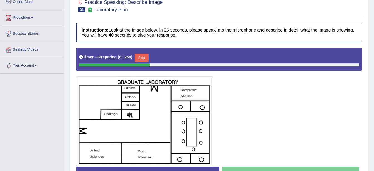
scroll to position [107, 0]
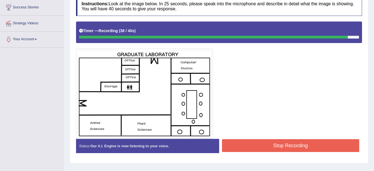
click at [245, 139] on button "Stop Recording" at bounding box center [291, 145] width 138 height 13
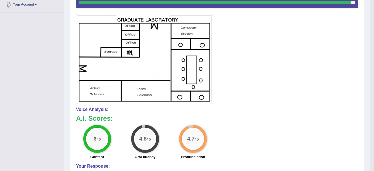
scroll to position [0, 0]
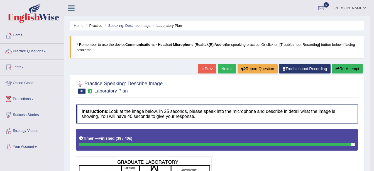
click at [225, 67] on link "Next »" at bounding box center [227, 68] width 18 height 9
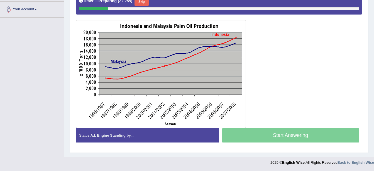
click at [141, 3] on button "Skip" at bounding box center [142, 1] width 14 height 8
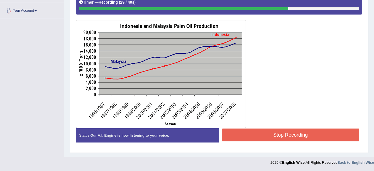
click at [256, 135] on button "Stop Recording" at bounding box center [291, 134] width 138 height 13
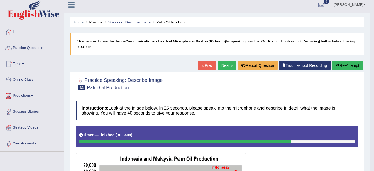
scroll to position [0, 0]
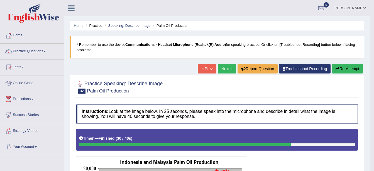
click at [226, 68] on link "Next »" at bounding box center [227, 68] width 18 height 9
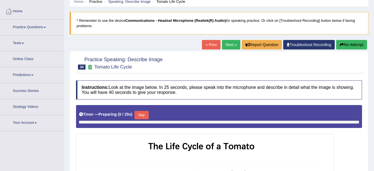
scroll to position [60, 0]
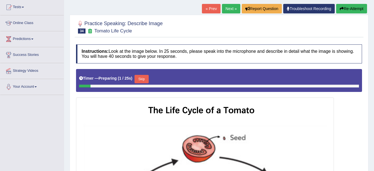
drag, startPoint x: 141, startPoint y: 78, endPoint x: 145, endPoint y: 81, distance: 4.7
click at [142, 78] on button "Skip" at bounding box center [142, 79] width 14 height 8
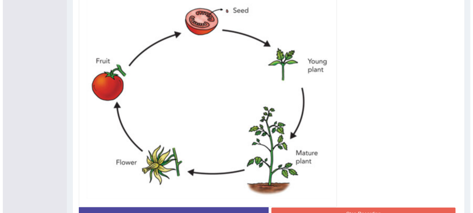
scroll to position [178, 0]
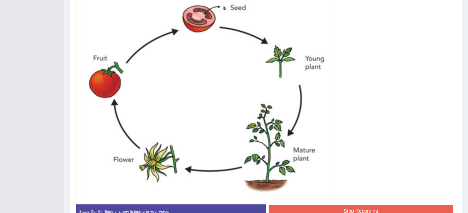
click at [323, 170] on div "Instructions: Look at the image below. In 25 seconds, please speak into the mic…" at bounding box center [266, 72] width 383 height 308
click at [323, 170] on button "Stop Recording" at bounding box center [361, 211] width 184 height 13
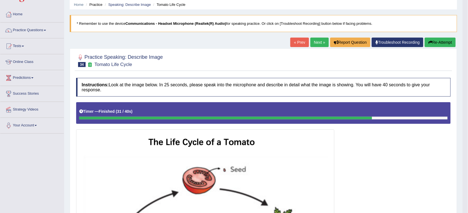
scroll to position [9, 0]
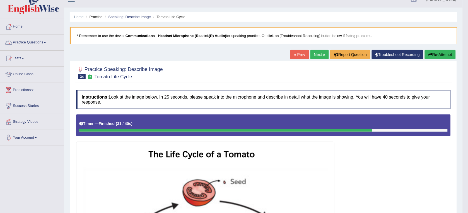
click at [42, 38] on link "Practice Questions" at bounding box center [32, 42] width 64 height 14
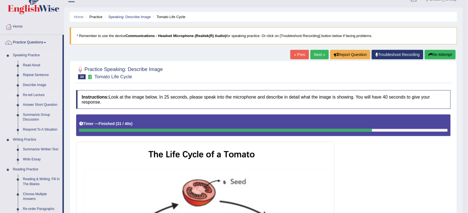
click at [41, 96] on link "Re-tell Lecture" at bounding box center [41, 95] width 42 height 10
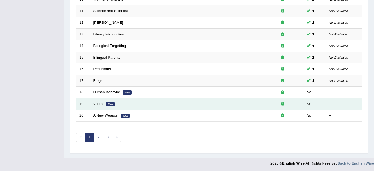
scroll to position [206, 0]
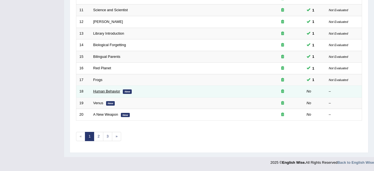
click at [103, 90] on link "Human Behavior" at bounding box center [106, 91] width 27 height 4
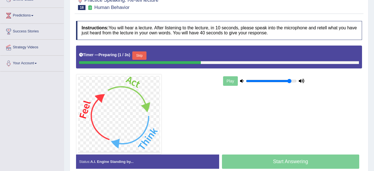
scroll to position [84, 0]
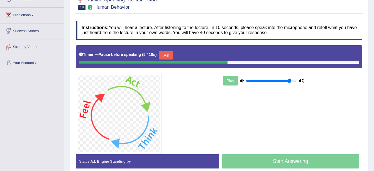
click at [168, 53] on button "Skip" at bounding box center [166, 55] width 14 height 8
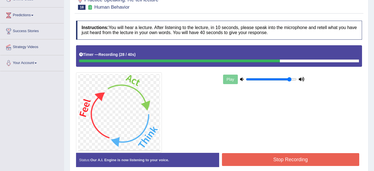
click at [286, 161] on button "Stop Recording" at bounding box center [291, 159] width 138 height 13
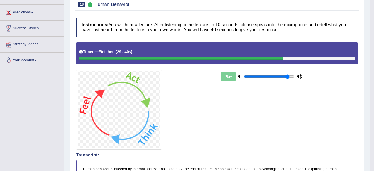
scroll to position [28, 0]
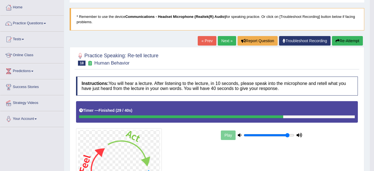
click at [228, 37] on link "Next »" at bounding box center [227, 40] width 18 height 9
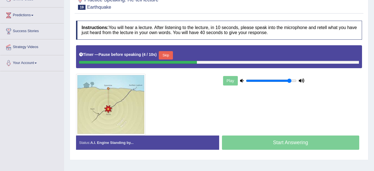
click at [163, 53] on button "Skip" at bounding box center [166, 55] width 14 height 8
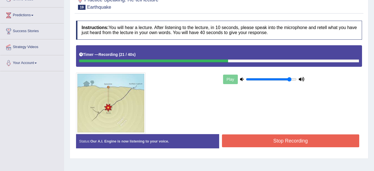
click at [272, 141] on button "Stop Recording" at bounding box center [291, 140] width 138 height 13
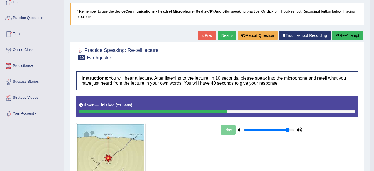
scroll to position [28, 0]
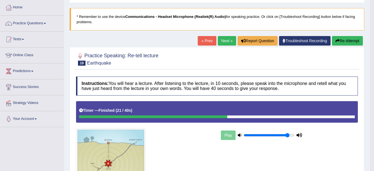
click at [226, 41] on link "Next »" at bounding box center [227, 40] width 18 height 9
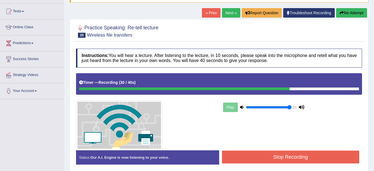
click at [254, 157] on button "Stop Recording" at bounding box center [291, 156] width 138 height 13
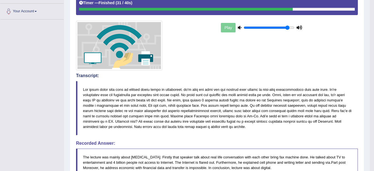
scroll to position [56, 0]
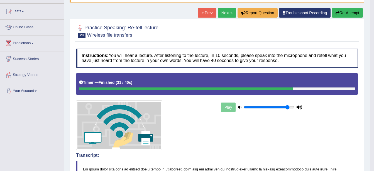
click at [221, 14] on link "Next »" at bounding box center [227, 12] width 18 height 9
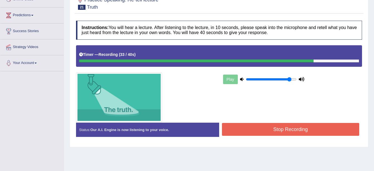
click at [255, 127] on button "Stop Recording" at bounding box center [291, 129] width 138 height 13
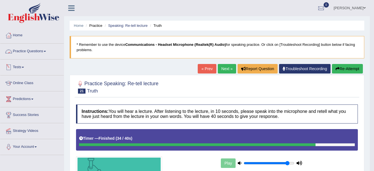
click at [41, 53] on link "Practice Questions" at bounding box center [32, 50] width 64 height 14
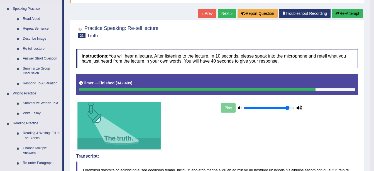
scroll to position [56, 0]
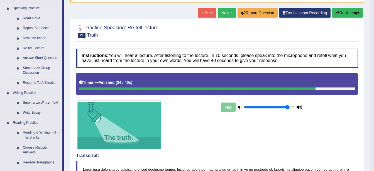
click at [35, 69] on link "Summarize Group Discussion" at bounding box center [41, 70] width 42 height 15
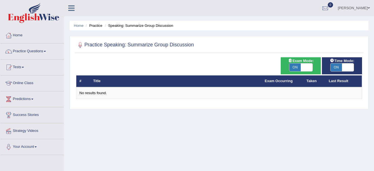
click at [296, 67] on span "ON" at bounding box center [296, 67] width 12 height 8
checkbox input "false"
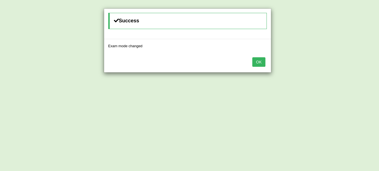
click at [255, 64] on button "OK" at bounding box center [258, 61] width 13 height 9
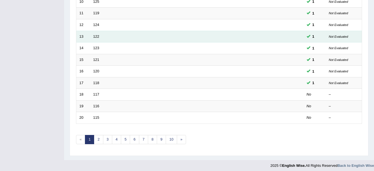
scroll to position [199, 0]
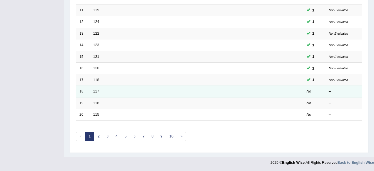
click at [98, 91] on link "117" at bounding box center [96, 91] width 6 height 4
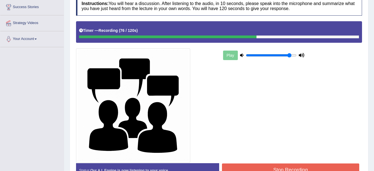
scroll to position [142, 0]
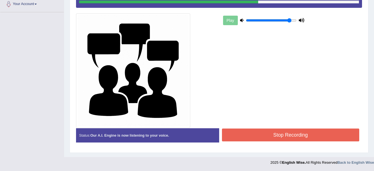
click at [269, 134] on button "Stop Recording" at bounding box center [291, 134] width 138 height 13
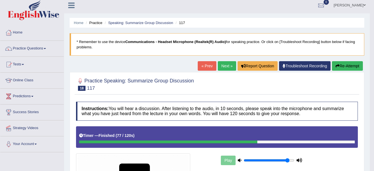
scroll to position [0, 0]
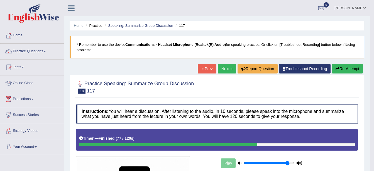
click at [220, 72] on link "Next »" at bounding box center [227, 68] width 18 height 9
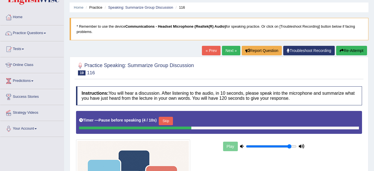
scroll to position [28, 0]
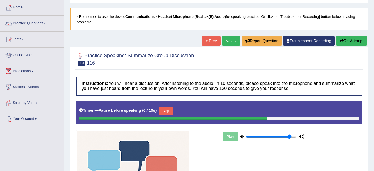
click at [166, 115] on div "Skip" at bounding box center [166, 112] width 14 height 10
click at [165, 112] on button "Skip" at bounding box center [166, 111] width 14 height 8
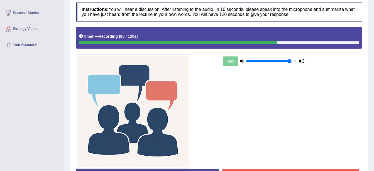
scroll to position [112, 0]
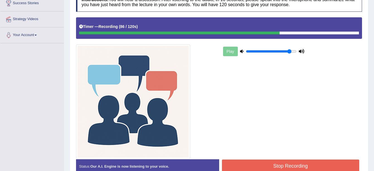
click at [310, 163] on button "Stop Recording" at bounding box center [291, 165] width 138 height 13
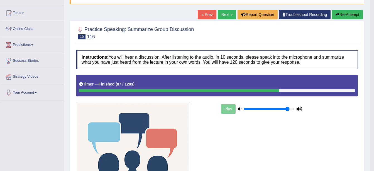
scroll to position [28, 0]
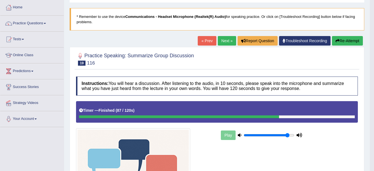
click at [224, 39] on link "Next »" at bounding box center [227, 40] width 18 height 9
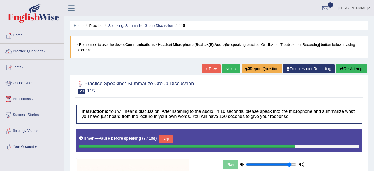
click at [169, 141] on button "Skip" at bounding box center [166, 139] width 14 height 8
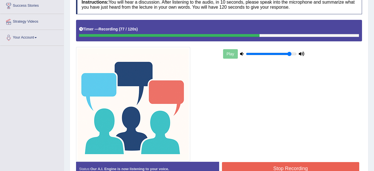
scroll to position [142, 0]
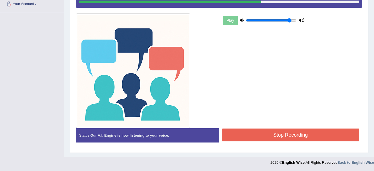
click at [313, 131] on button "Stop Recording" at bounding box center [291, 134] width 138 height 13
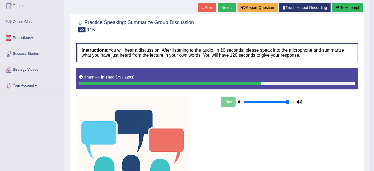
scroll to position [0, 0]
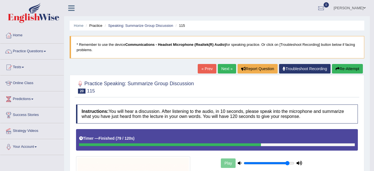
click at [220, 69] on link "Next »" at bounding box center [227, 68] width 18 height 9
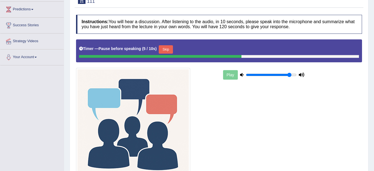
scroll to position [88, 0]
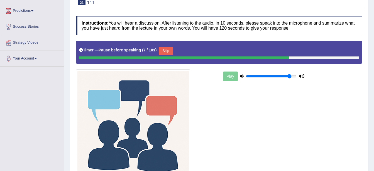
click at [166, 48] on button "Skip" at bounding box center [166, 51] width 14 height 8
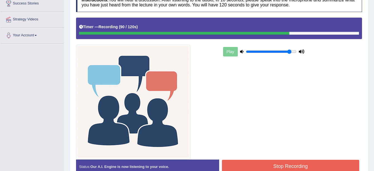
scroll to position [142, 0]
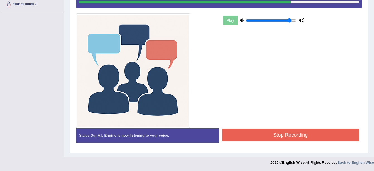
click at [295, 131] on button "Stop Recording" at bounding box center [291, 134] width 138 height 13
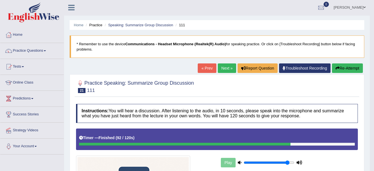
scroll to position [0, 0]
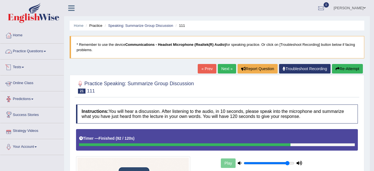
click at [30, 52] on link "Practice Questions" at bounding box center [32, 50] width 64 height 14
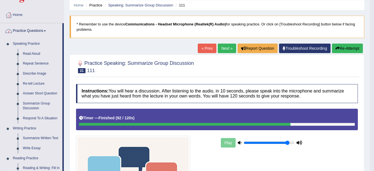
scroll to position [84, 0]
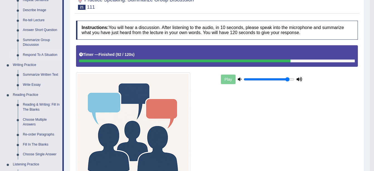
click at [55, 55] on link "Respond To A Situation" at bounding box center [41, 55] width 42 height 10
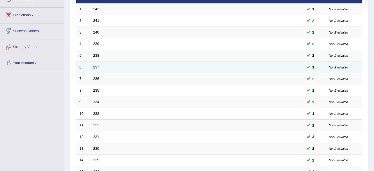
scroll to position [199, 0]
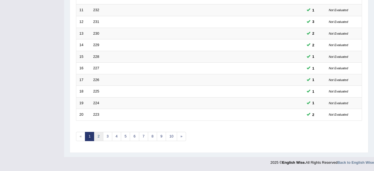
click at [101, 138] on link "2" at bounding box center [98, 136] width 9 height 9
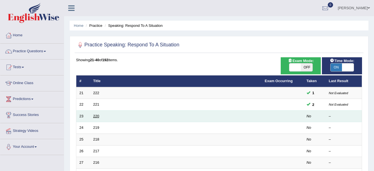
click at [93, 117] on td "220" at bounding box center [176, 116] width 172 height 12
click at [97, 117] on link "220" at bounding box center [96, 116] width 6 height 4
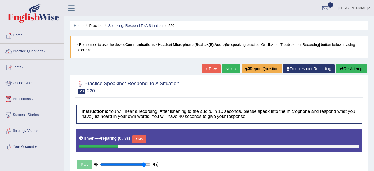
scroll to position [56, 0]
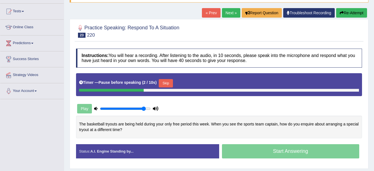
click at [165, 82] on button "Skip" at bounding box center [166, 83] width 14 height 8
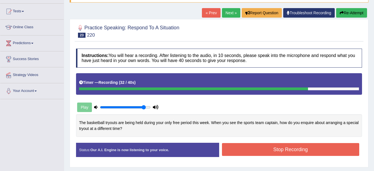
click at [238, 151] on button "Stop Recording" at bounding box center [291, 149] width 138 height 13
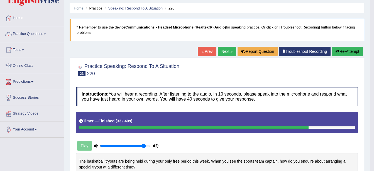
scroll to position [9, 0]
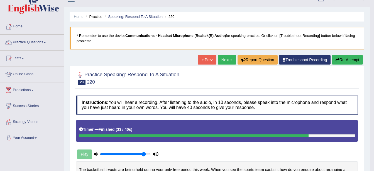
click at [340, 61] on button "Re-Attempt" at bounding box center [347, 59] width 31 height 9
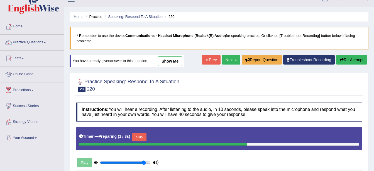
click at [136, 137] on button "Skip" at bounding box center [139, 137] width 14 height 8
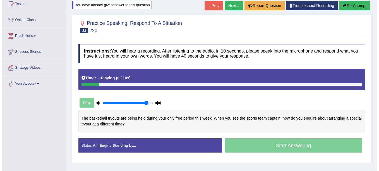
scroll to position [65, 0]
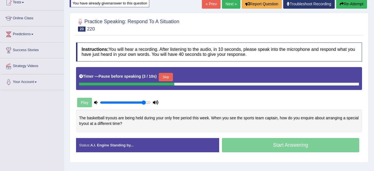
click at [166, 77] on button "Skip" at bounding box center [166, 77] width 14 height 8
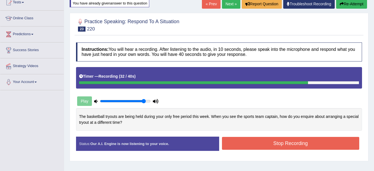
click at [263, 140] on button "Stop Recording" at bounding box center [291, 143] width 138 height 13
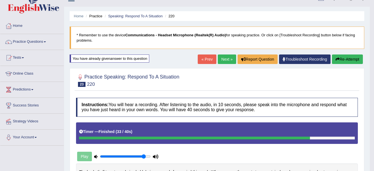
scroll to position [9, 0]
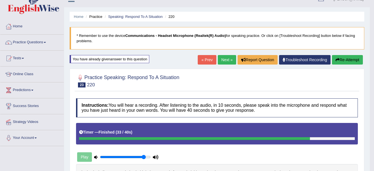
click at [227, 57] on link "Next »" at bounding box center [227, 59] width 18 height 9
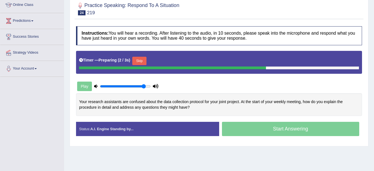
scroll to position [84, 0]
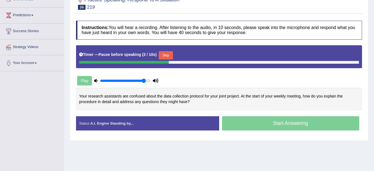
click at [165, 55] on button "Skip" at bounding box center [166, 55] width 14 height 8
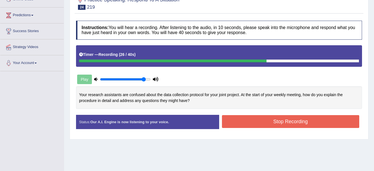
click at [250, 115] on div "Start Answering" at bounding box center [290, 115] width 143 height 0
click at [252, 117] on button "Stop Recording" at bounding box center [291, 121] width 138 height 13
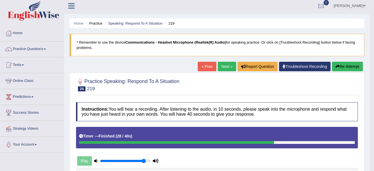
scroll to position [0, 0]
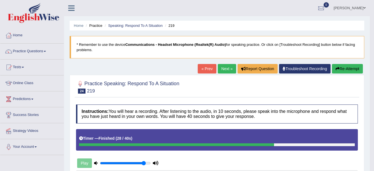
click at [226, 69] on link "Next »" at bounding box center [227, 68] width 18 height 9
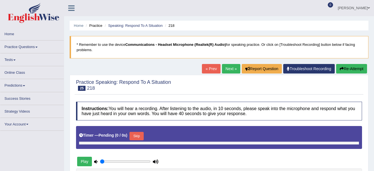
type input "0.9"
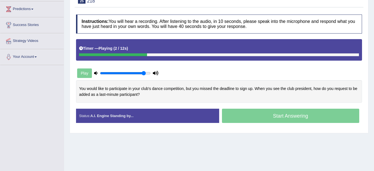
scroll to position [112, 0]
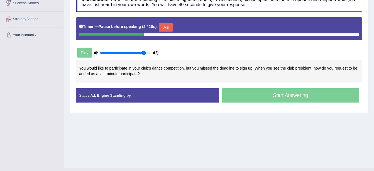
click at [163, 27] on button "Skip" at bounding box center [166, 27] width 14 height 8
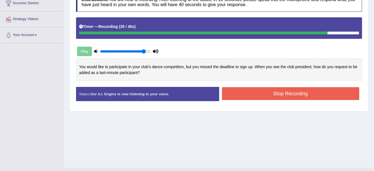
click at [278, 96] on button "Stop Recording" at bounding box center [291, 93] width 138 height 13
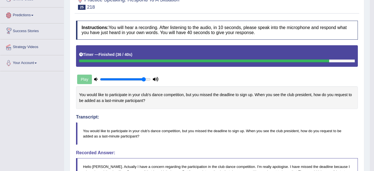
scroll to position [0, 0]
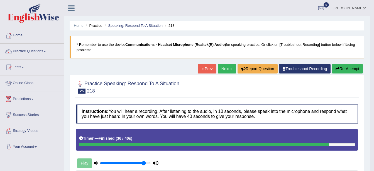
click at [24, 69] on link "Tests" at bounding box center [32, 66] width 64 height 14
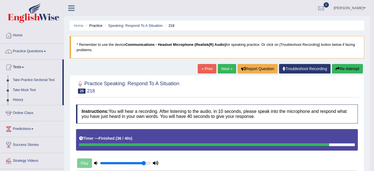
click at [38, 80] on link "Take Practice Sectional Test" at bounding box center [36, 80] width 52 height 10
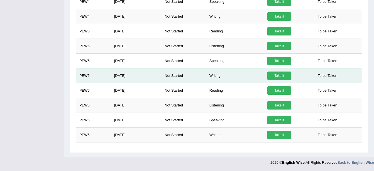
scroll to position [34, 0]
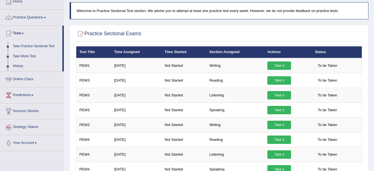
click at [33, 55] on link "Take Mock Test" at bounding box center [36, 56] width 52 height 10
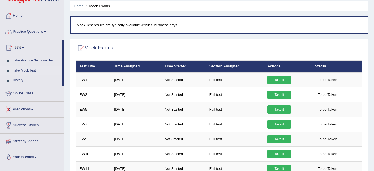
scroll to position [11, 0]
